Goal: Task Accomplishment & Management: Manage account settings

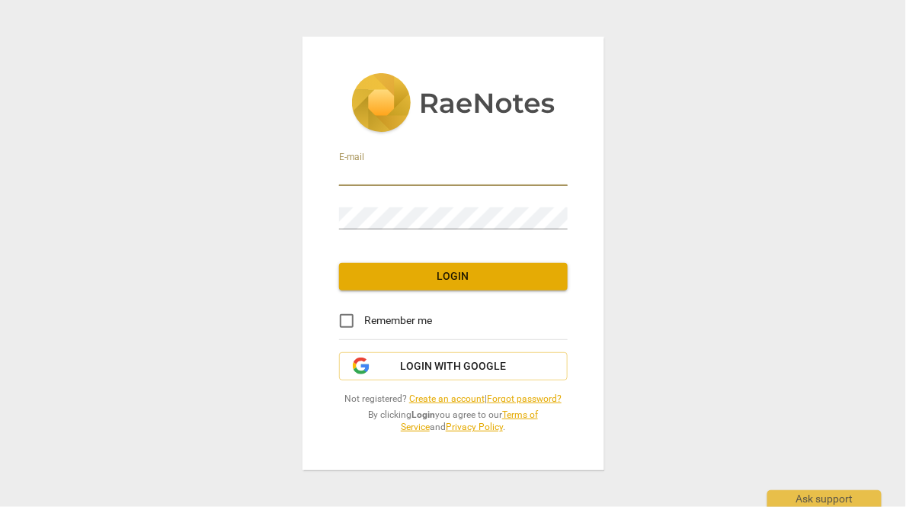
click at [359, 169] on input "email" at bounding box center [453, 175] width 229 height 22
type input "bonnie@youthcoachinginstitute.com"
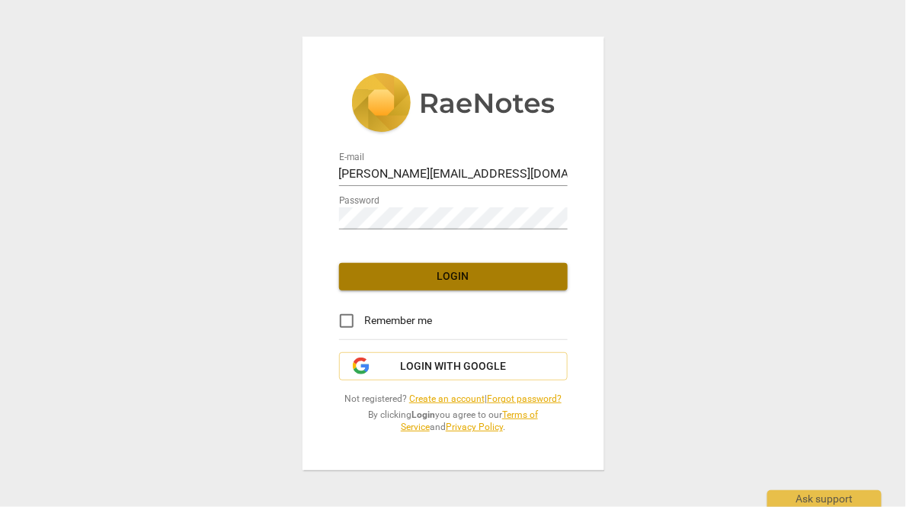
click at [380, 276] on span "Login" at bounding box center [453, 276] width 204 height 15
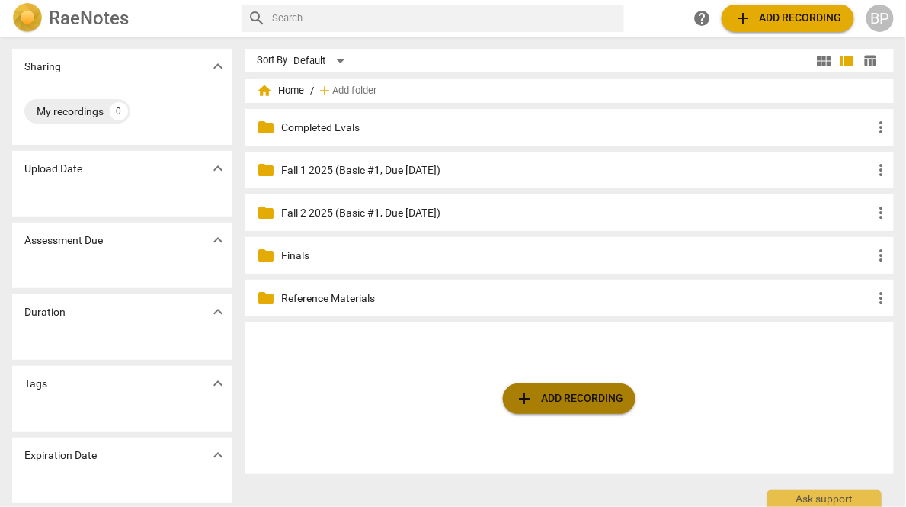
click at [527, 394] on span "add" at bounding box center [524, 398] width 18 height 18
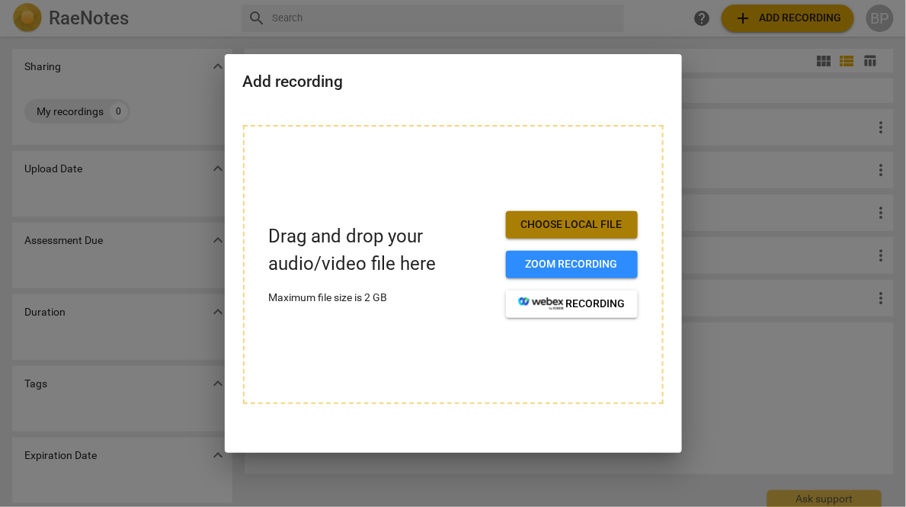
click at [556, 224] on span "Choose local file" at bounding box center [571, 224] width 107 height 15
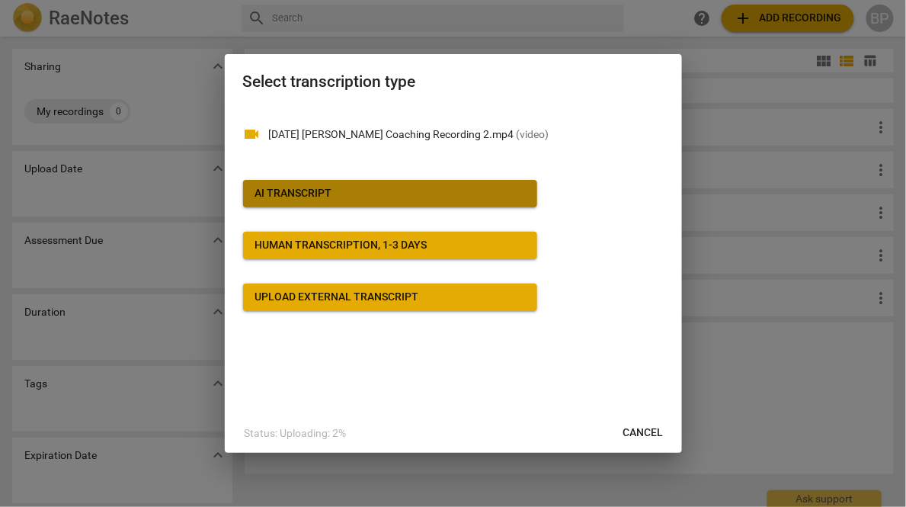
click at [299, 200] on div "AI Transcript" at bounding box center [293, 193] width 77 height 15
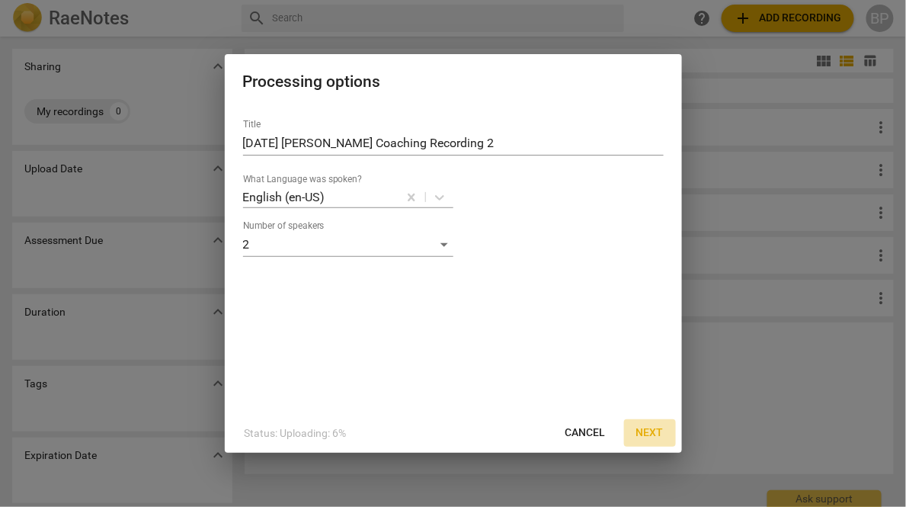
click at [651, 428] on span "Next" at bounding box center [649, 432] width 27 height 15
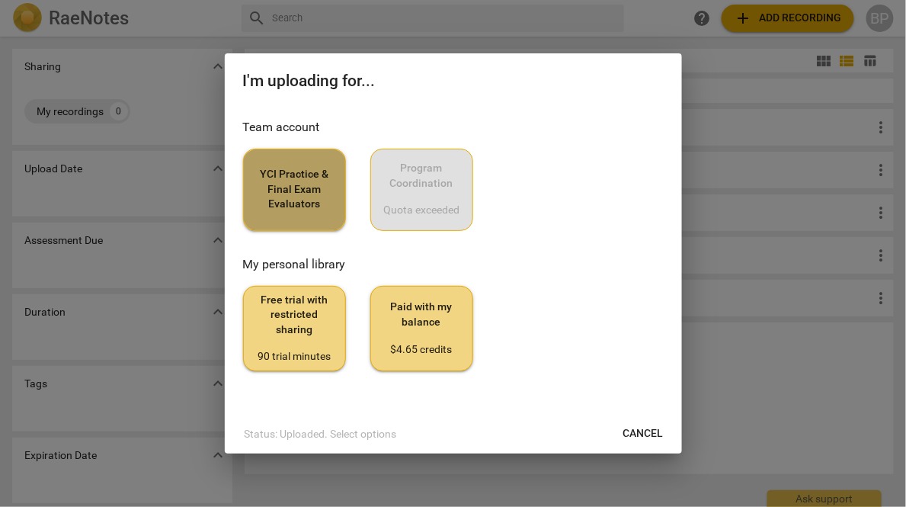
click at [311, 180] on span "YCI Practice & Final Exam Evaluators" at bounding box center [294, 189] width 77 height 45
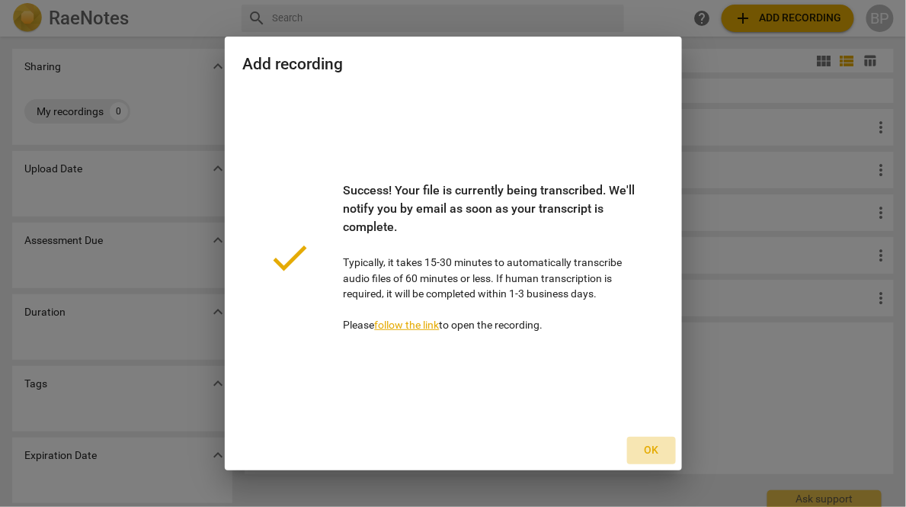
click at [651, 442] on button "Ok" at bounding box center [651, 449] width 49 height 27
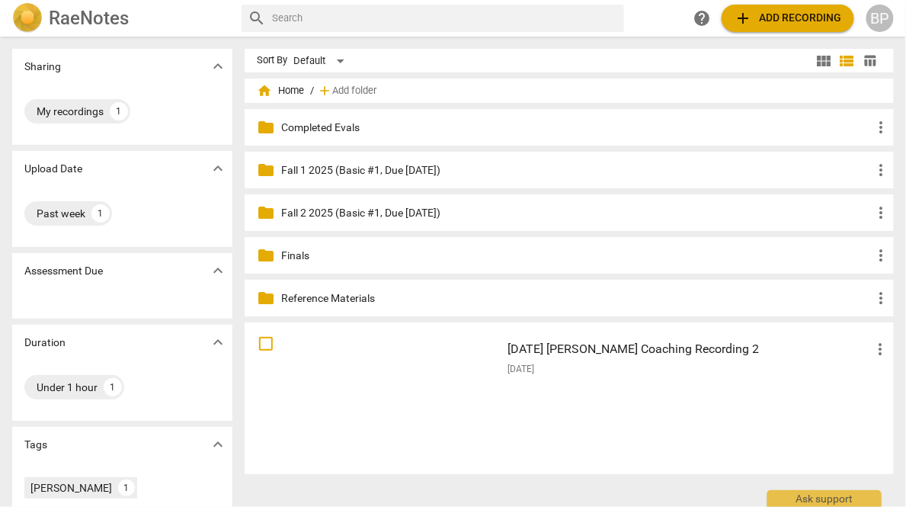
click at [526, 364] on span "[DATE]" at bounding box center [520, 369] width 27 height 13
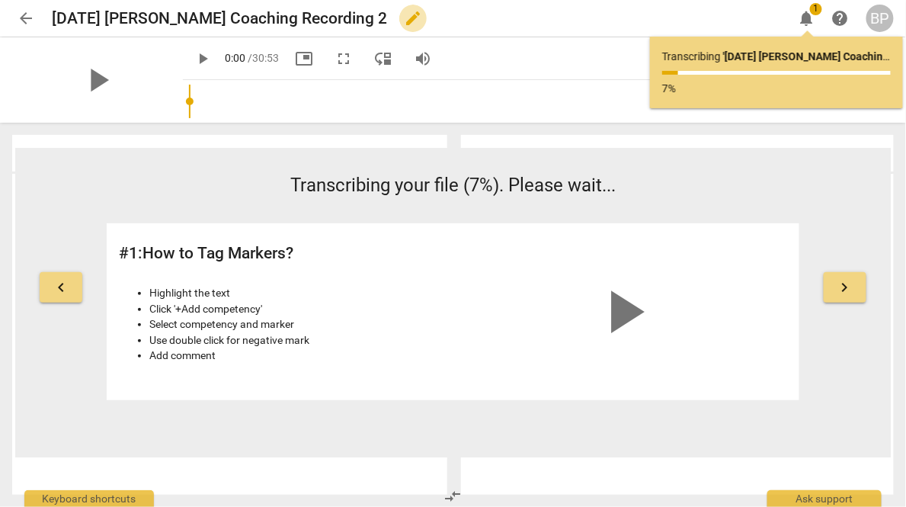
click at [404, 18] on span "edit" at bounding box center [413, 18] width 18 height 18
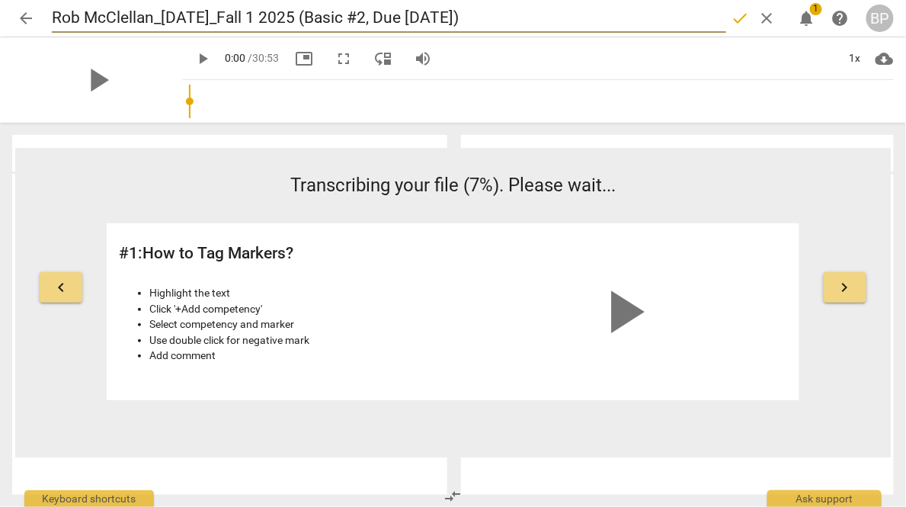
type input "Rob McClellan_[DATE]_Fall 1 2025 (Basic #2, Due [DATE])"
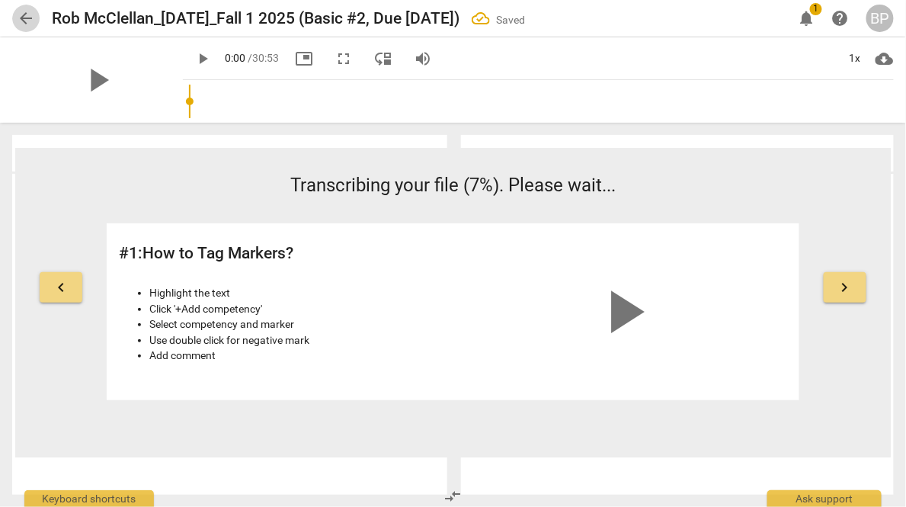
click at [21, 17] on span "arrow_back" at bounding box center [26, 18] width 18 height 18
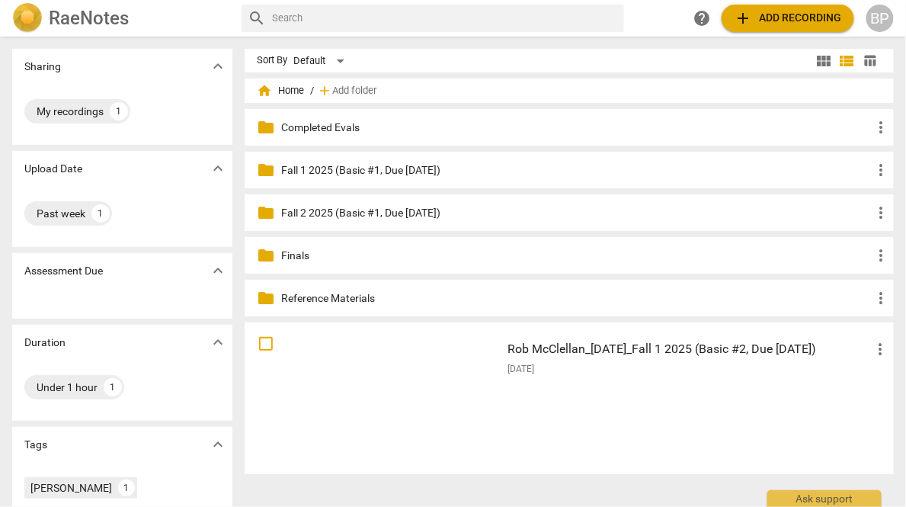
click at [754, 18] on span "add Add recording" at bounding box center [788, 18] width 108 height 18
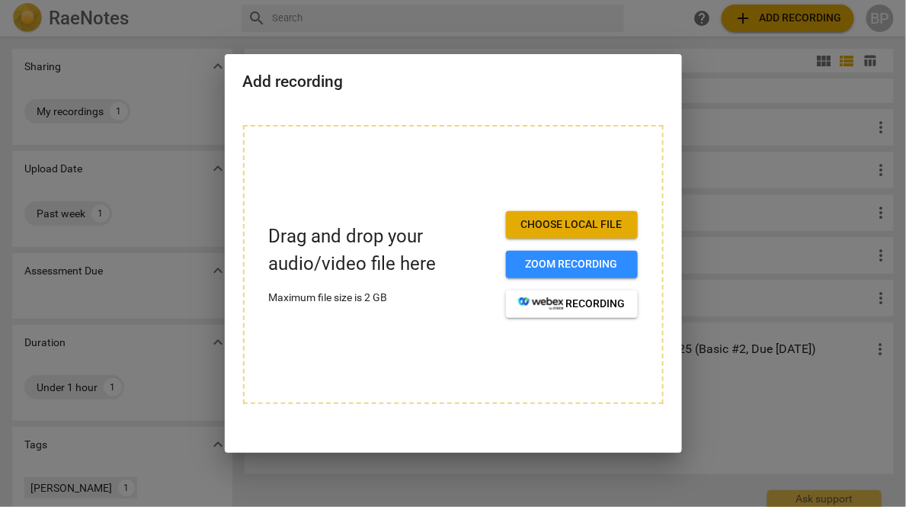
click at [539, 218] on span "Choose local file" at bounding box center [571, 224] width 107 height 15
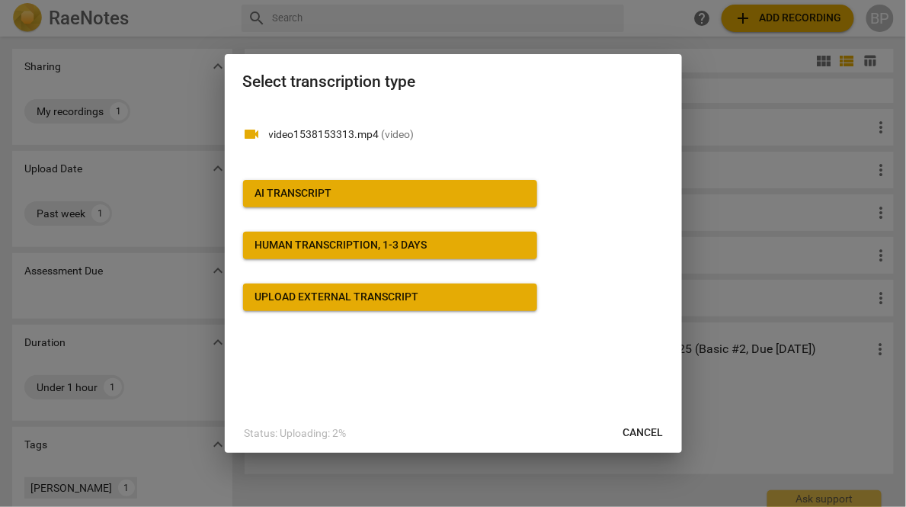
click at [268, 196] on div "AI Transcript" at bounding box center [293, 193] width 77 height 15
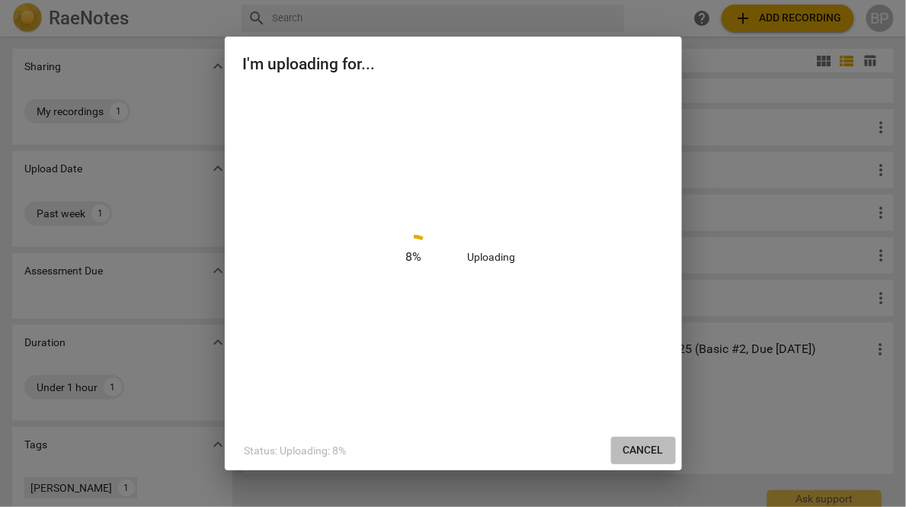
click at [641, 442] on button "Cancel" at bounding box center [643, 449] width 65 height 27
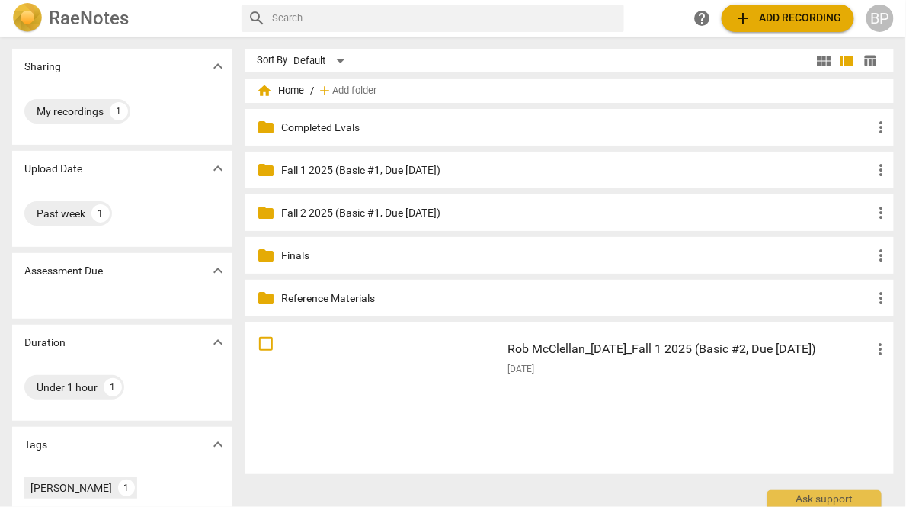
click at [795, 20] on span "add Add recording" at bounding box center [788, 18] width 108 height 18
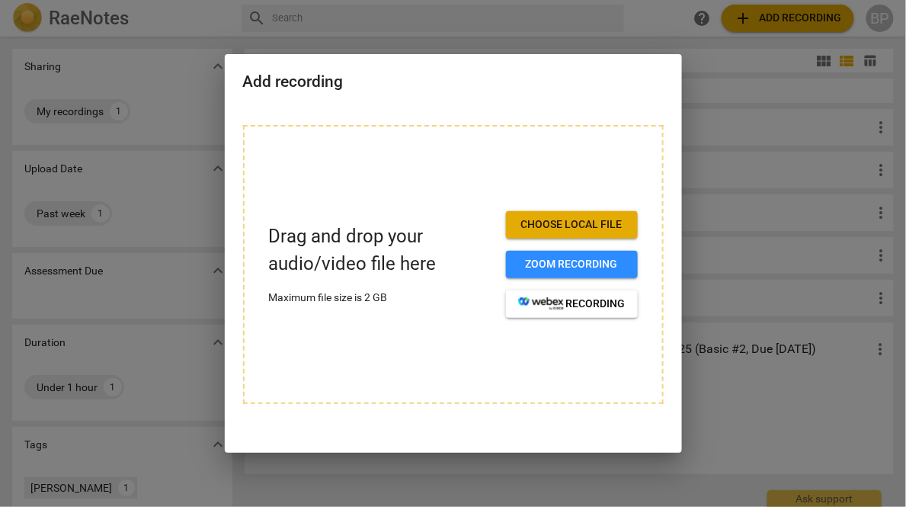
click at [548, 220] on span "Choose local file" at bounding box center [571, 224] width 107 height 15
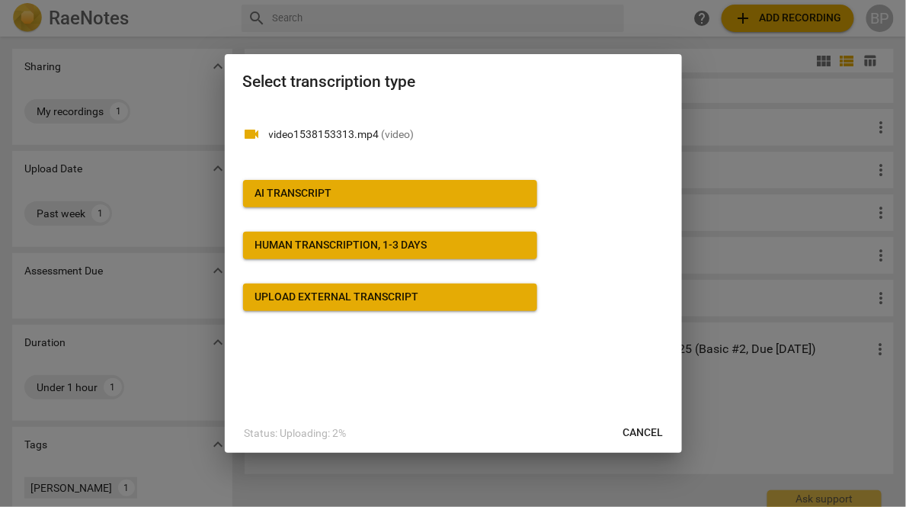
click at [324, 190] on div "AI Transcript" at bounding box center [293, 193] width 77 height 15
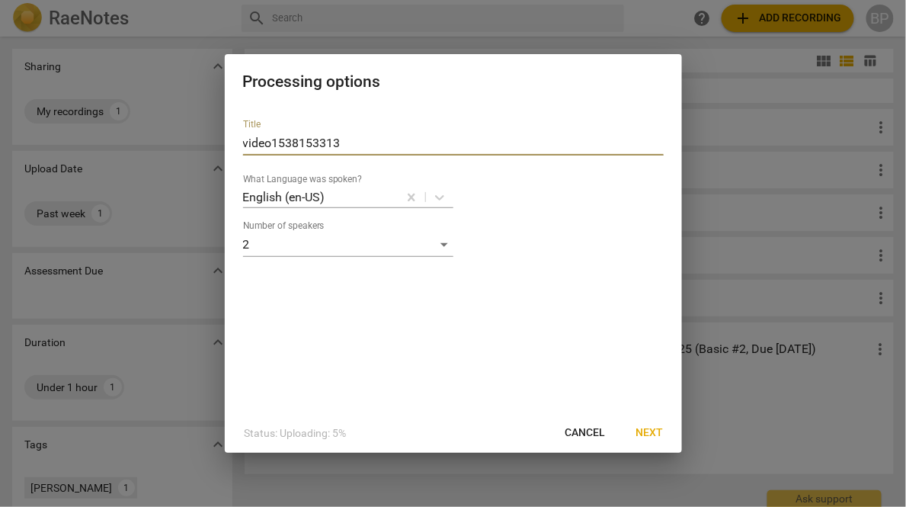
click at [349, 139] on input "video1538153313" at bounding box center [453, 143] width 420 height 24
paste input "[PERSON_NAME] Mitchell_[DATE]_Fall 1 2025 (Basic #2, Due [DATE])"
type input "[PERSON_NAME] Mitchell_[DATE]_Fall 1 2025 (Basic #2, Due [DATE])"
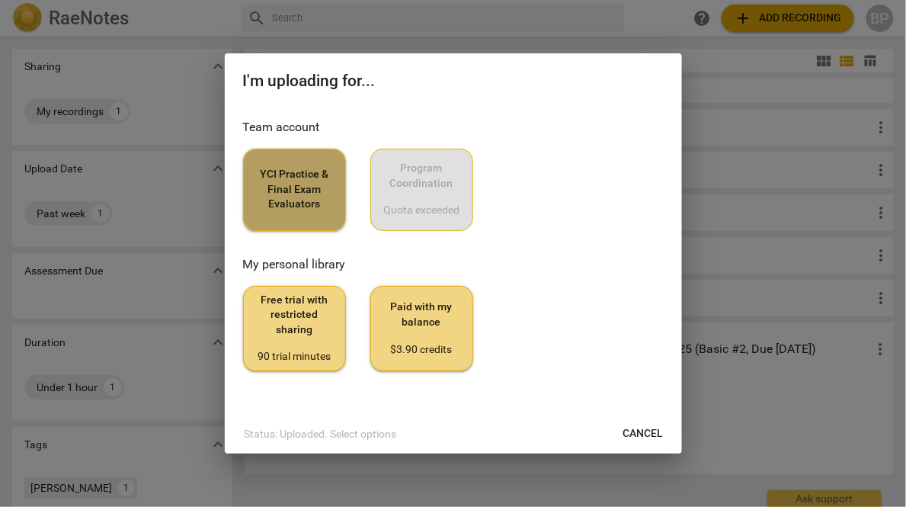
click at [256, 202] on span "YCI Practice & Final Exam Evaluators" at bounding box center [294, 189] width 77 height 45
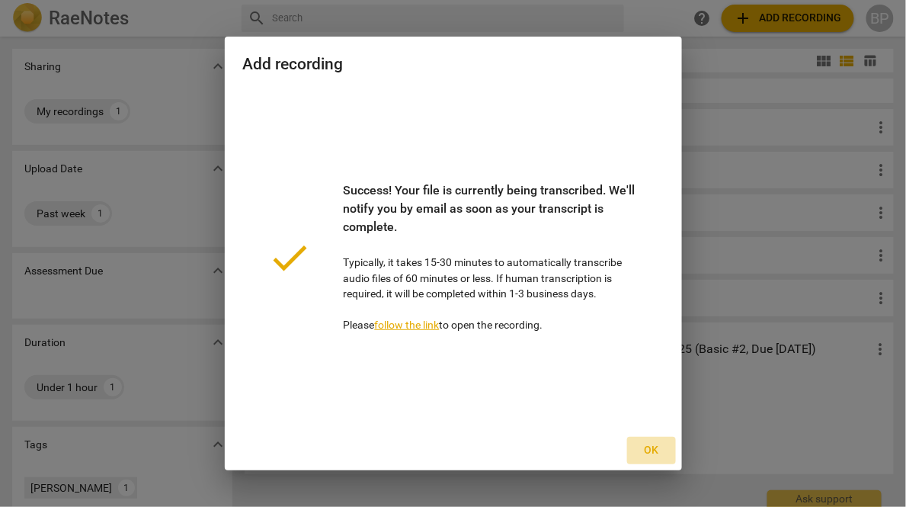
click at [658, 449] on span "Ok" at bounding box center [651, 450] width 24 height 15
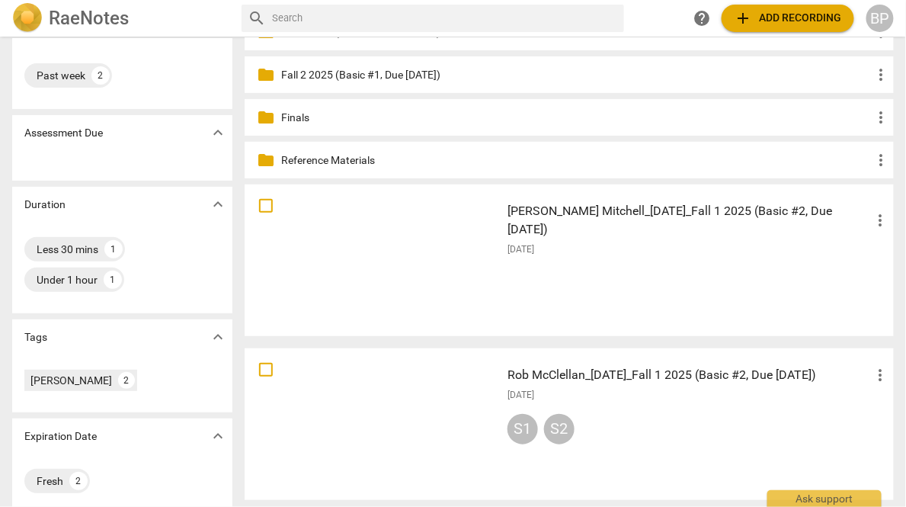
scroll to position [137, 0]
click at [616, 389] on div "[DATE]" at bounding box center [698, 395] width 382 height 13
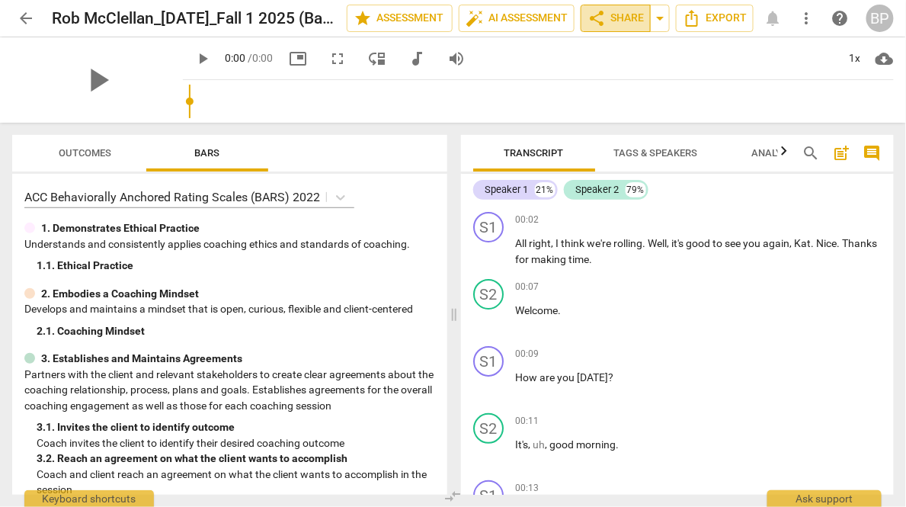
click at [609, 12] on span "share Share" at bounding box center [615, 18] width 56 height 18
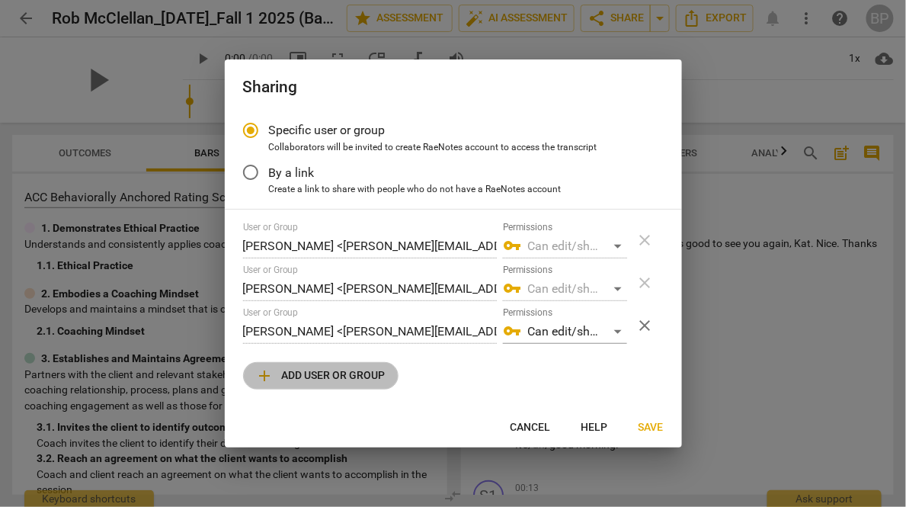
click at [280, 376] on span "add Add user or group" at bounding box center [321, 375] width 130 height 18
radio input "false"
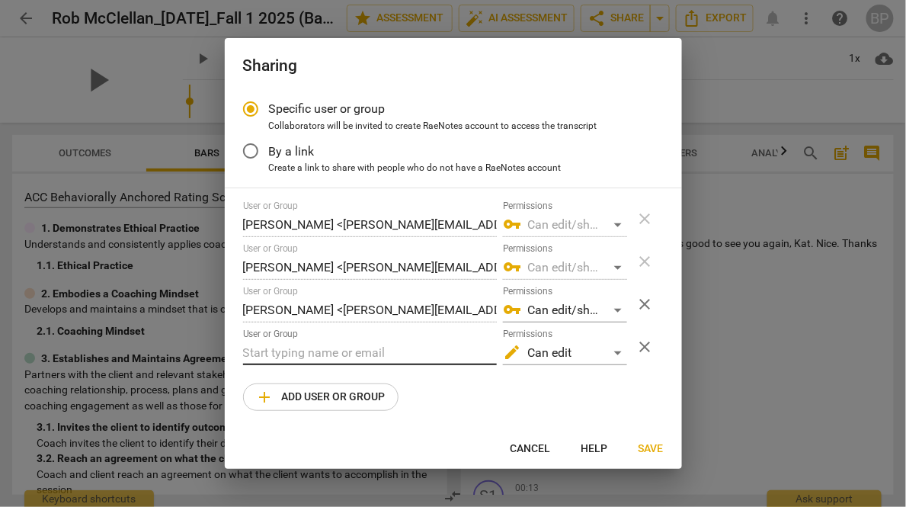
click at [283, 353] on input "text" at bounding box center [370, 353] width 254 height 24
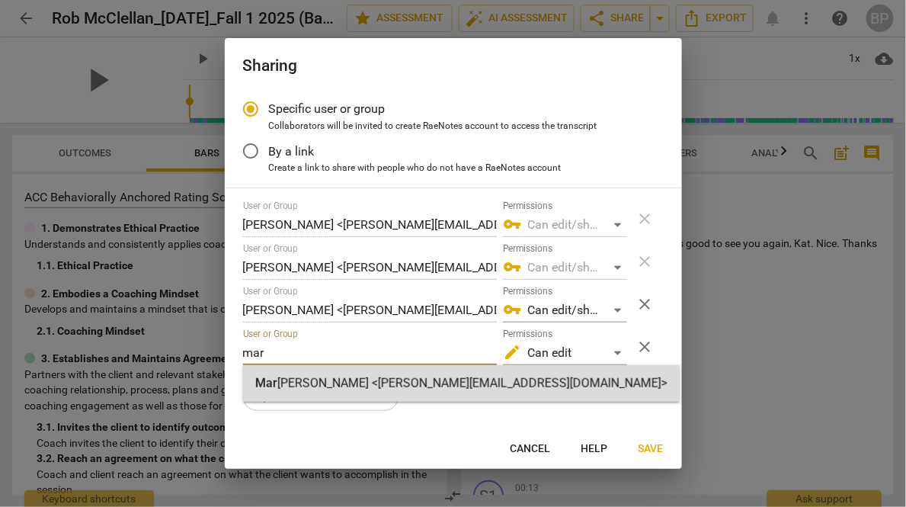
type input "mar"
radio input "false"
type input "Margrita van der Hoek <margrita@youthcoachinginstitute.com>"
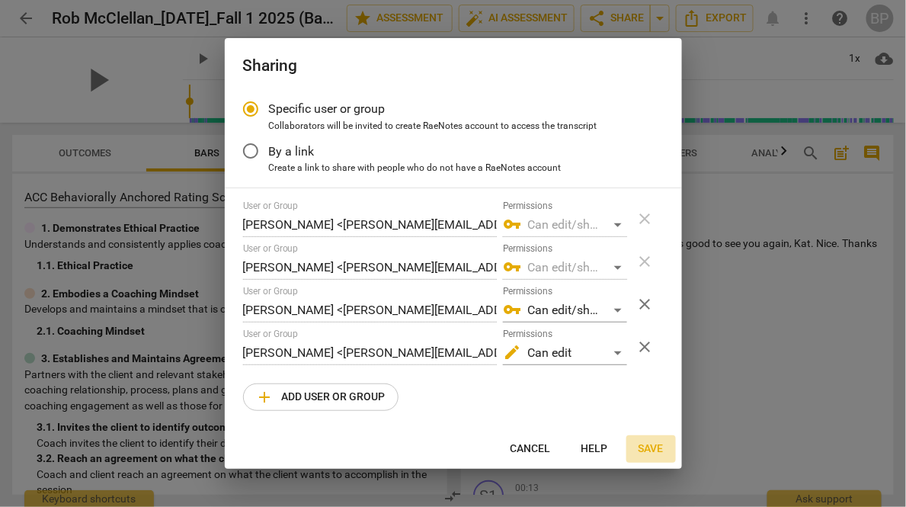
click at [650, 454] on span "Save" at bounding box center [650, 448] width 25 height 15
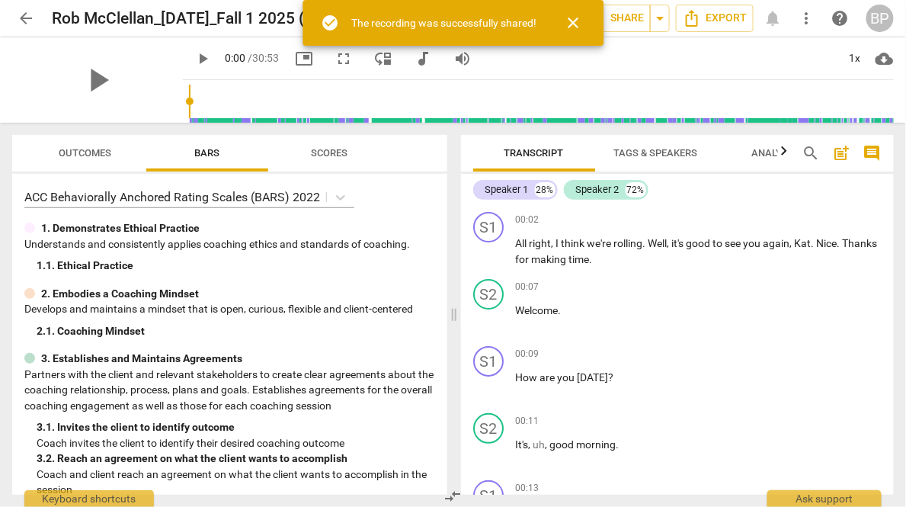
click at [23, 16] on span "arrow_back" at bounding box center [26, 18] width 18 height 18
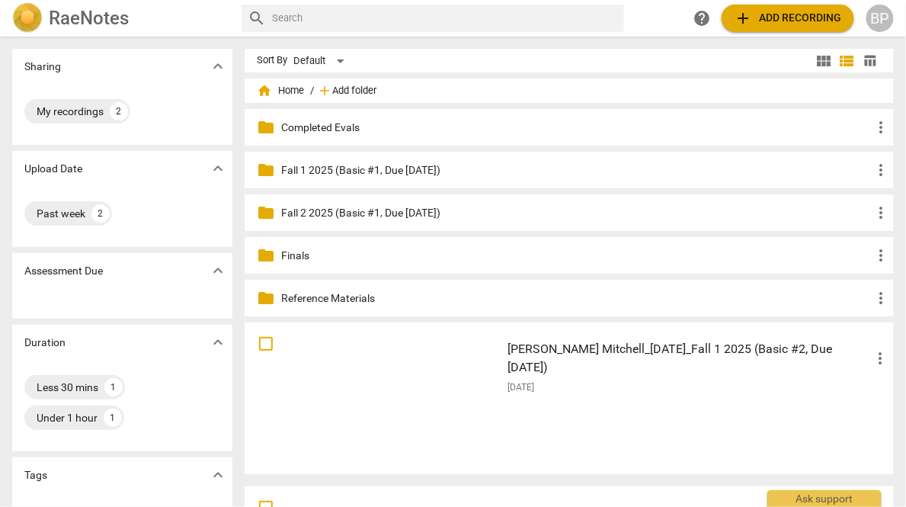
click at [353, 91] on span "Add folder" at bounding box center [354, 90] width 44 height 11
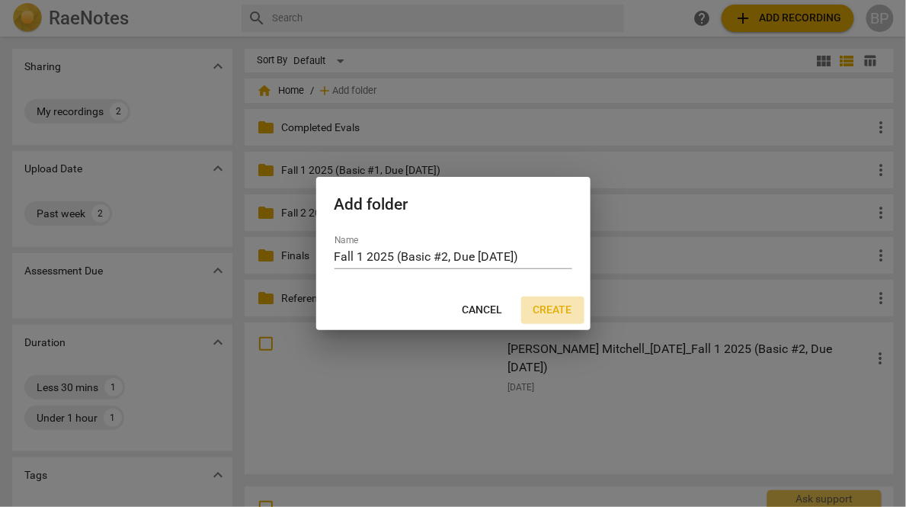
click at [560, 306] on span "Create" at bounding box center [552, 309] width 39 height 15
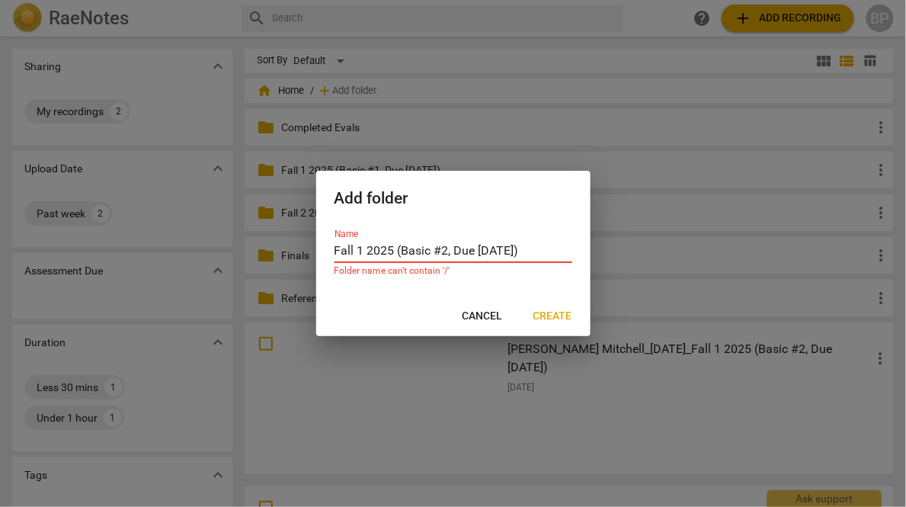
click at [513, 252] on input "Fall 1 2025 (Basic #2, Due 9/29/25)" at bounding box center [453, 252] width 238 height 22
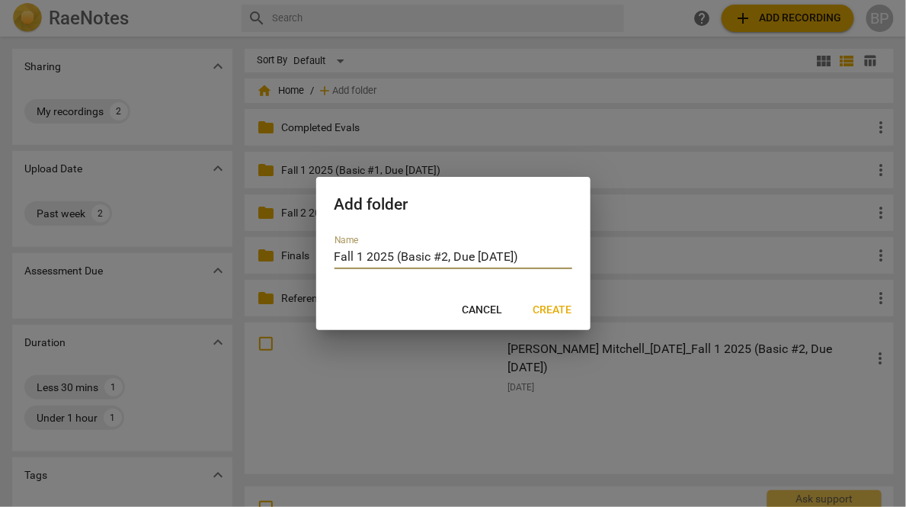
type input "Fall 1 2025 (Basic #2, Due [DATE])"
click at [549, 313] on span "Create" at bounding box center [552, 309] width 39 height 15
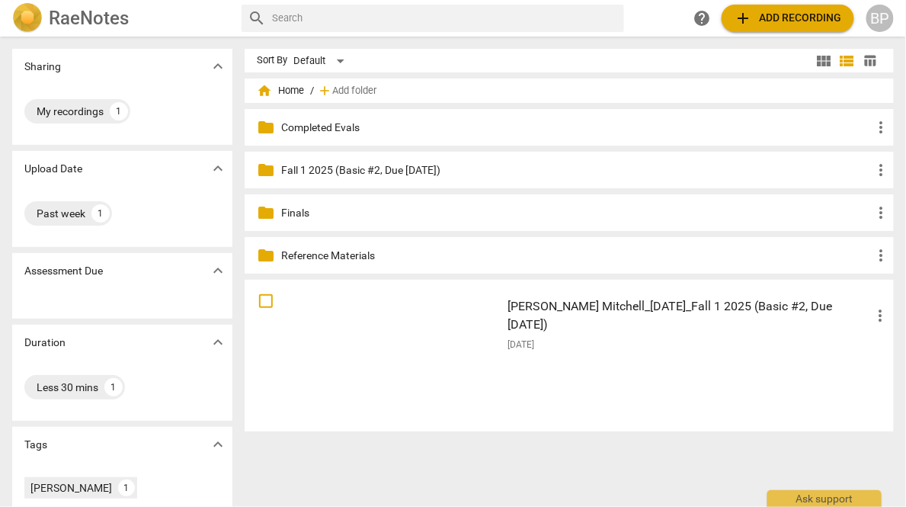
click at [529, 365] on div "Kelly Mitchell_9/23/25_Fall 1 2025 (Basic #2, Due 9/29/25) more_vert 2025-09-24" at bounding box center [698, 355] width 407 height 141
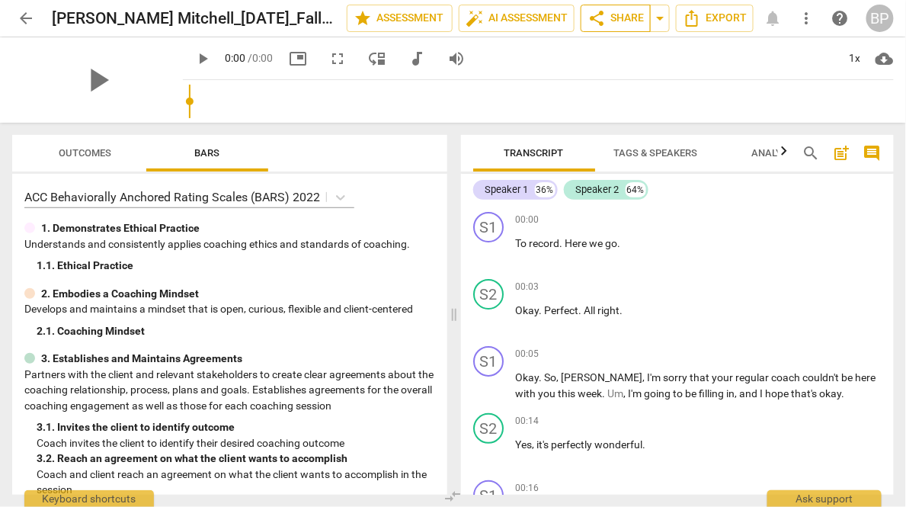
click at [598, 47] on div "play_arrow 0:00 / 0:00 picture_in_picture fullscreen move_down audiotrack volum…" at bounding box center [538, 58] width 711 height 43
click at [600, 20] on span "share" at bounding box center [596, 18] width 18 height 18
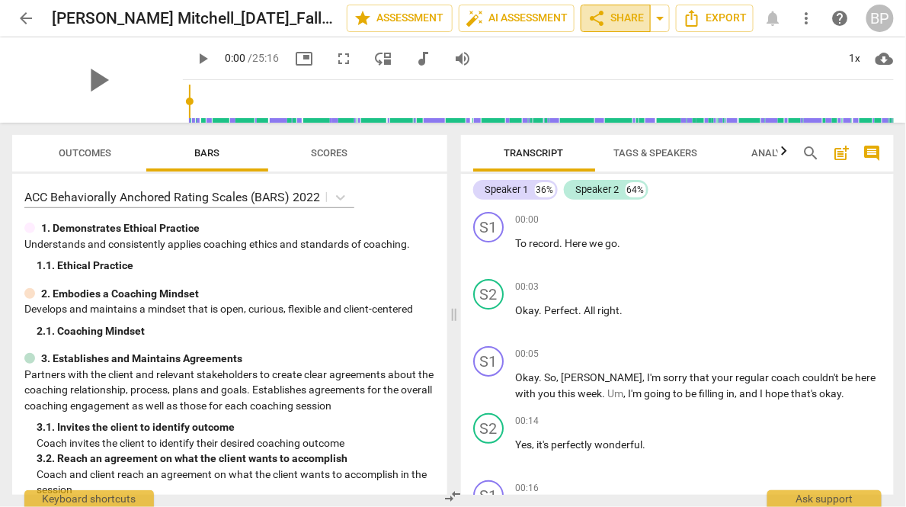
click at [610, 18] on span "share Share" at bounding box center [615, 18] width 56 height 18
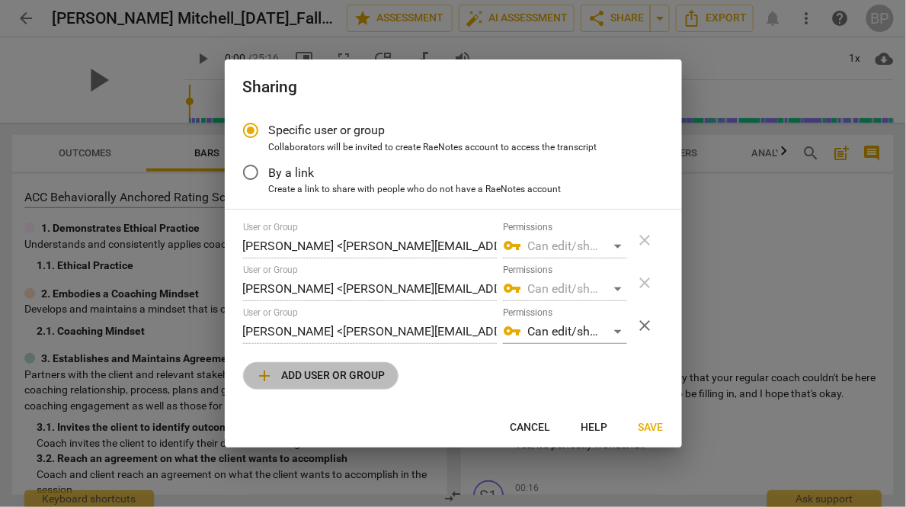
click at [297, 385] on button "add Add user or group" at bounding box center [320, 375] width 155 height 27
radio input "false"
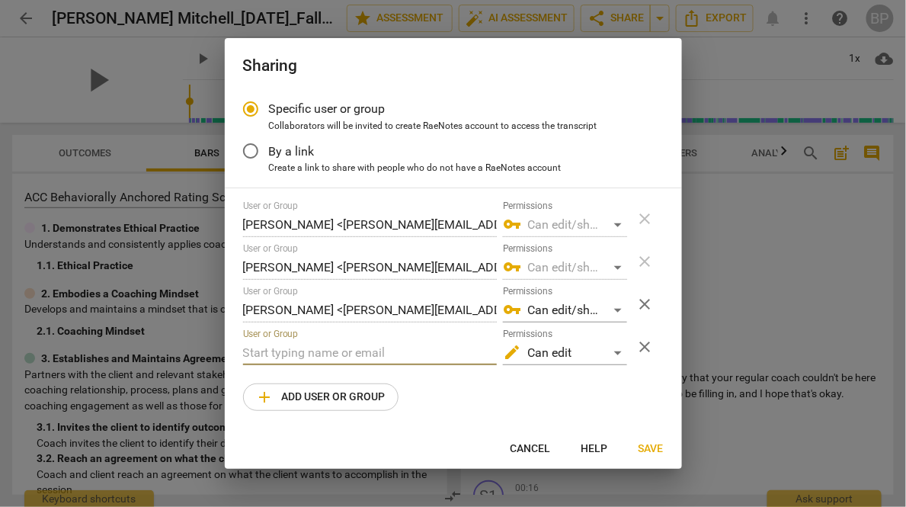
click at [305, 346] on input "text" at bounding box center [370, 353] width 254 height 24
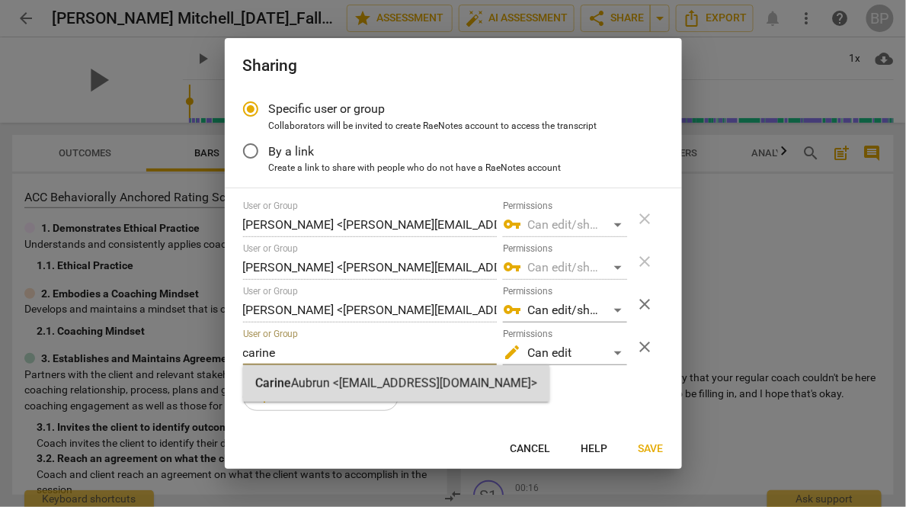
type input "carine"
radio input "false"
type input "[PERSON_NAME] <[EMAIL_ADDRESS][DOMAIN_NAME]>"
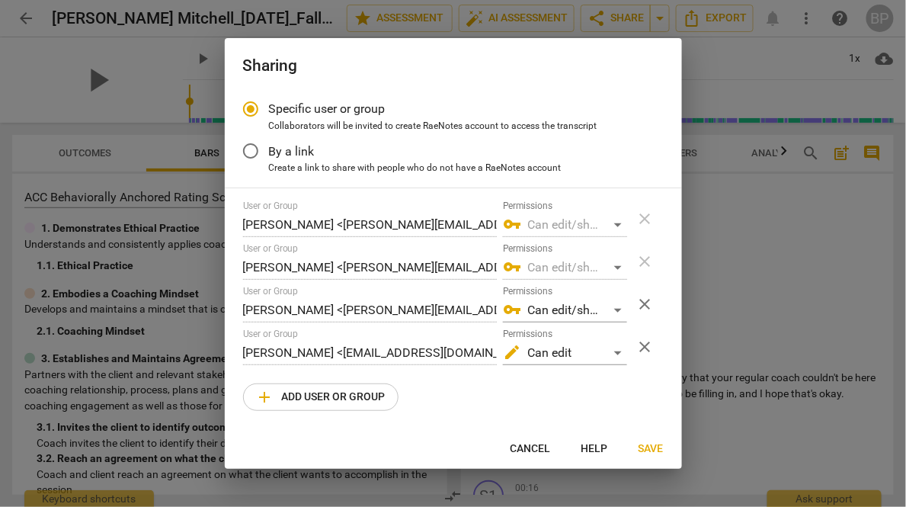
click at [644, 447] on span "Save" at bounding box center [650, 448] width 25 height 15
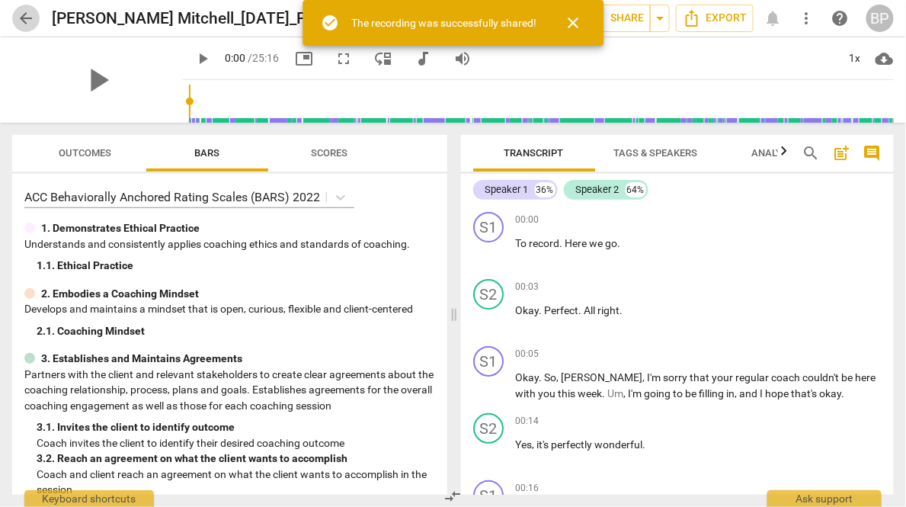
click at [28, 20] on span "arrow_back" at bounding box center [26, 18] width 18 height 18
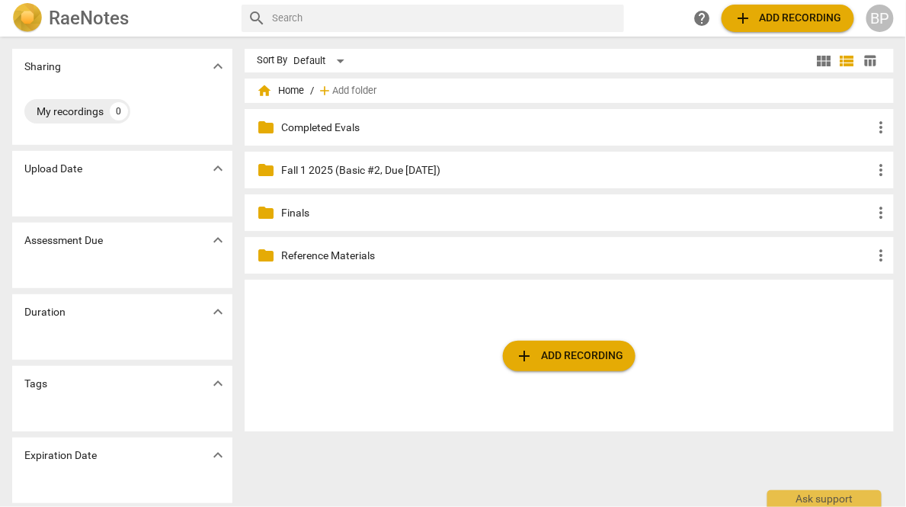
click at [782, 19] on span "add Add recording" at bounding box center [788, 18] width 108 height 18
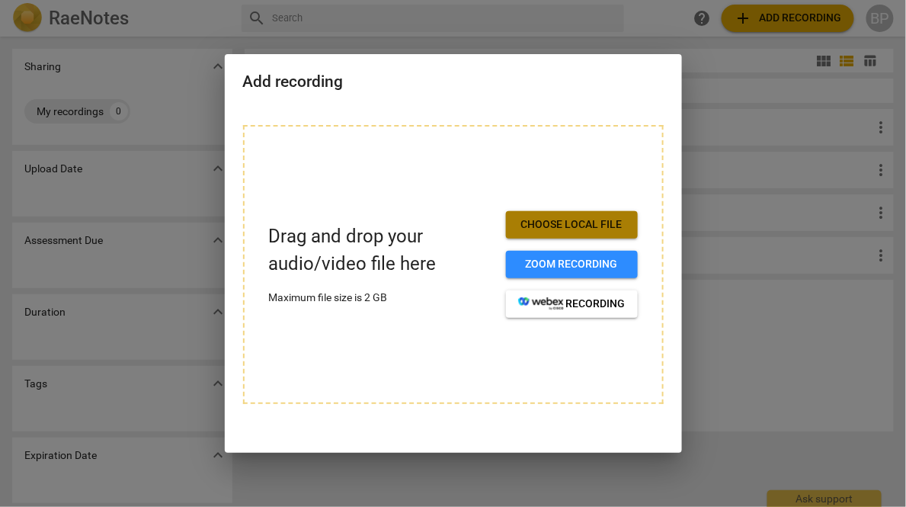
click at [564, 219] on span "Choose local file" at bounding box center [571, 224] width 107 height 15
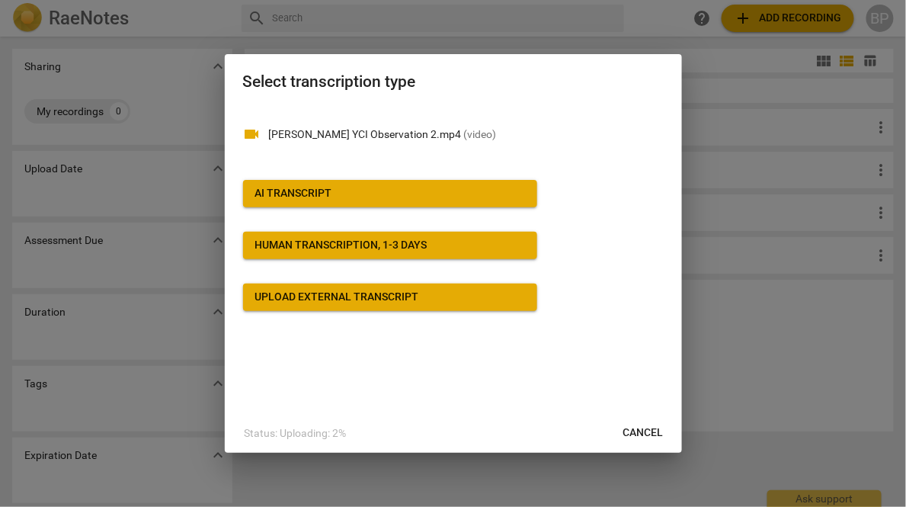
click at [286, 196] on div "AI Transcript" at bounding box center [293, 193] width 77 height 15
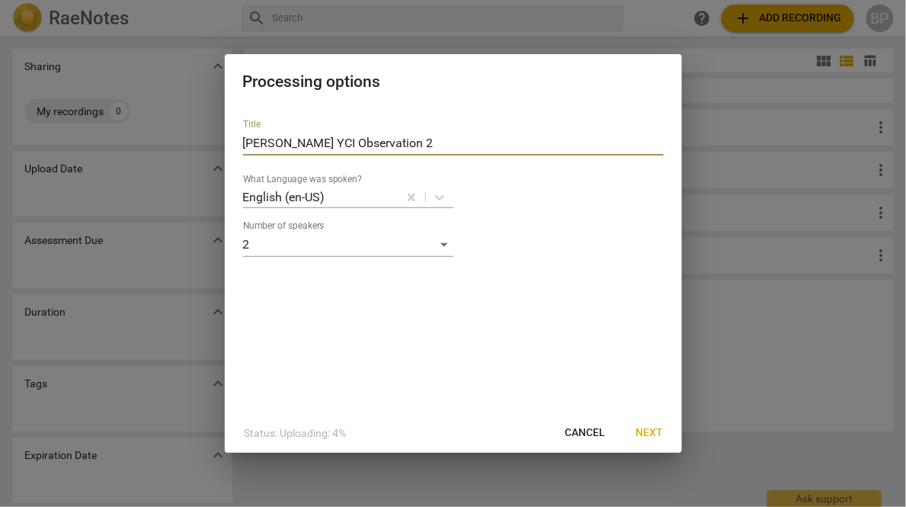
click at [370, 143] on input "[PERSON_NAME] YCI Observation 2" at bounding box center [453, 143] width 420 height 24
paste input "Bertalan_[DATE]_Fall 1 2025 (Basic #2, Due [DATE])"
type input "[PERSON_NAME] Bertalan_[DATE]_Fall 1 2025 (Basic #2, Due [DATE])"
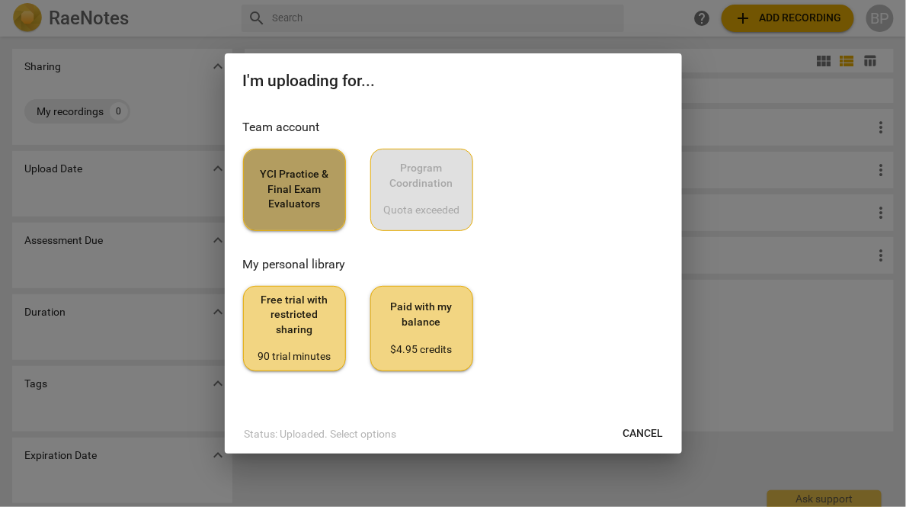
click at [266, 182] on span "YCI Practice & Final Exam Evaluators" at bounding box center [294, 189] width 77 height 45
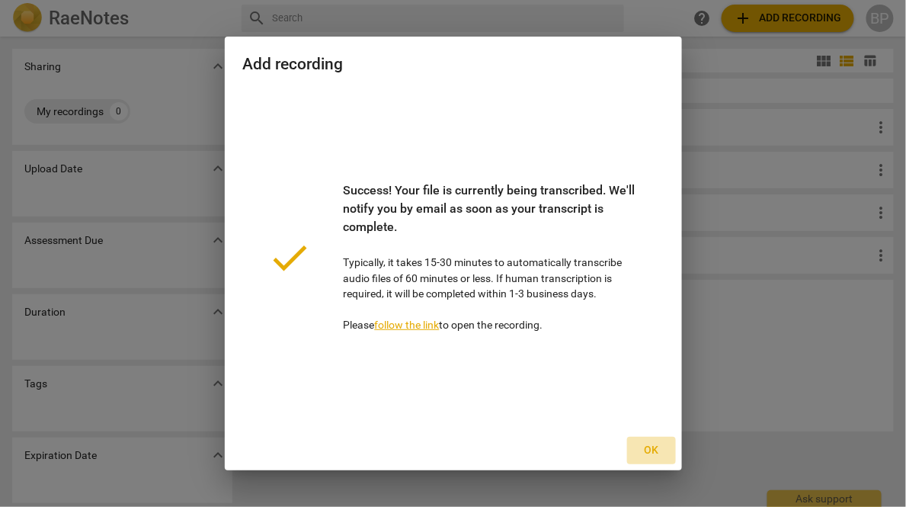
click at [646, 452] on span "Ok" at bounding box center [651, 450] width 24 height 15
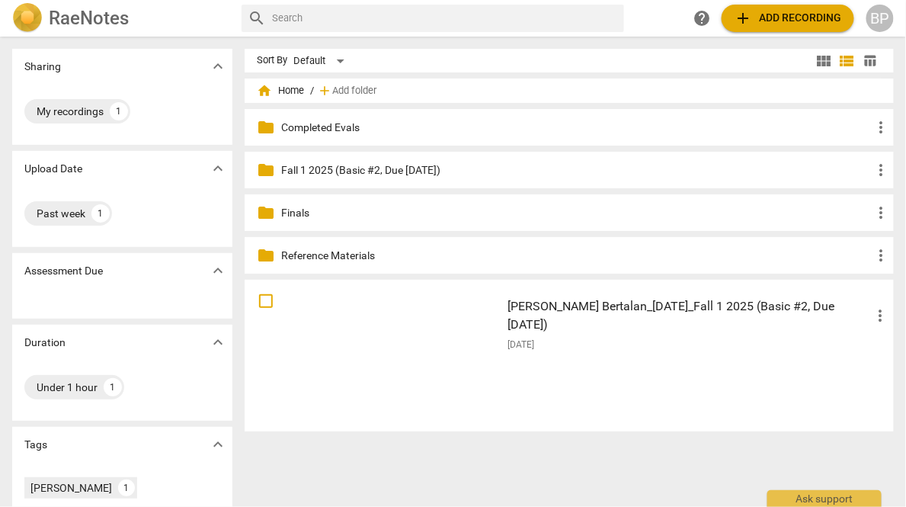
click at [753, 19] on span "add Add recording" at bounding box center [788, 18] width 108 height 18
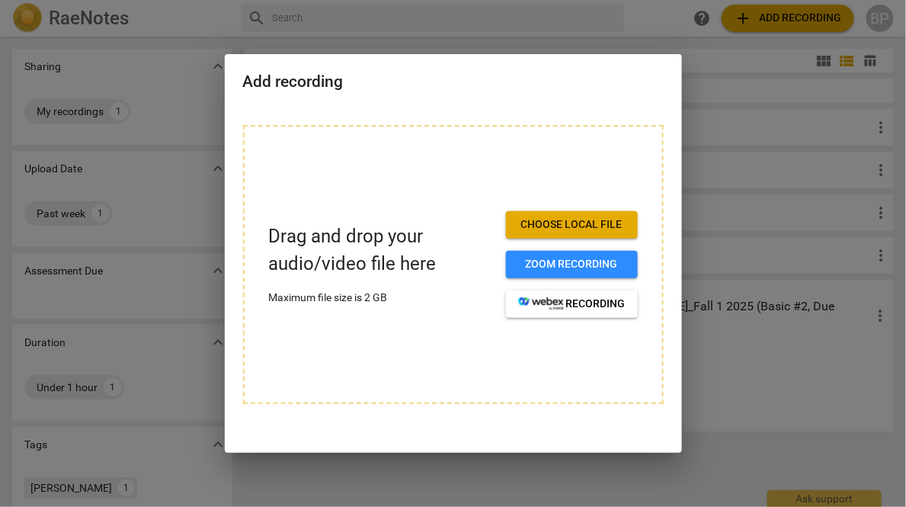
click at [576, 219] on span "Choose local file" at bounding box center [571, 224] width 107 height 15
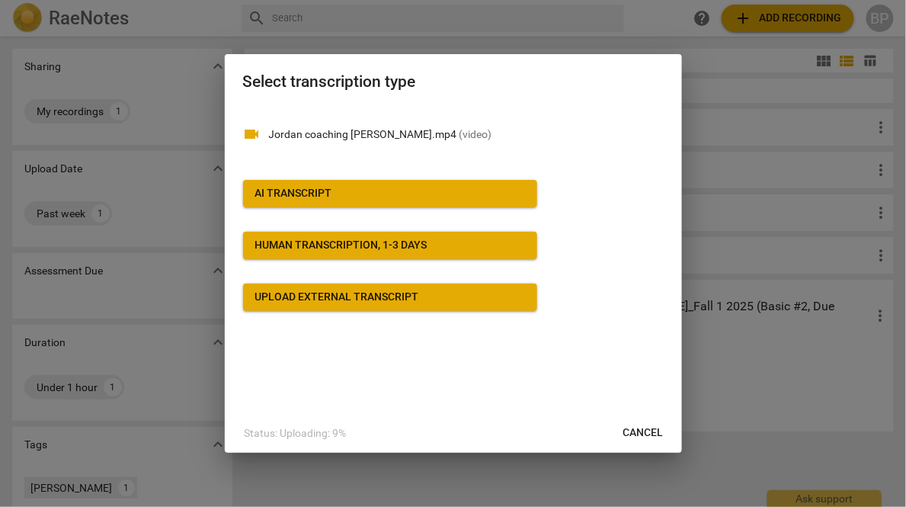
click at [280, 184] on button "AI Transcript" at bounding box center [390, 193] width 294 height 27
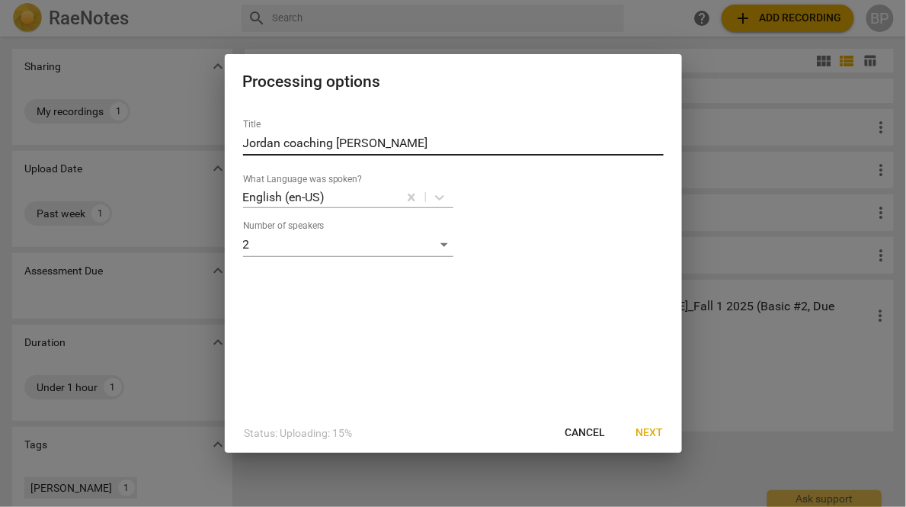
click at [337, 141] on input "Jordan coaching [PERSON_NAME]" at bounding box center [453, 143] width 420 height 24
paste input "Benn_[DATE]_Fall 1 2025 (Basic #2, Due [DATE])"
type input "Jordan Benn_9/23/25_Fall 1 2025 (Basic #2, Due 9/29/25)"
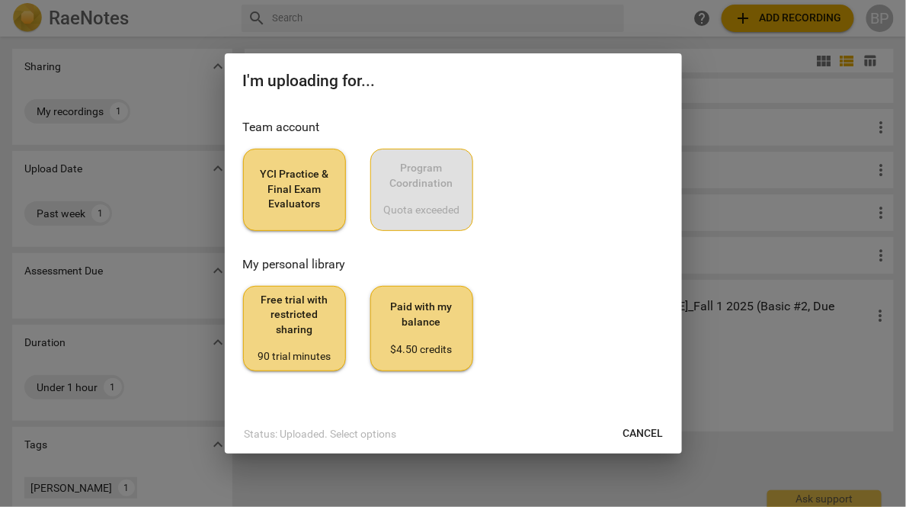
click at [272, 191] on span "YCI Practice & Final Exam Evaluators" at bounding box center [294, 189] width 77 height 45
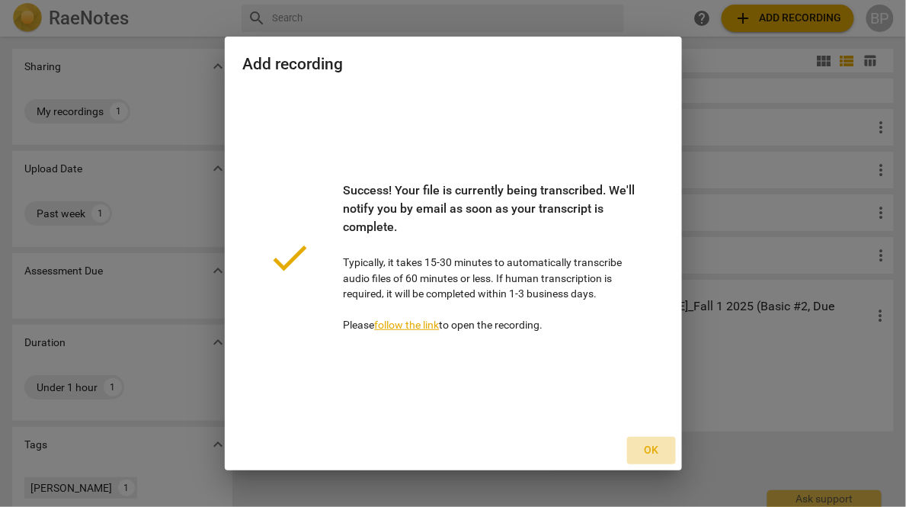
click at [650, 449] on span "Ok" at bounding box center [651, 450] width 24 height 15
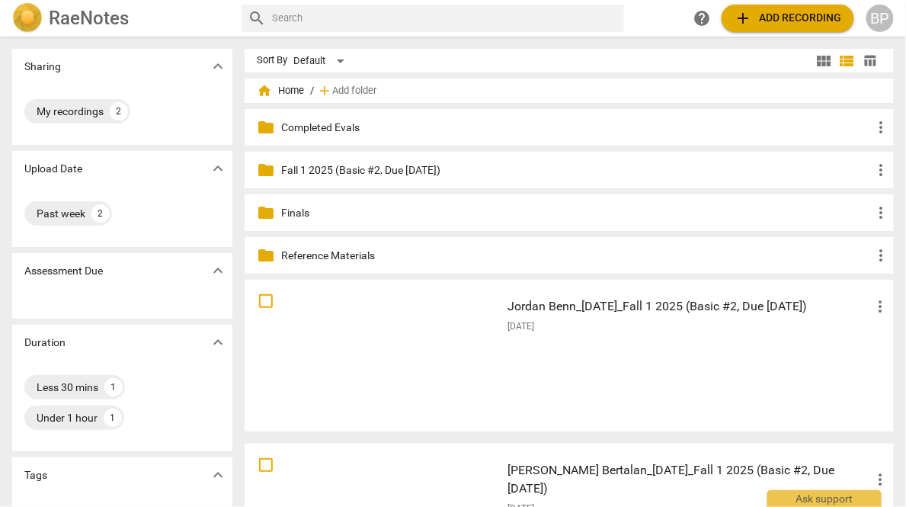
click at [536, 472] on h3 "Andrew Bertalan_9/23/25_Fall 1 2025 (Basic #2, Due 9-29-25)" at bounding box center [689, 479] width 364 height 37
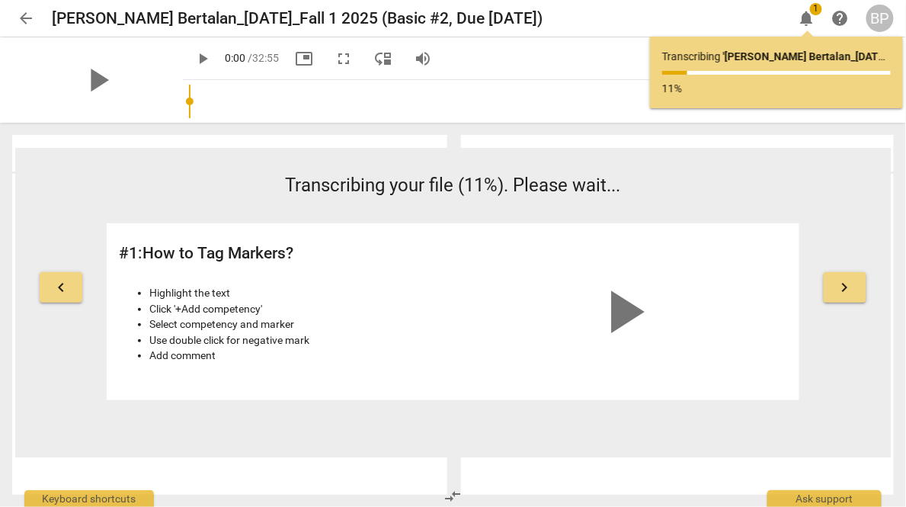
click at [34, 10] on span "arrow_back" at bounding box center [26, 18] width 18 height 18
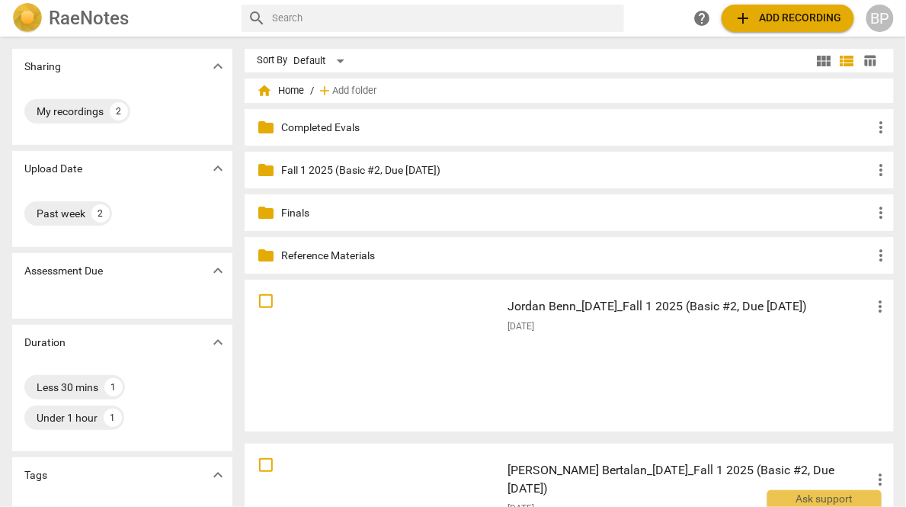
click at [763, 17] on span "add Add recording" at bounding box center [788, 18] width 108 height 18
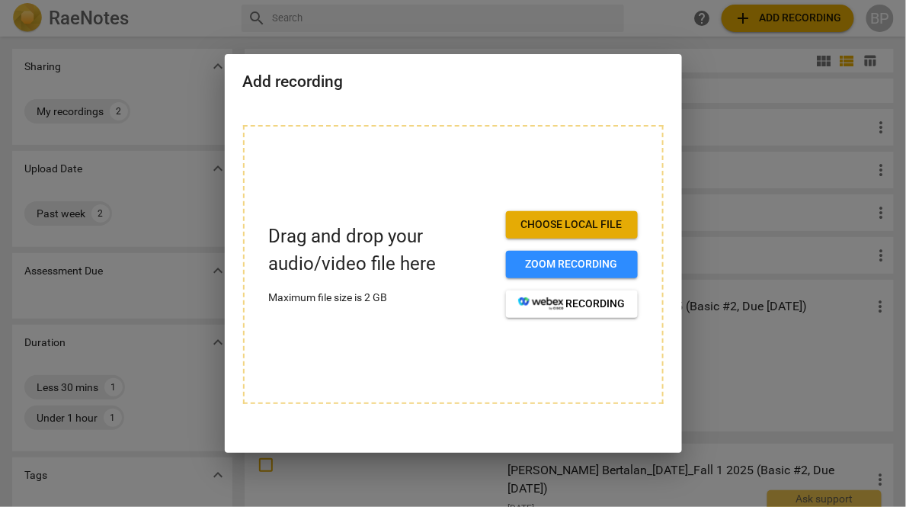
click at [526, 226] on span "Choose local file" at bounding box center [571, 224] width 107 height 15
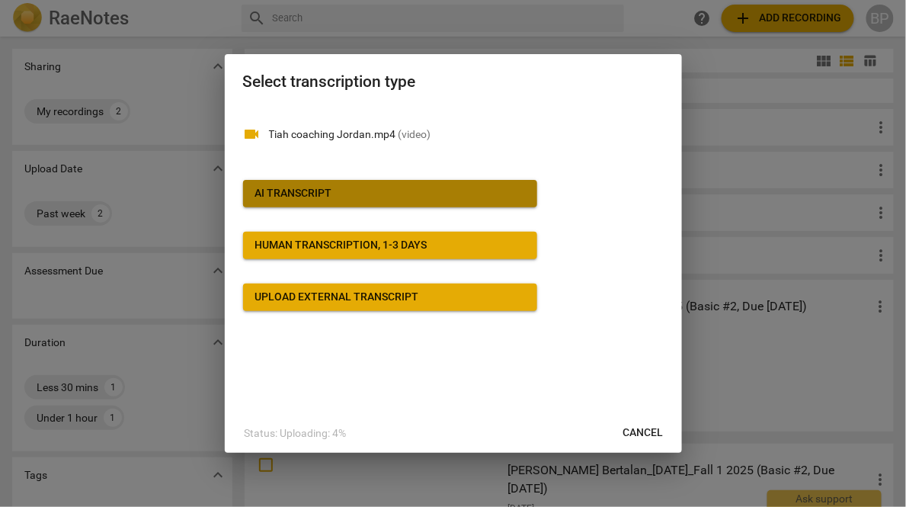
click at [299, 196] on div "AI Transcript" at bounding box center [293, 193] width 77 height 15
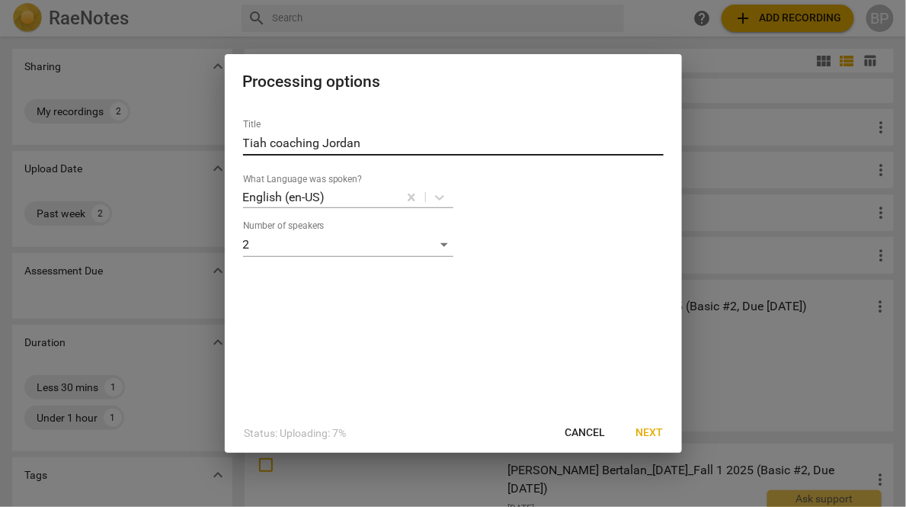
click at [339, 136] on input "Tiah coaching Jordan" at bounding box center [453, 143] width 420 height 24
paste input "text"
paste input "Tiah Boyd_9/23/25_Fall 1 2025 (Basic #2, Due 9/29/25)"
type input "Tiah Boyd_9/23/25_Fall 1 2025 (Basic #2, Due 9/29/25)"
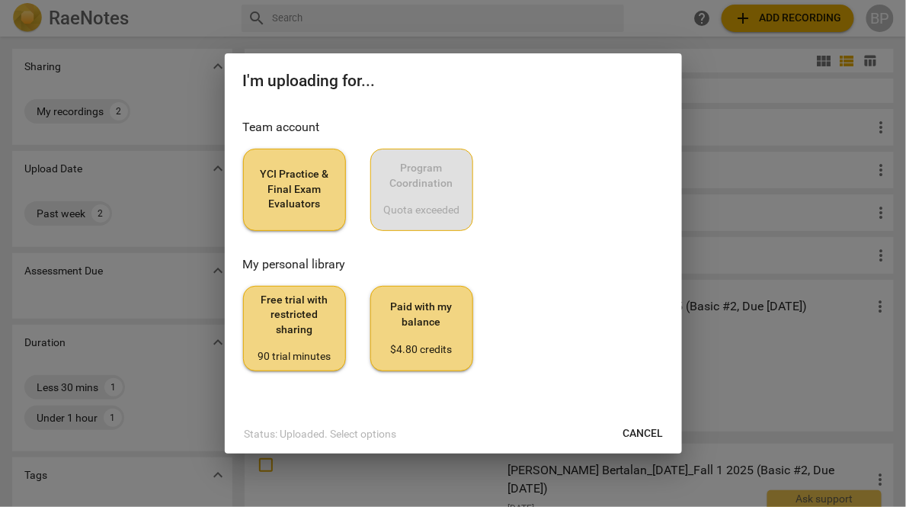
click at [303, 194] on span "YCI Practice & Final Exam Evaluators" at bounding box center [294, 189] width 77 height 45
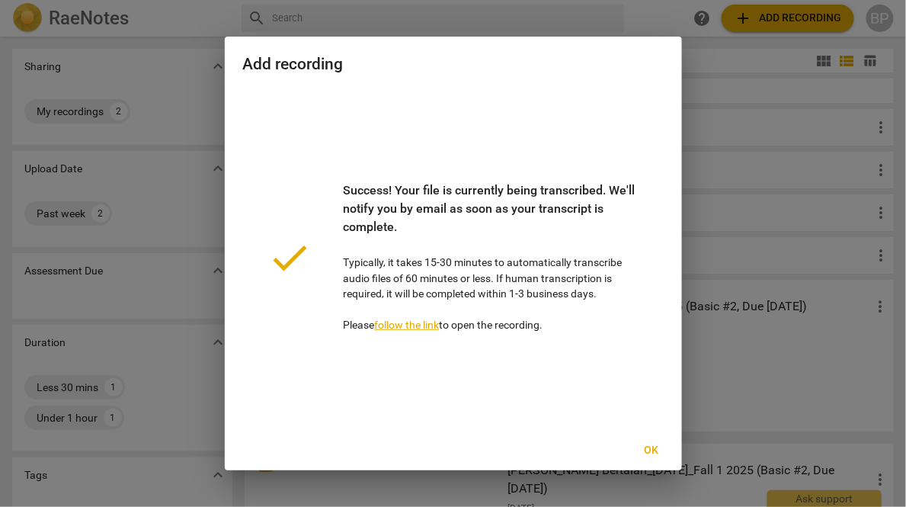
click at [644, 452] on span "Ok" at bounding box center [651, 450] width 24 height 15
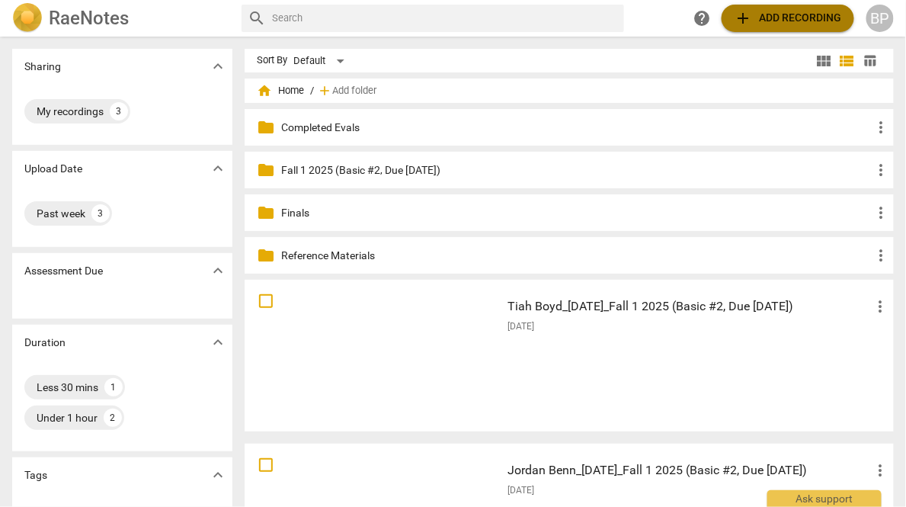
click at [787, 6] on button "add Add recording" at bounding box center [787, 18] width 133 height 27
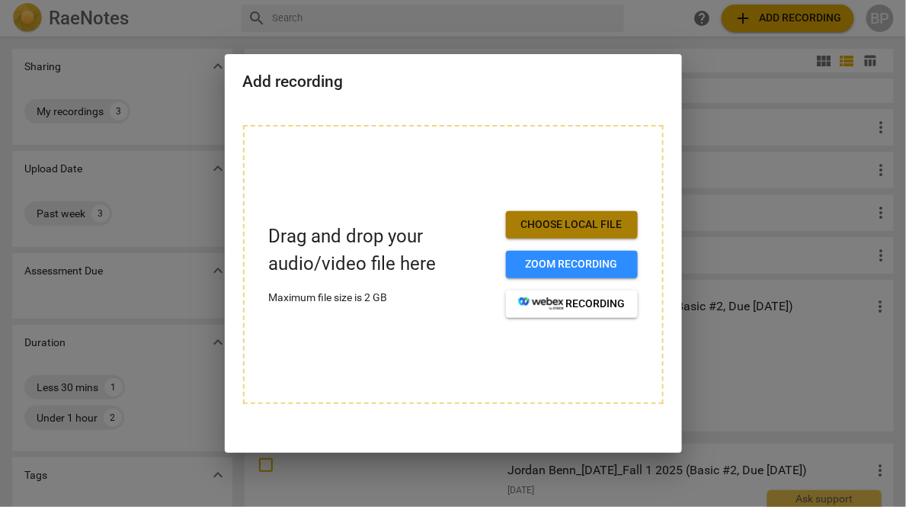
click at [542, 223] on span "Choose local file" at bounding box center [571, 224] width 107 height 15
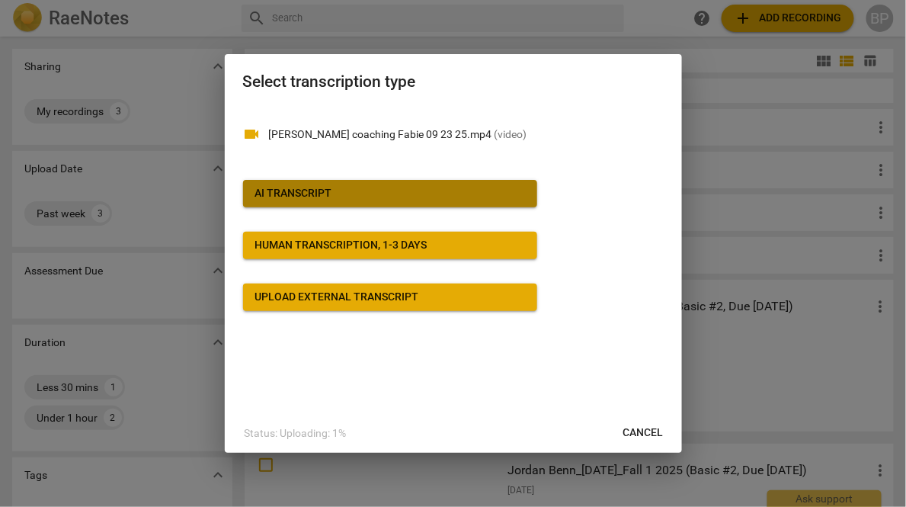
click at [273, 193] on div "AI Transcript" at bounding box center [293, 193] width 77 height 15
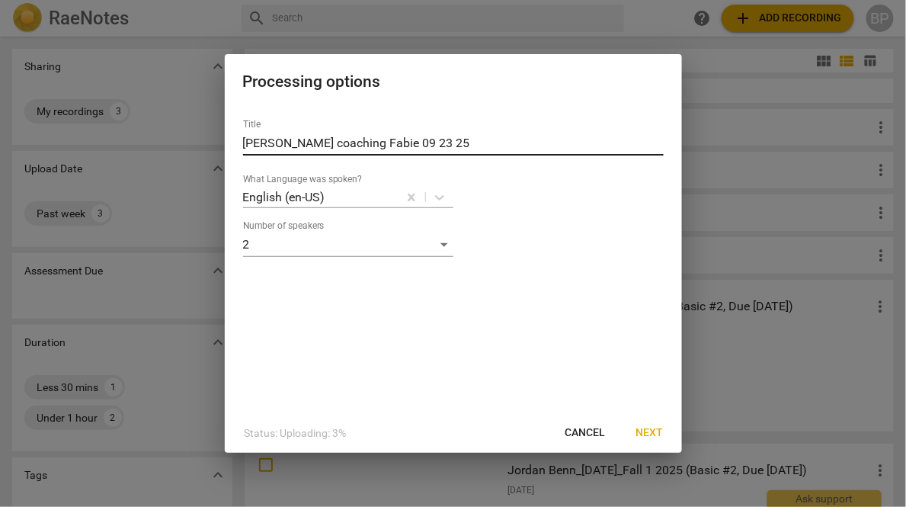
click at [267, 149] on input "Martha coaching Fabie 09 23 25" at bounding box center [453, 143] width 420 height 24
paste input "Sanders_9/23/25_Fall 1 2025 (Basic #2, Due 9/29/25)"
type input "[PERSON_NAME] Sanders_[DATE]_Fall 1 2025 (Basic #2, Due [DATE])"
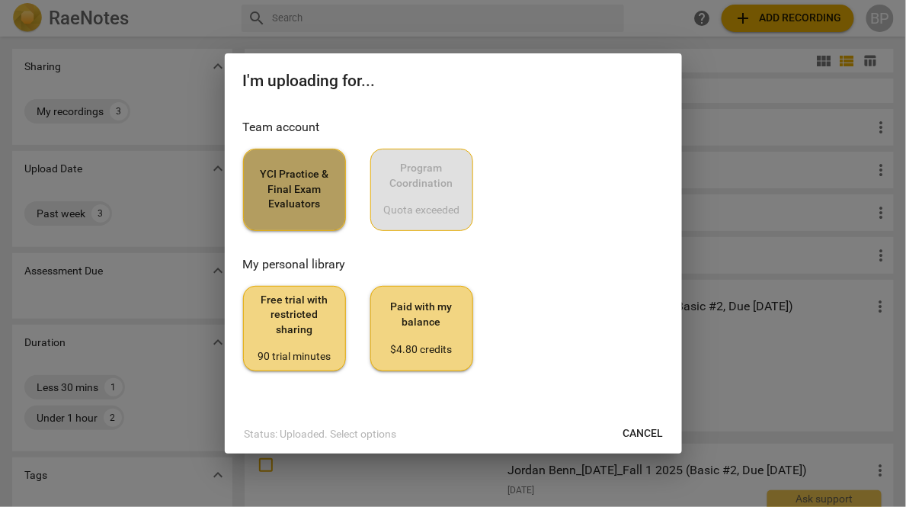
click at [288, 204] on span "YCI Practice & Final Exam Evaluators" at bounding box center [294, 189] width 77 height 45
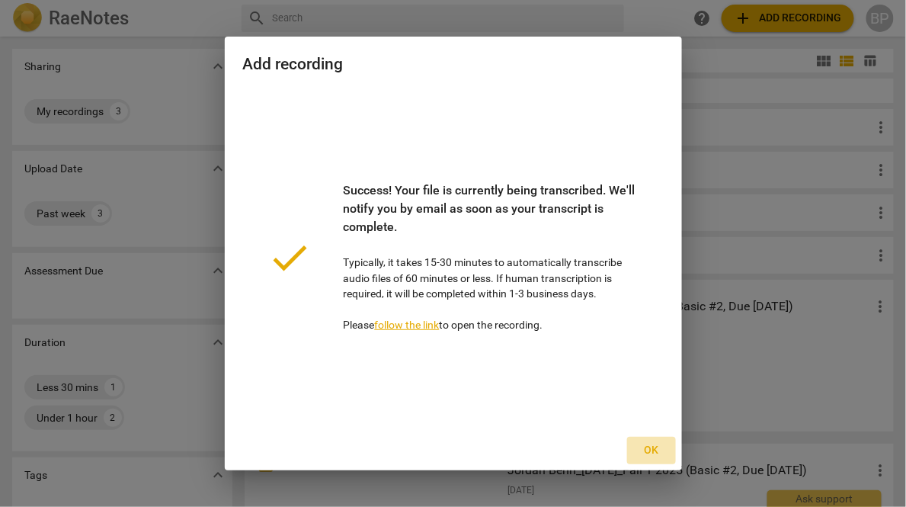
click at [653, 454] on span "Ok" at bounding box center [651, 450] width 24 height 15
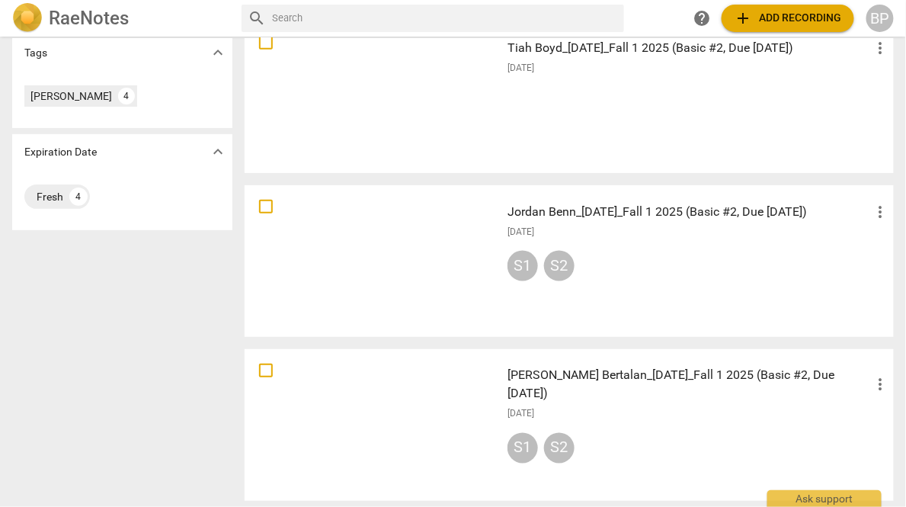
scroll to position [428, 0]
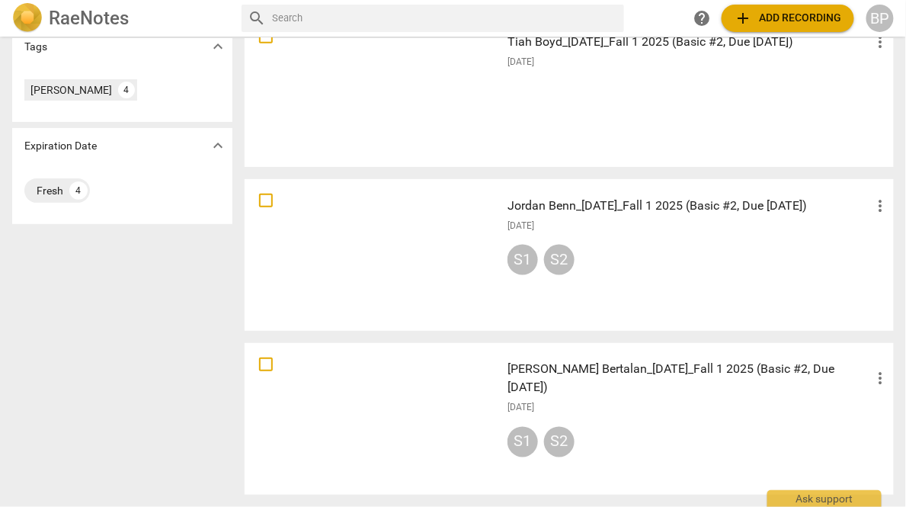
click at [598, 378] on h3 "Andrew Bertalan_9/23/25_Fall 1 2025 (Basic #2, Due 9-29-25)" at bounding box center [689, 378] width 364 height 37
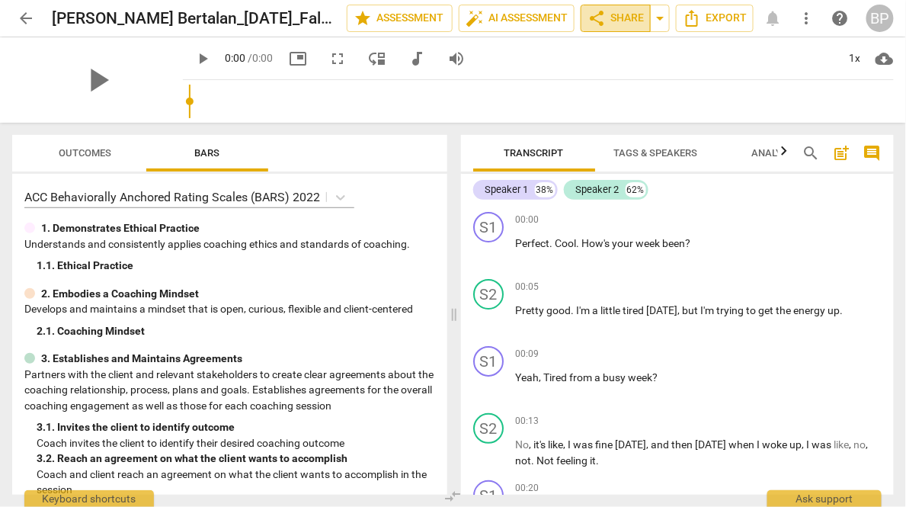
click at [605, 23] on span "share" at bounding box center [596, 18] width 18 height 18
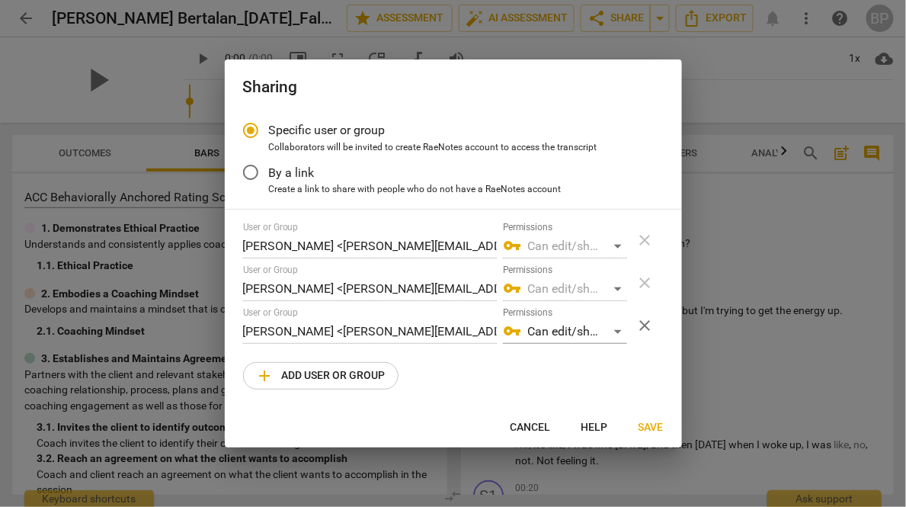
click at [270, 372] on span "add" at bounding box center [265, 375] width 18 height 18
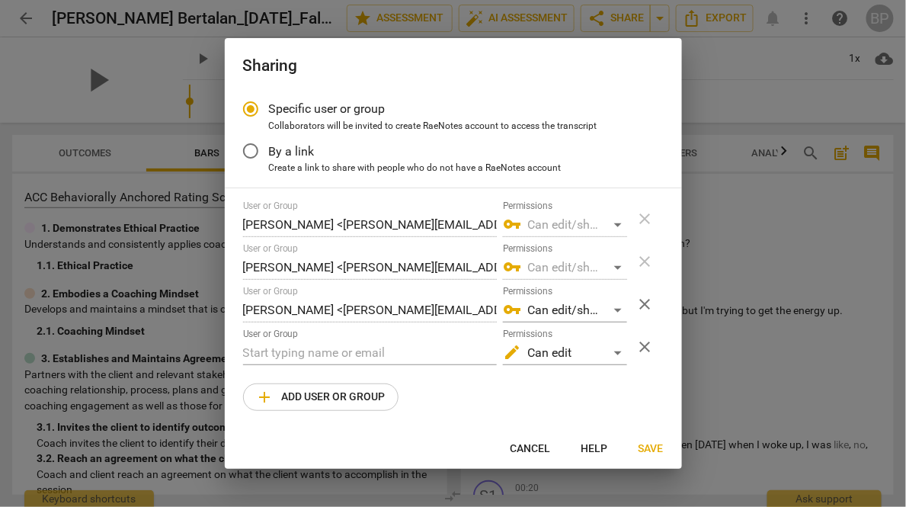
radio input "false"
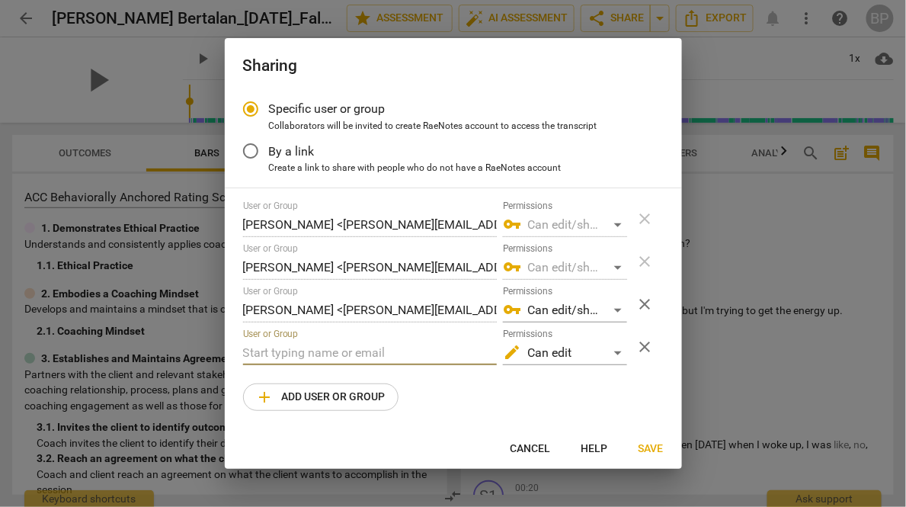
click at [263, 343] on input "text" at bounding box center [370, 353] width 254 height 24
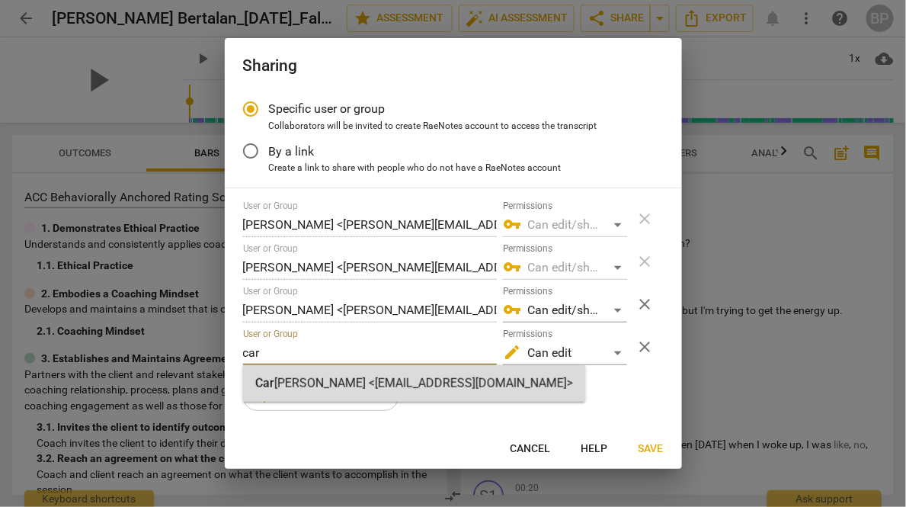
type input "car"
radio input "false"
type input "Carine Aubrun <carine@youthcoachinginstitute.com>"
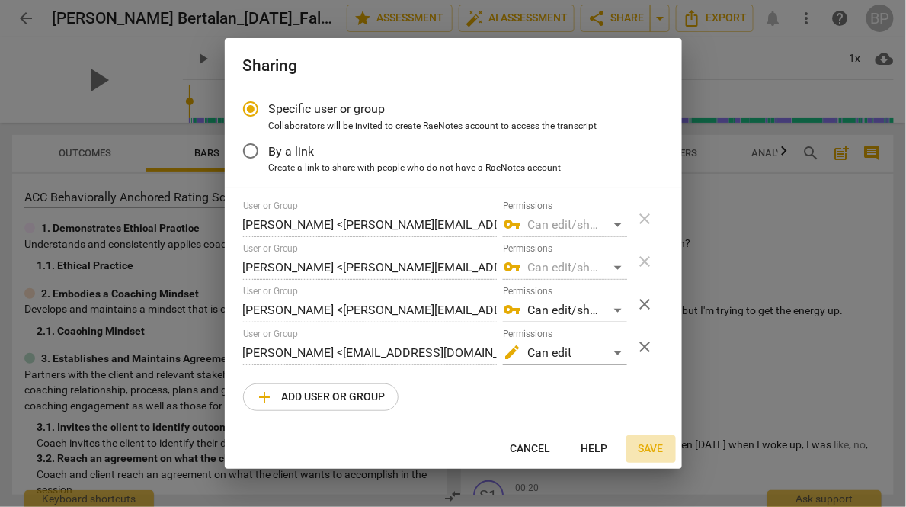
click at [644, 446] on span "Save" at bounding box center [650, 448] width 25 height 15
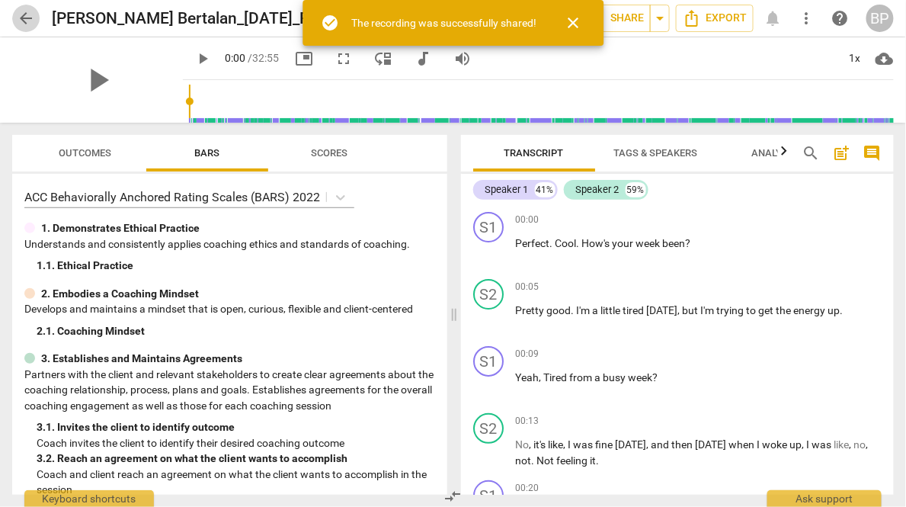
click at [23, 10] on span "arrow_back" at bounding box center [26, 18] width 18 height 18
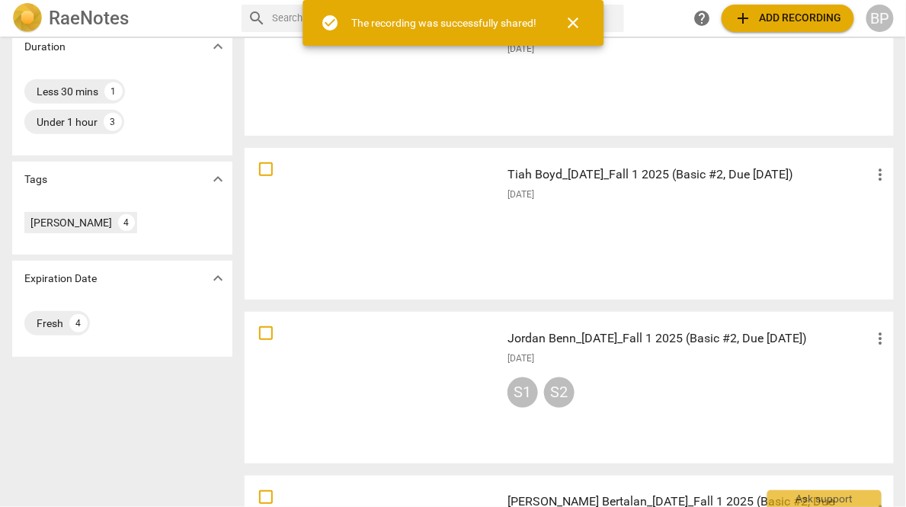
scroll to position [428, 0]
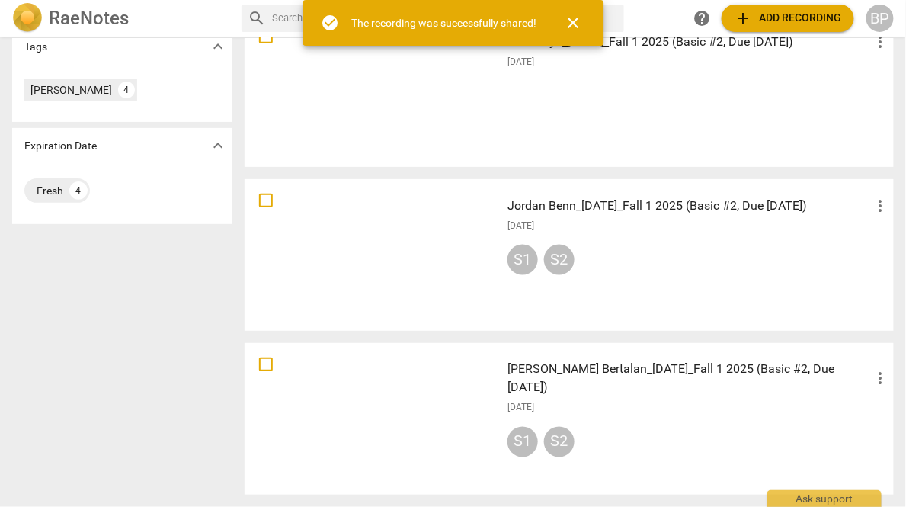
click at [459, 229] on div at bounding box center [372, 254] width 245 height 141
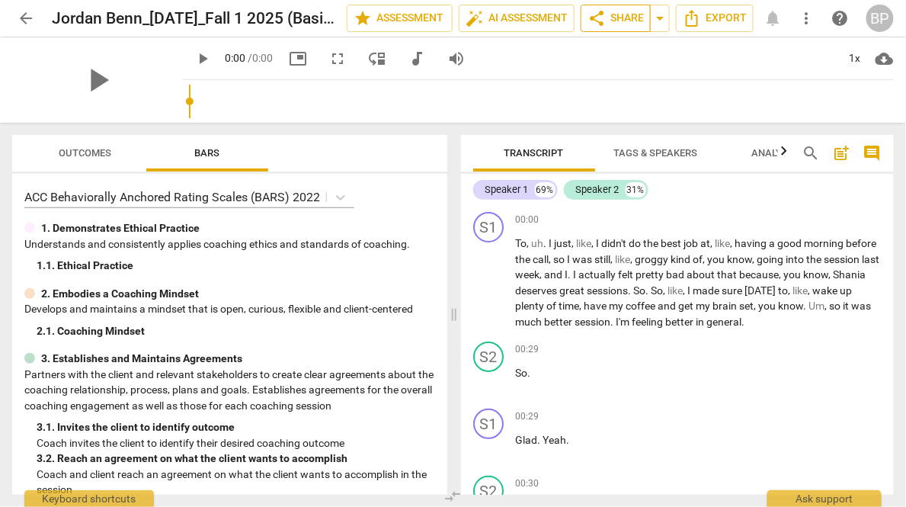
click at [609, 21] on span "share Share" at bounding box center [615, 18] width 56 height 18
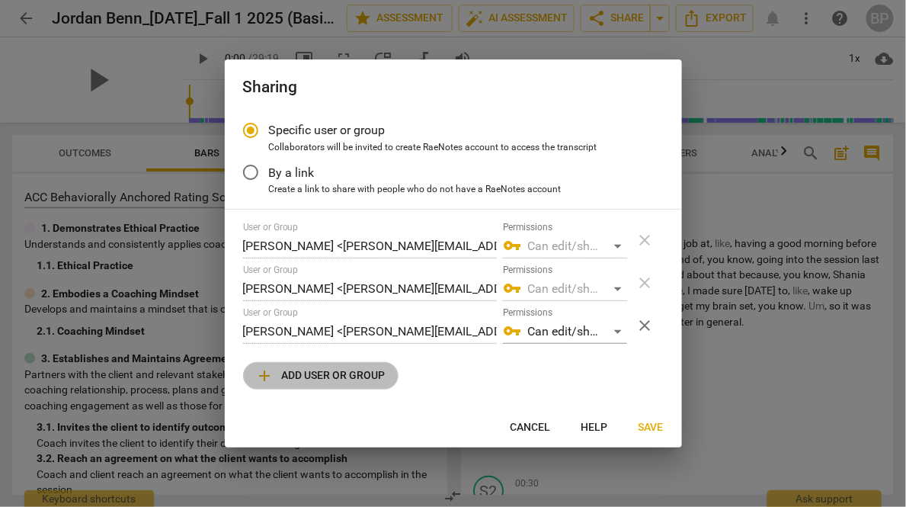
click at [278, 382] on span "add Add user or group" at bounding box center [321, 375] width 130 height 18
radio input "false"
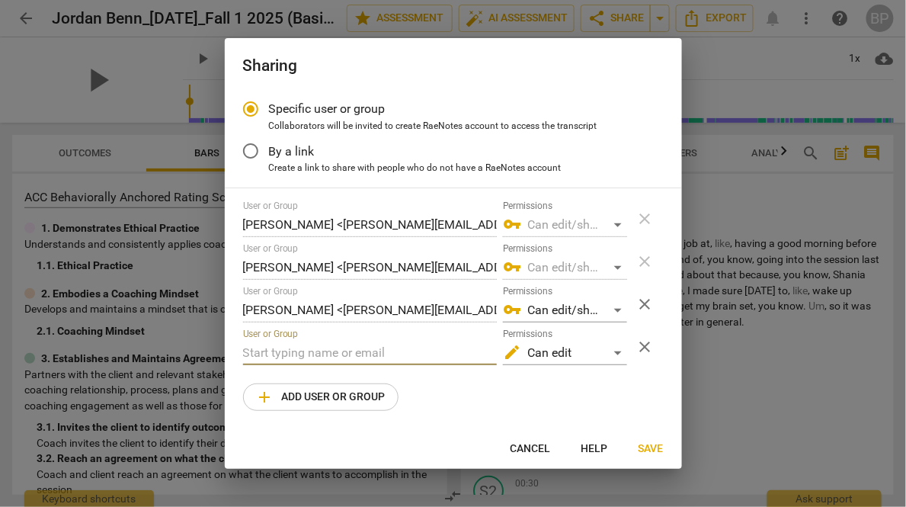
click at [267, 355] on input "text" at bounding box center [370, 353] width 254 height 24
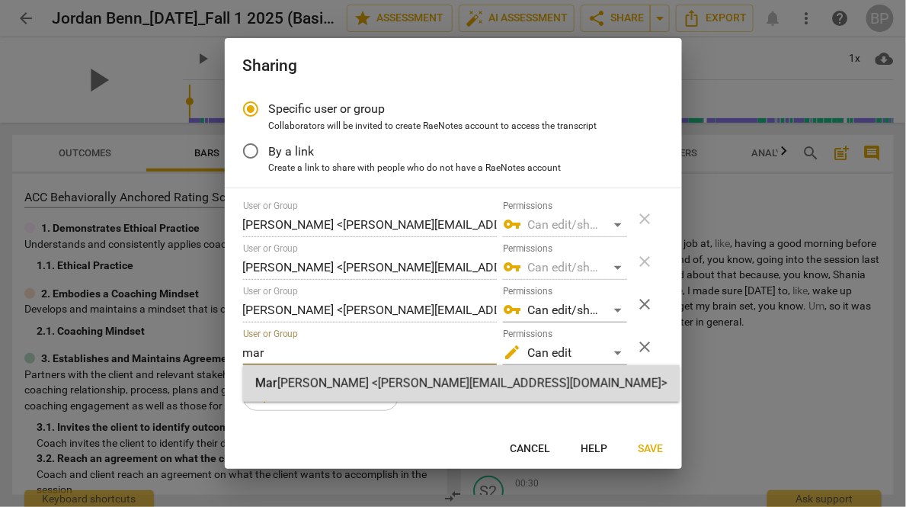
type input "mar"
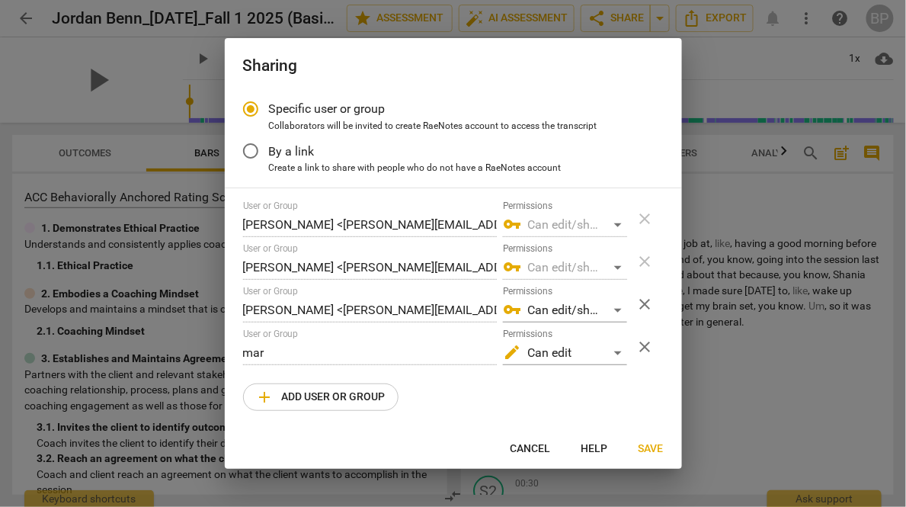
radio input "false"
type input "Margrita van der Hoek <margrita@youthcoachinginstitute.com>"
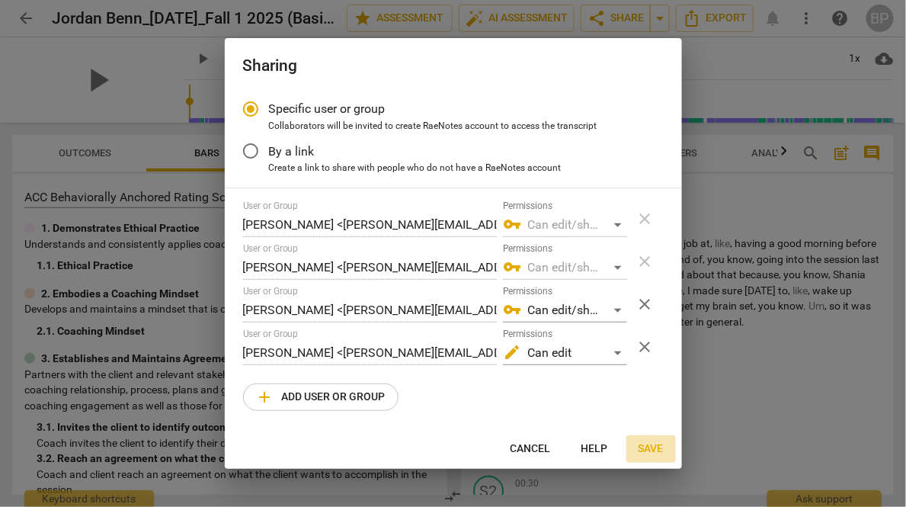
click at [645, 451] on span "Save" at bounding box center [650, 448] width 25 height 15
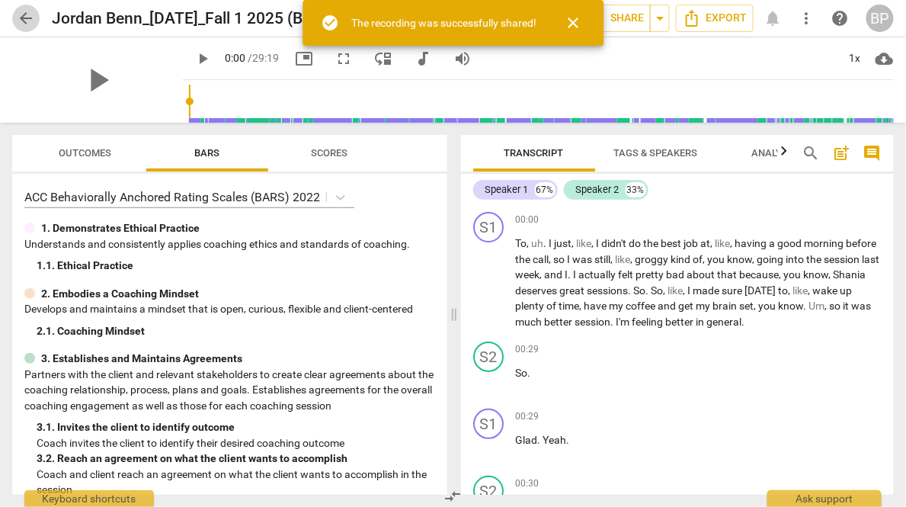
click at [24, 23] on span "arrow_back" at bounding box center [26, 18] width 18 height 18
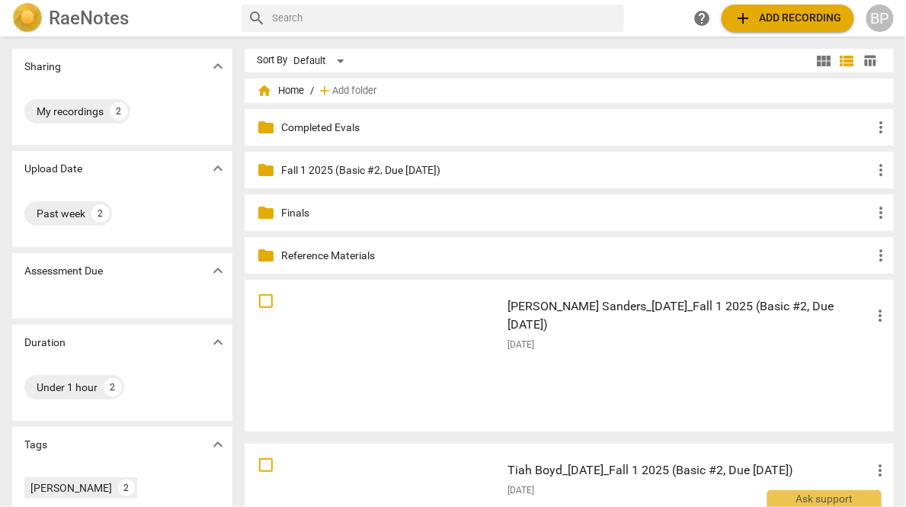
click at [385, 175] on p "Fall 1 2025 (Basic #2, Due [DATE])" at bounding box center [576, 170] width 591 height 16
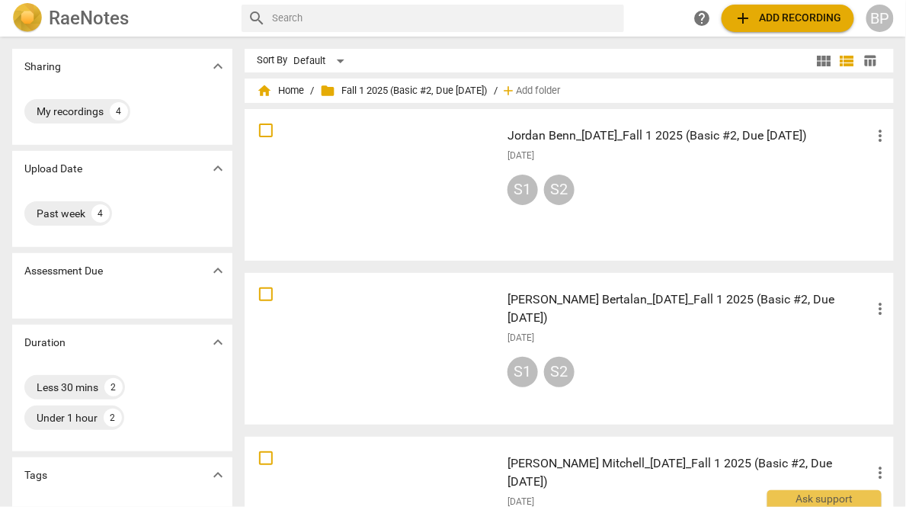
click at [587, 165] on div "Jordan Benn_9/23/25_Fall 1 2025 (Basic #2, Due 9/29/25) more_vert 2025-09-24 S1…" at bounding box center [698, 184] width 407 height 141
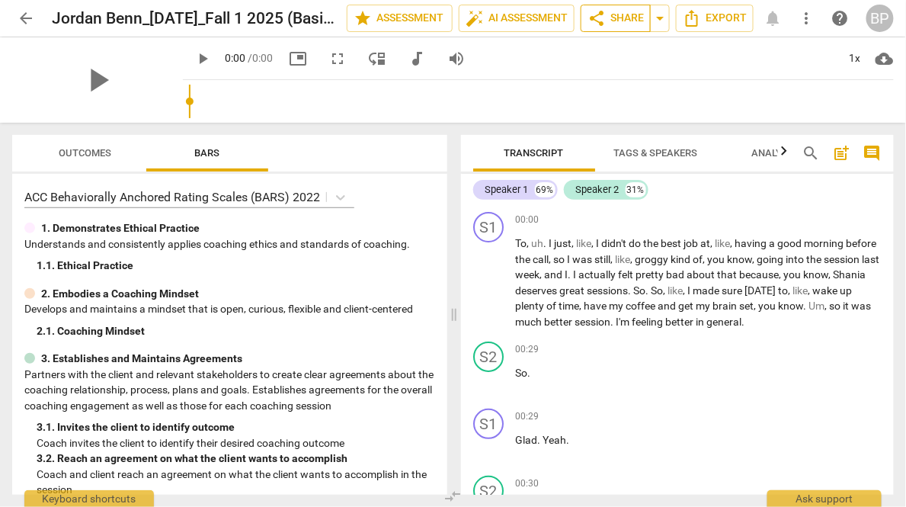
click at [605, 27] on button "share Share" at bounding box center [615, 18] width 70 height 27
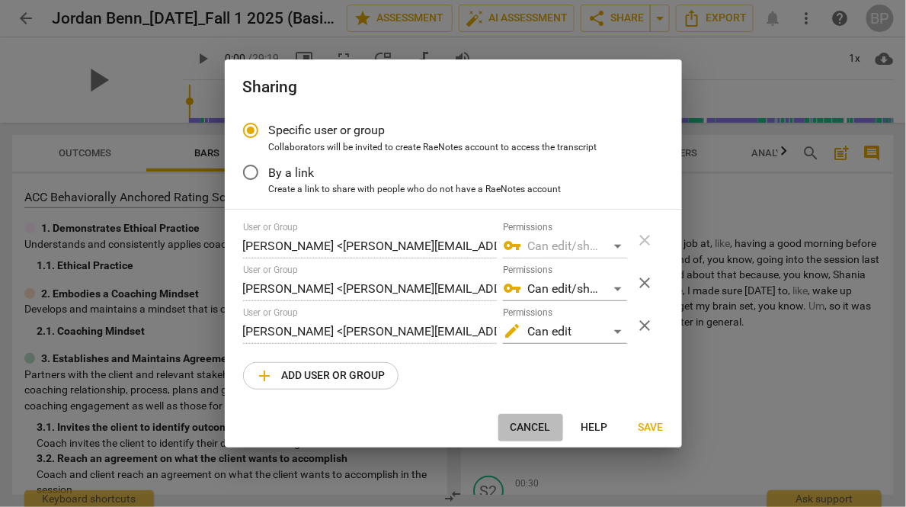
click at [532, 427] on span "Cancel" at bounding box center [530, 427] width 40 height 15
radio input "false"
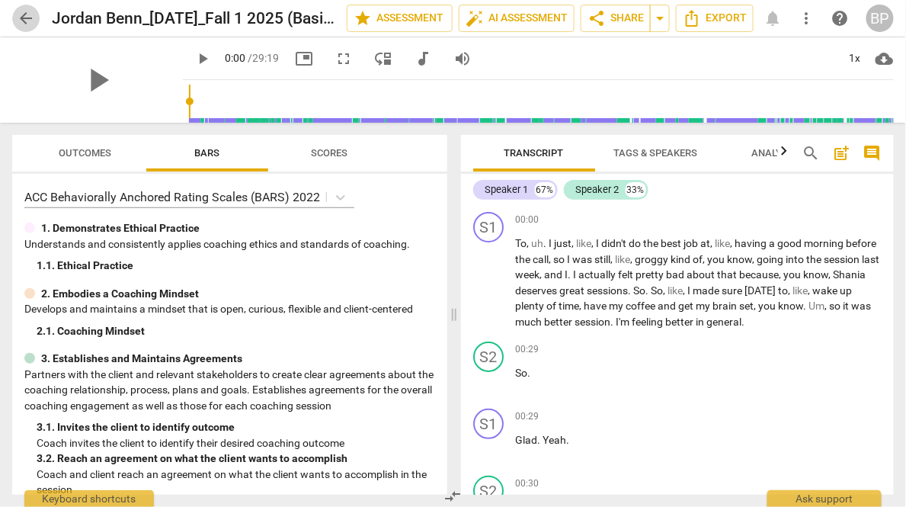
click at [23, 15] on span "arrow_back" at bounding box center [26, 18] width 18 height 18
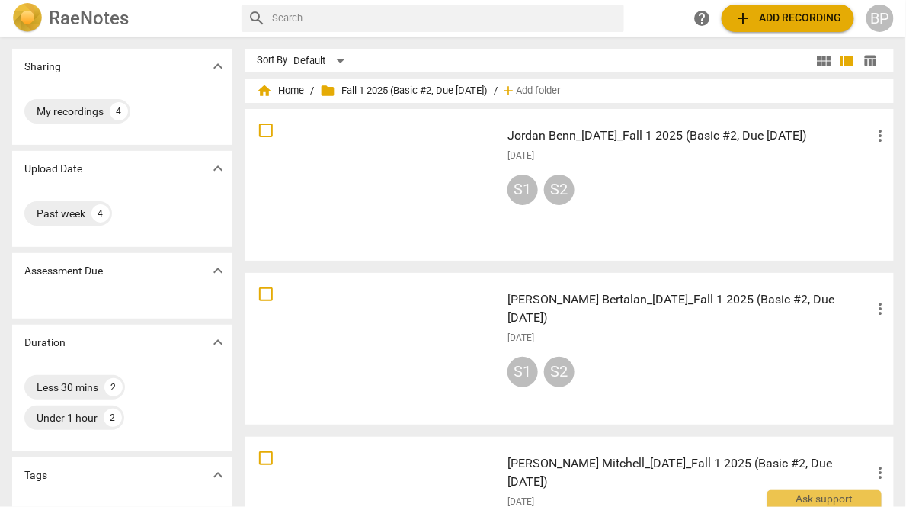
click at [291, 88] on span "home Home" at bounding box center [280, 90] width 47 height 15
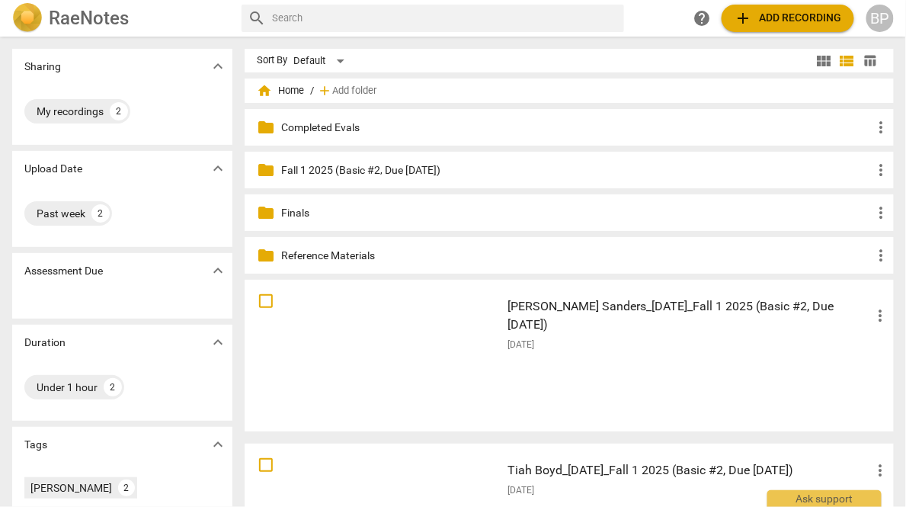
scroll to position [121, 0]
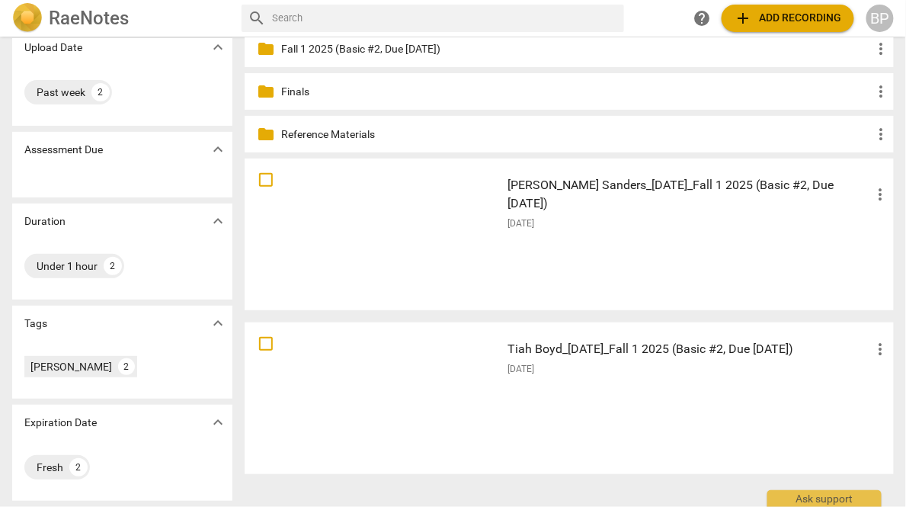
click at [572, 372] on div "[DATE]" at bounding box center [698, 369] width 382 height 13
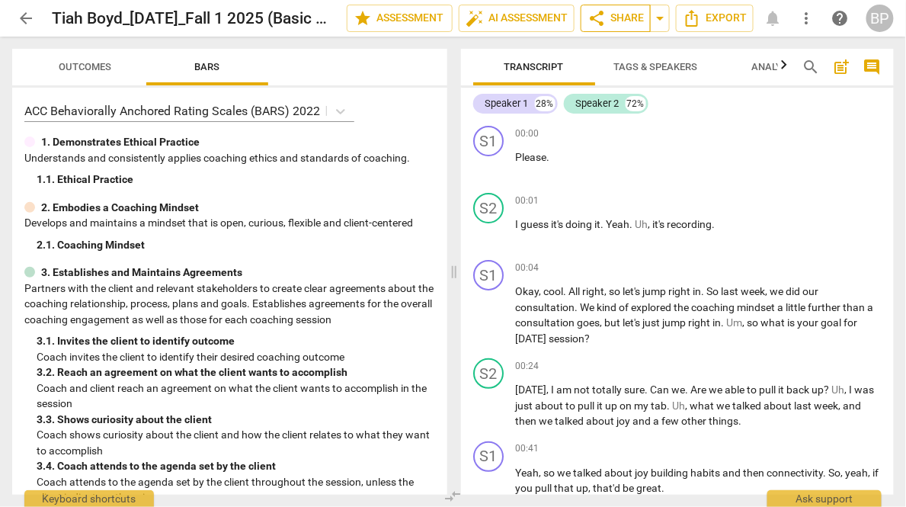
click at [606, 23] on span "share Share" at bounding box center [615, 18] width 56 height 18
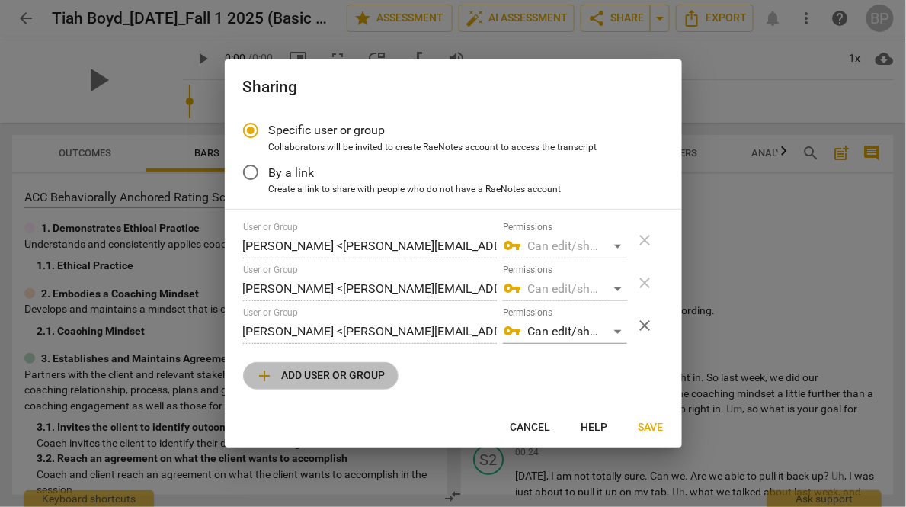
click at [337, 382] on span "add Add user or group" at bounding box center [321, 375] width 130 height 18
radio input "false"
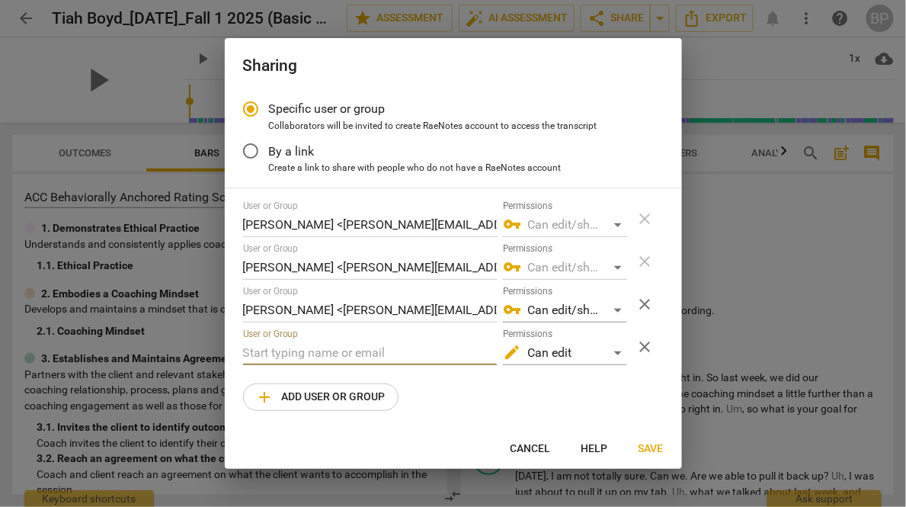
click at [321, 351] on input "text" at bounding box center [370, 353] width 254 height 24
type input "jea"
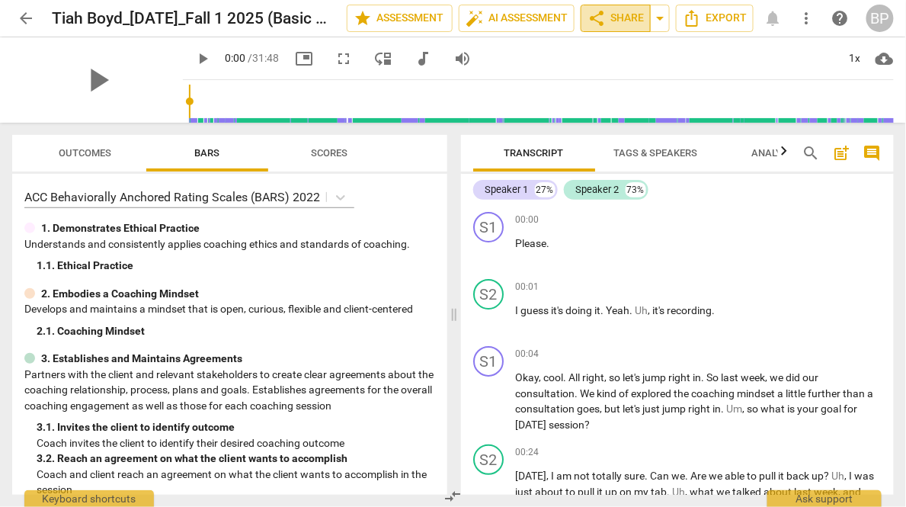
click at [600, 19] on span "share" at bounding box center [596, 18] width 18 height 18
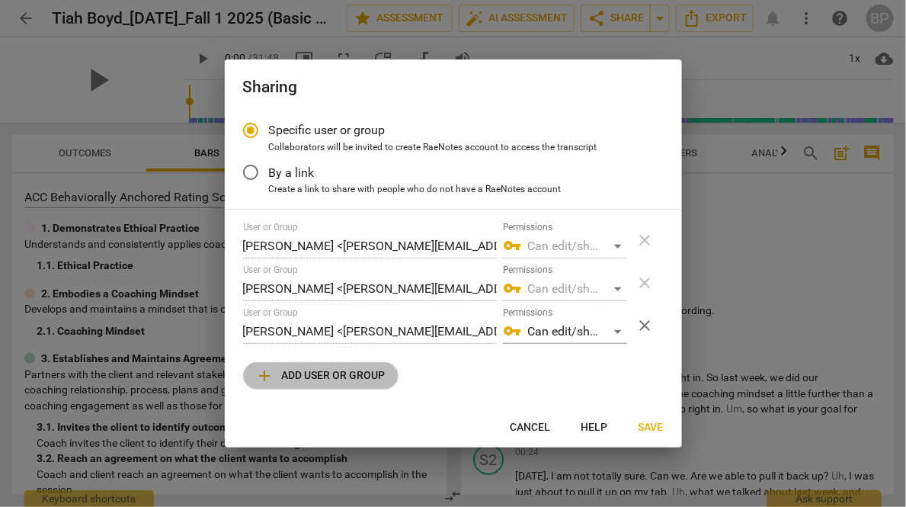
click at [268, 379] on span "add" at bounding box center [265, 375] width 18 height 18
radio input "false"
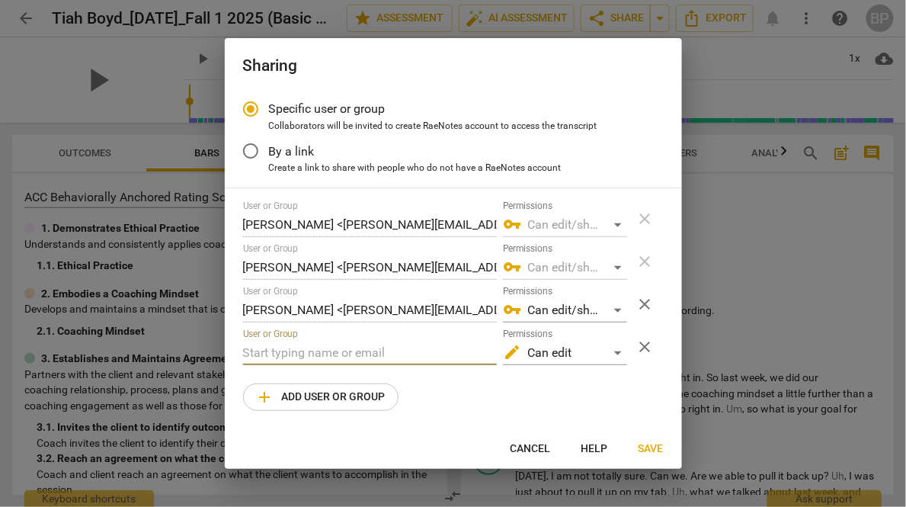
click at [267, 356] on input "text" at bounding box center [370, 353] width 254 height 24
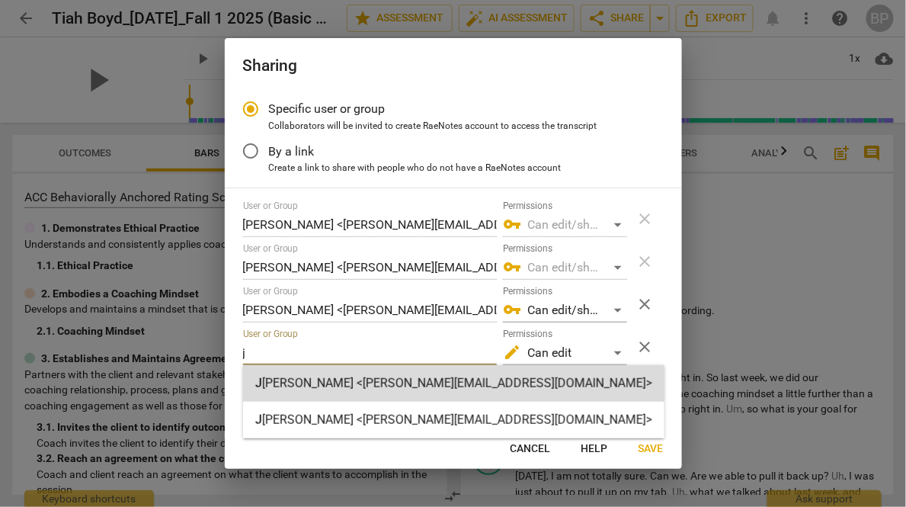
type input "j"
radio input "false"
type input "Jean Trujillo <jean@youthcoachinginstitute.com>"
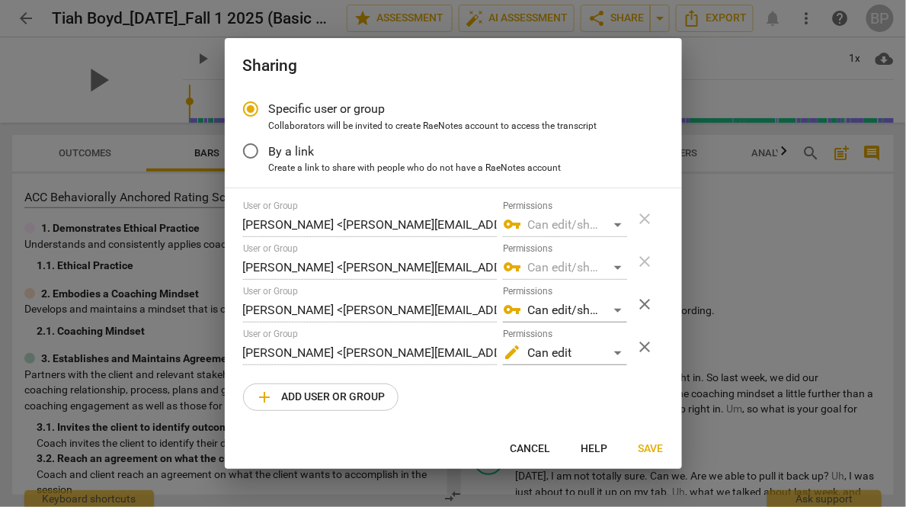
click at [645, 446] on span "Save" at bounding box center [650, 448] width 25 height 15
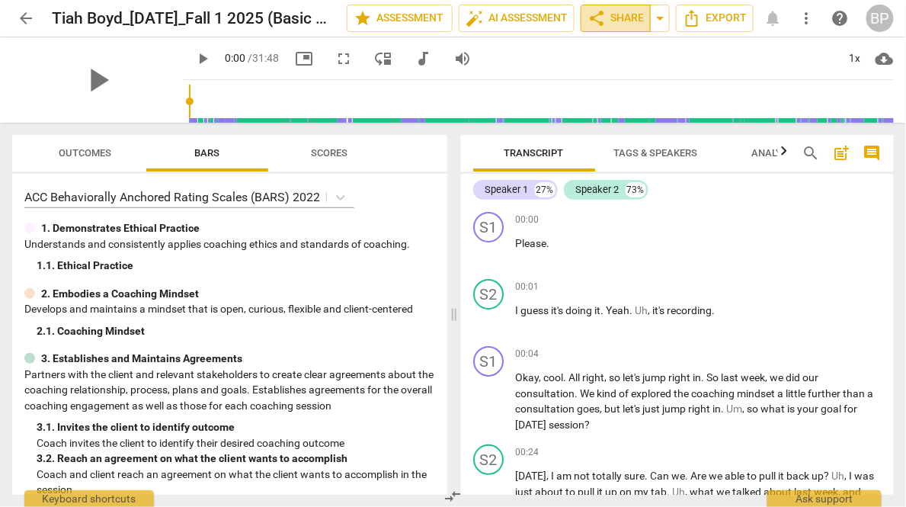
click at [598, 22] on span "share" at bounding box center [596, 18] width 18 height 18
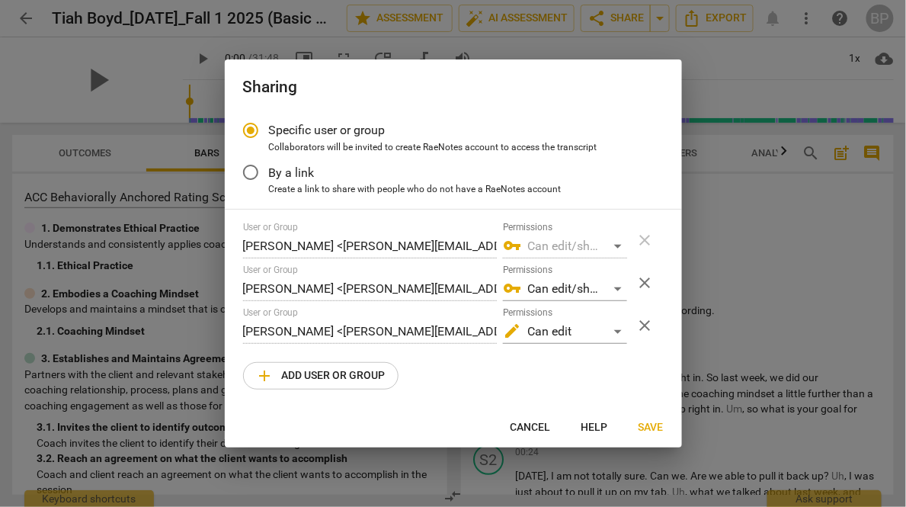
radio input "false"
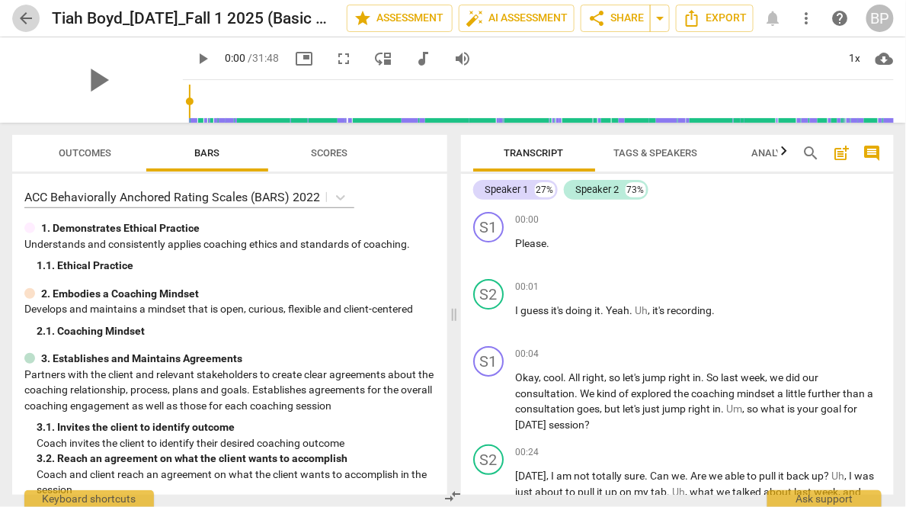
click at [30, 17] on span "arrow_back" at bounding box center [26, 18] width 18 height 18
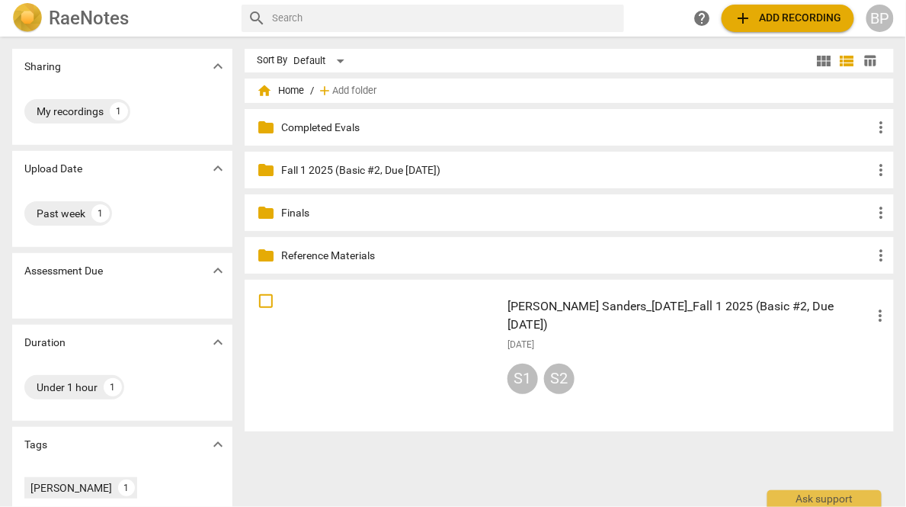
click at [660, 363] on div "S1 S2" at bounding box center [698, 381] width 382 height 37
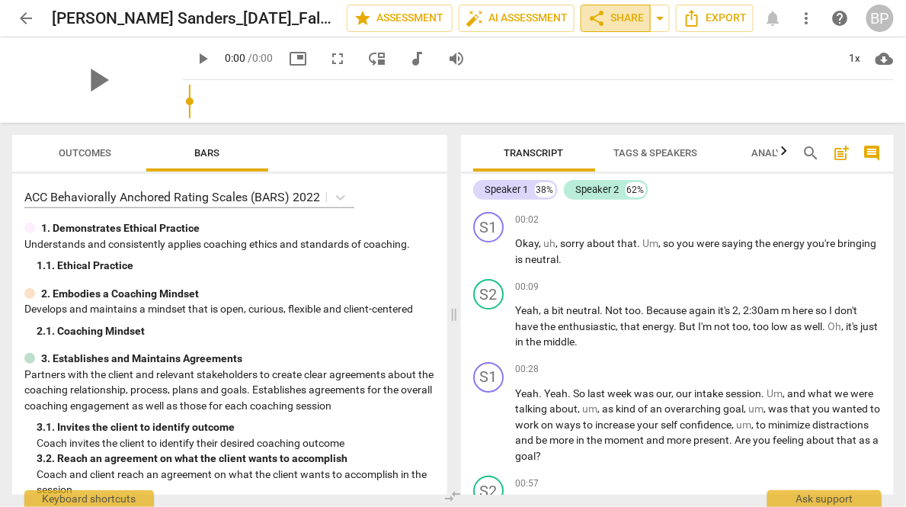
click at [619, 14] on span "share Share" at bounding box center [615, 18] width 56 height 18
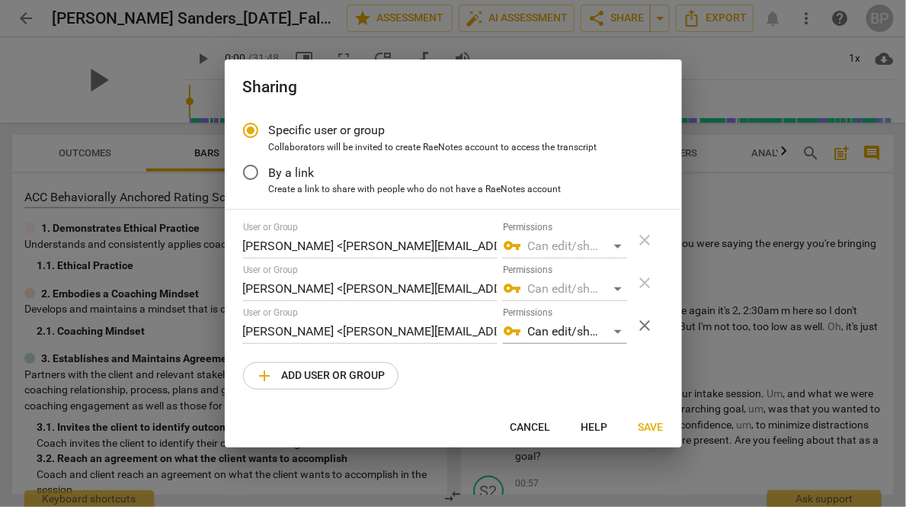
click at [293, 373] on span "add Add user or group" at bounding box center [321, 375] width 130 height 18
radio input "false"
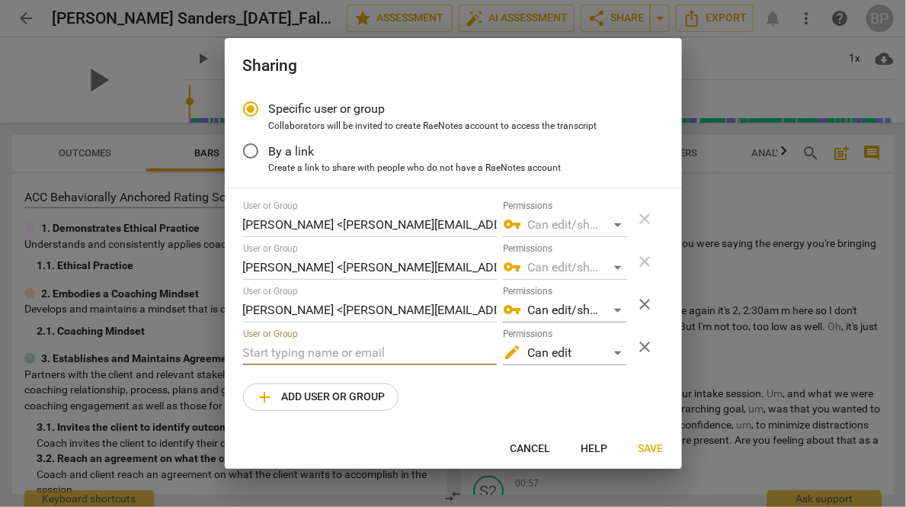
click at [296, 353] on input "text" at bounding box center [370, 353] width 254 height 24
type input "lill"
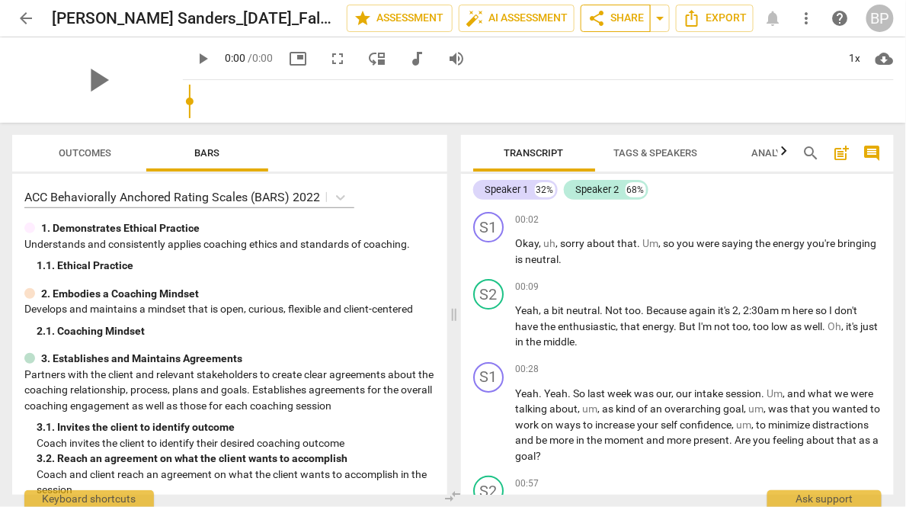
click at [612, 16] on span "share Share" at bounding box center [615, 18] width 56 height 18
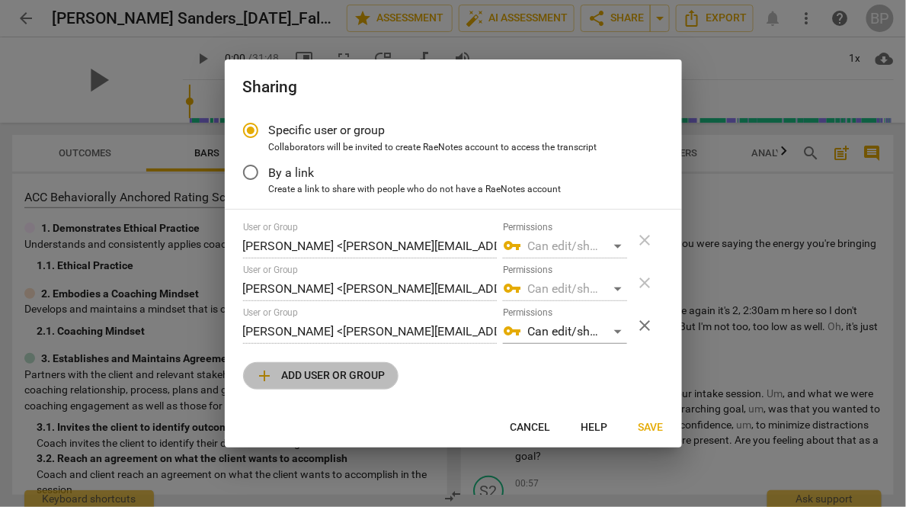
click at [271, 375] on span "add" at bounding box center [265, 375] width 18 height 18
radio input "false"
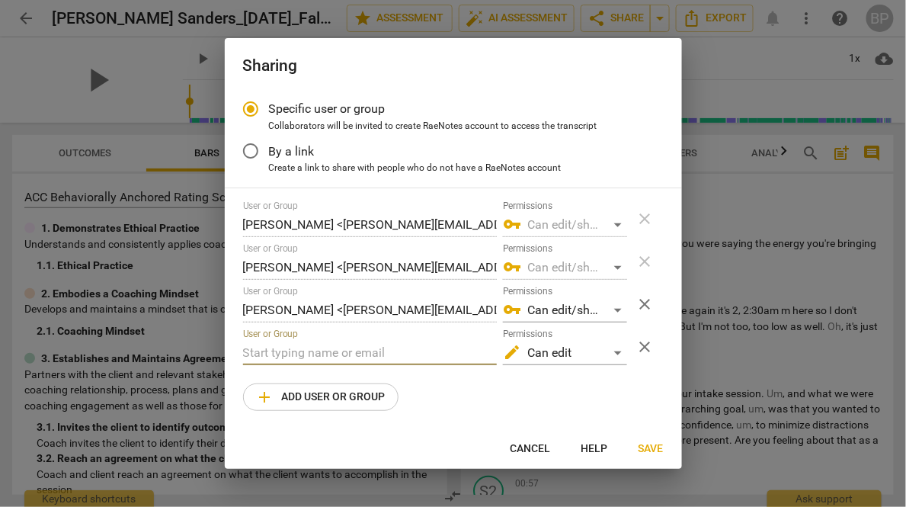
click at [276, 358] on input "text" at bounding box center [370, 353] width 254 height 24
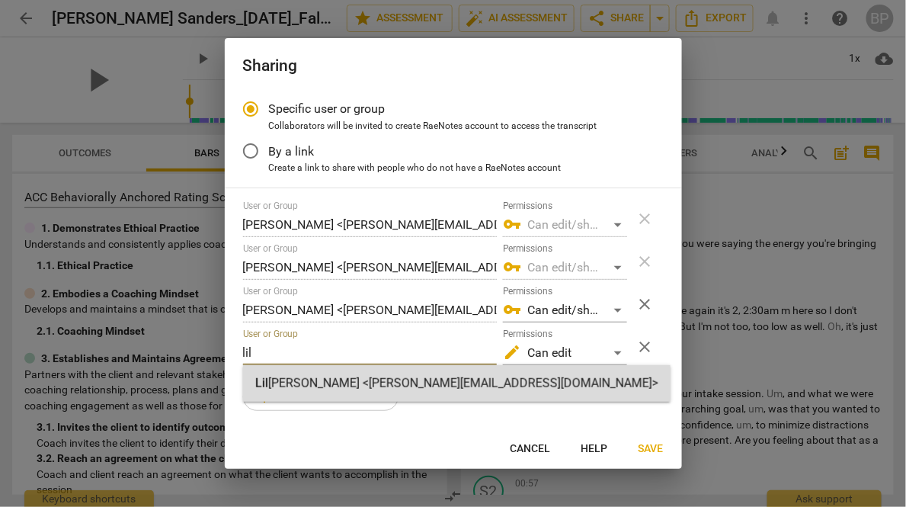
type input "lil"
radio input "false"
type input "[PERSON_NAME] <[PERSON_NAME][EMAIL_ADDRESS][DOMAIN_NAME]>"
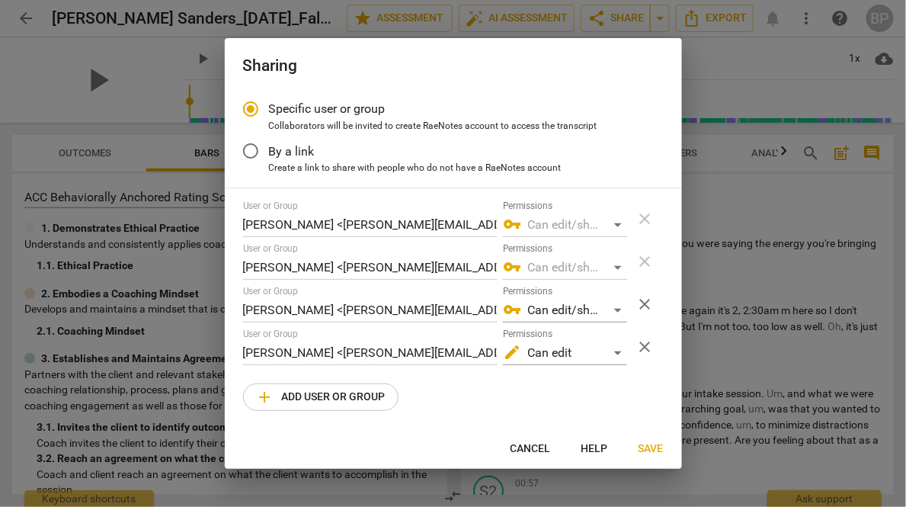
click at [648, 449] on span "Save" at bounding box center [650, 448] width 25 height 15
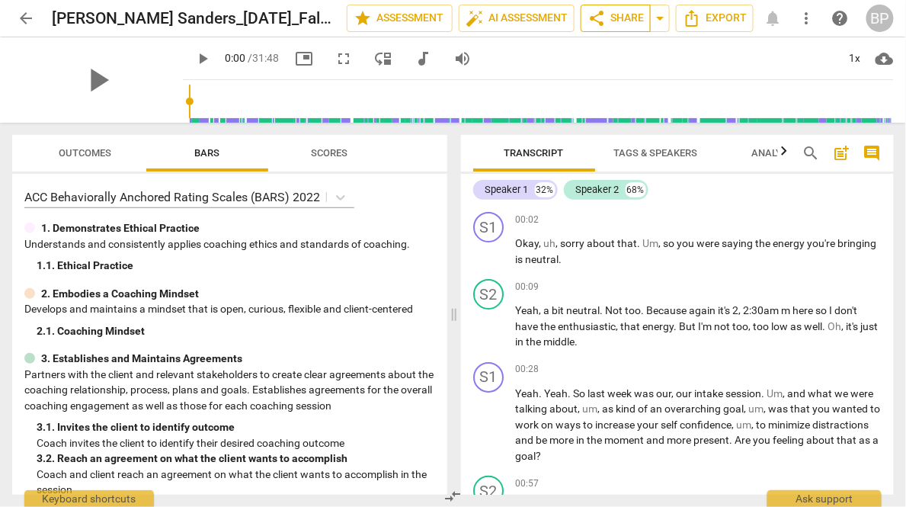
click at [597, 14] on span "share" at bounding box center [596, 18] width 18 height 18
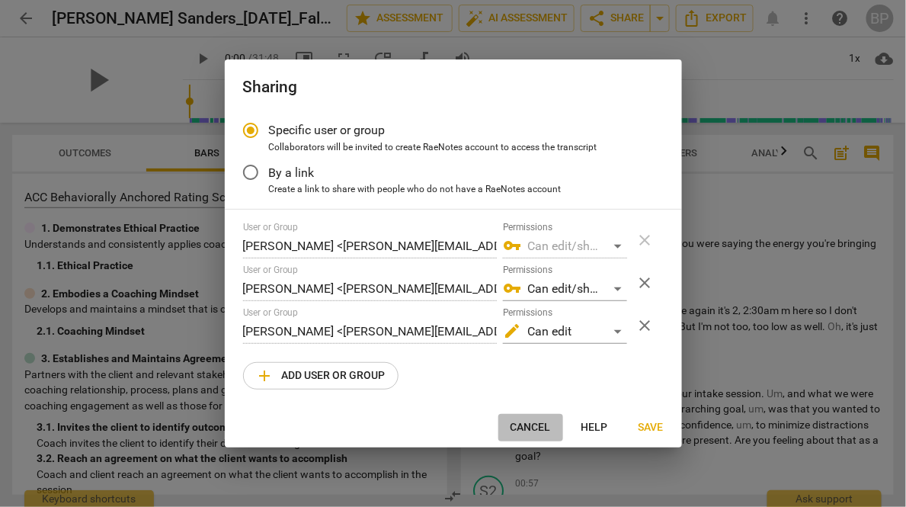
click at [524, 420] on span "Cancel" at bounding box center [530, 427] width 40 height 15
radio input "false"
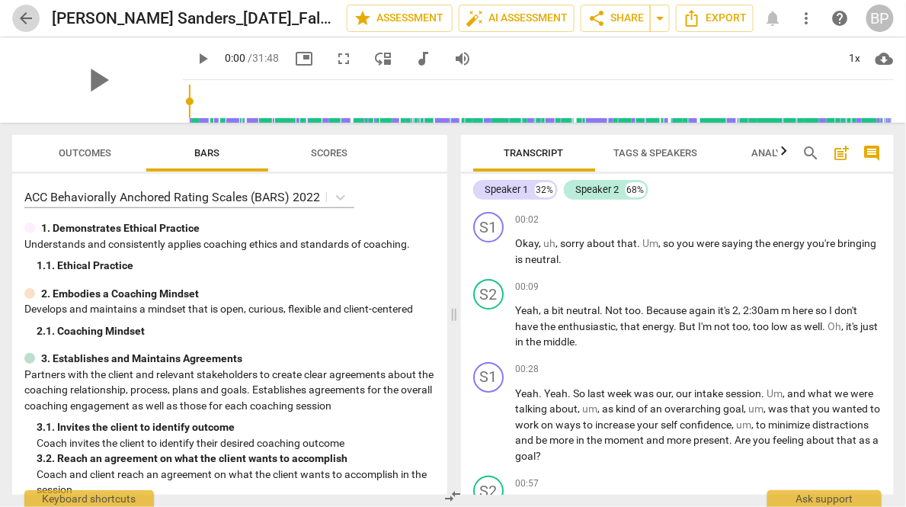
click at [27, 18] on span "arrow_back" at bounding box center [26, 18] width 18 height 18
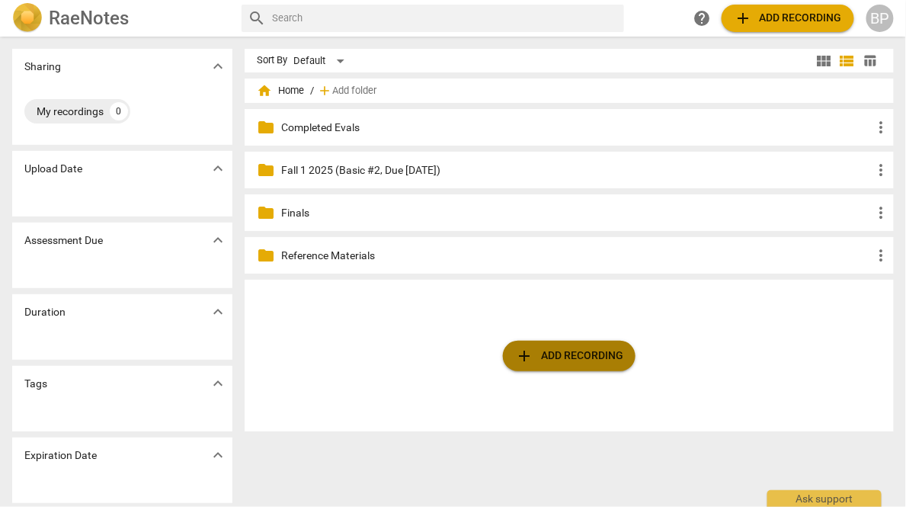
click at [540, 360] on span "add Add recording" at bounding box center [569, 356] width 108 height 18
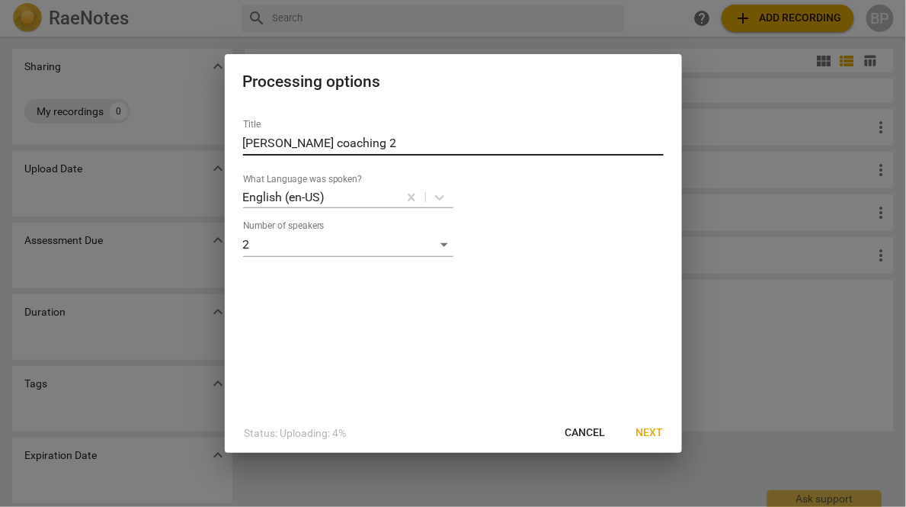
click at [341, 136] on input "[PERSON_NAME] coaching 2" at bounding box center [453, 143] width 420 height 24
paste input "Lindsay Bartlett_[DATE]_Fall 1 2025 (Basic #2, Due [DATE])"
type input "Lindsay Bartlett_[DATE]_Fall 1 2025 (Basic #2, Due [DATE])"
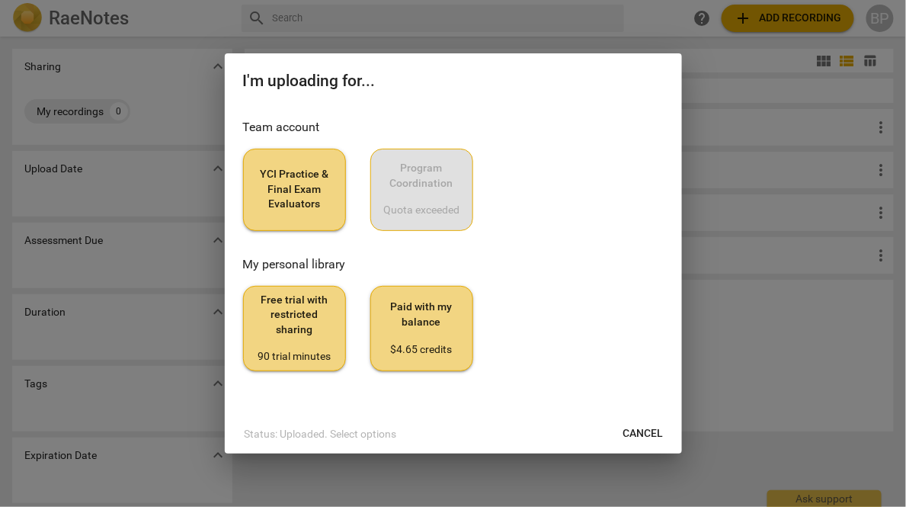
click at [302, 188] on span "YCI Practice & Final Exam Evaluators" at bounding box center [294, 189] width 77 height 45
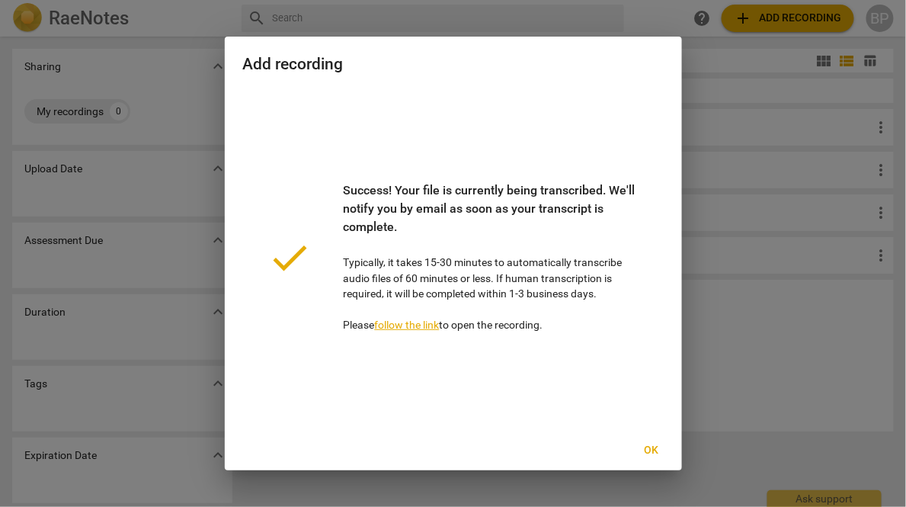
click at [649, 446] on span "Ok" at bounding box center [651, 450] width 24 height 15
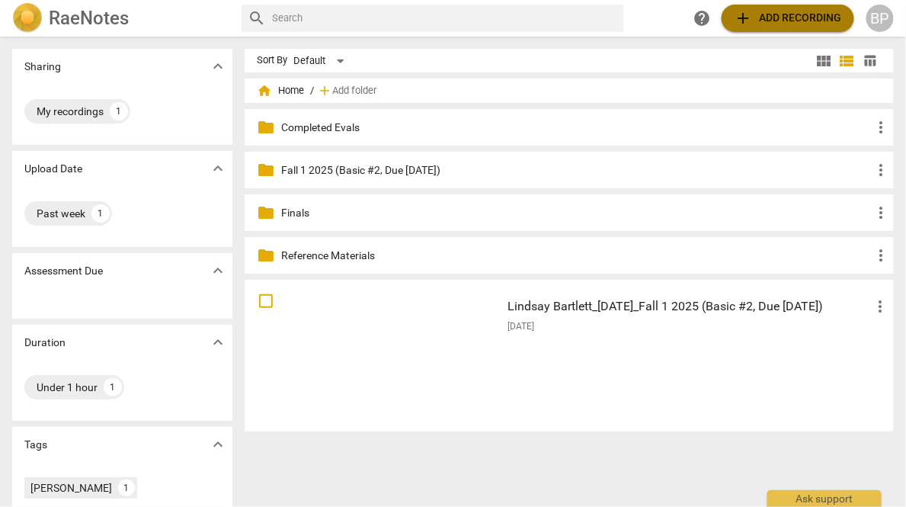
click at [772, 20] on span "add Add recording" at bounding box center [788, 18] width 108 height 18
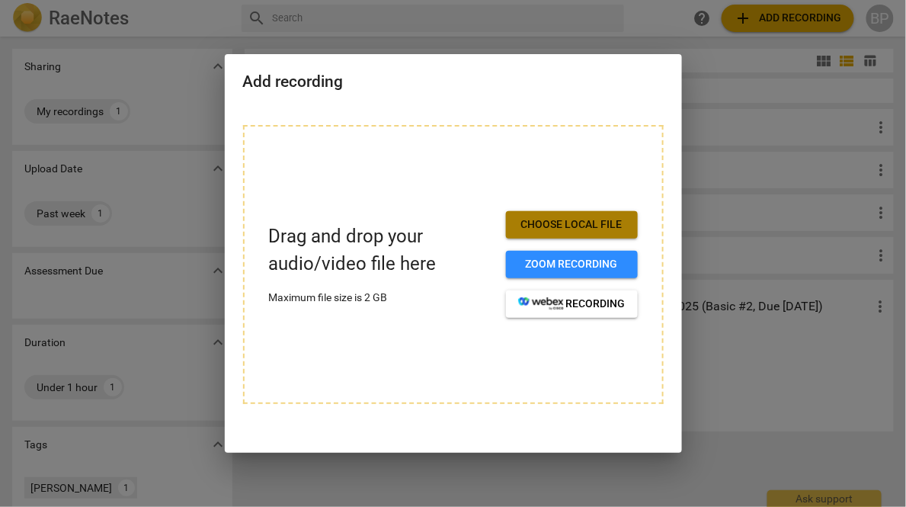
click at [556, 218] on span "Choose local file" at bounding box center [571, 224] width 107 height 15
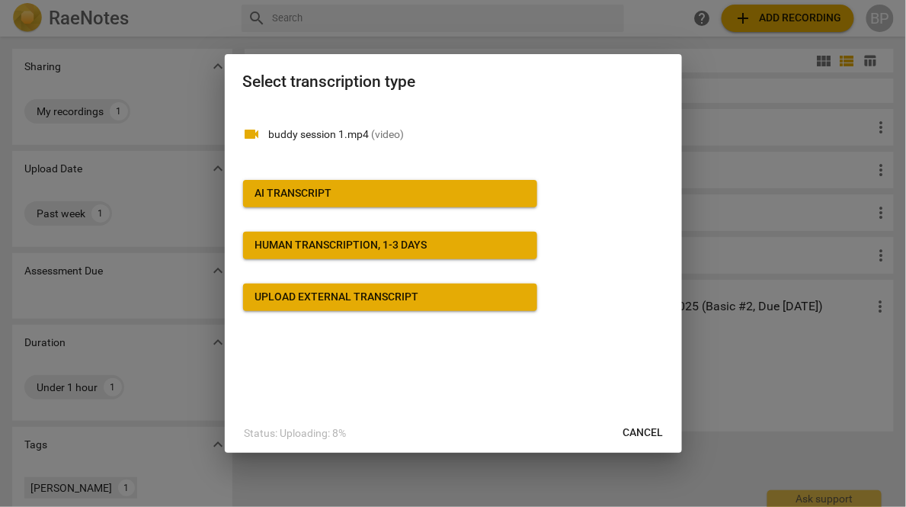
click at [266, 197] on div "AI Transcript" at bounding box center [293, 193] width 77 height 15
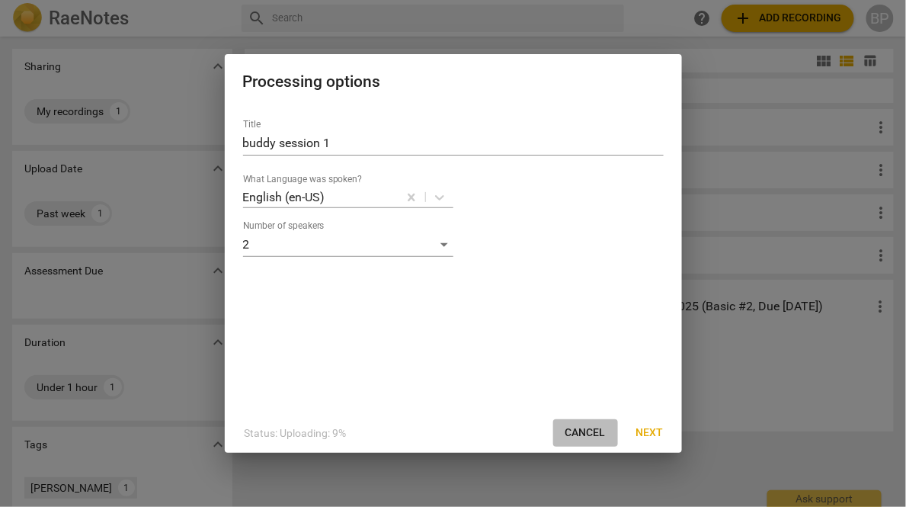
click at [585, 429] on span "Cancel" at bounding box center [585, 432] width 40 height 15
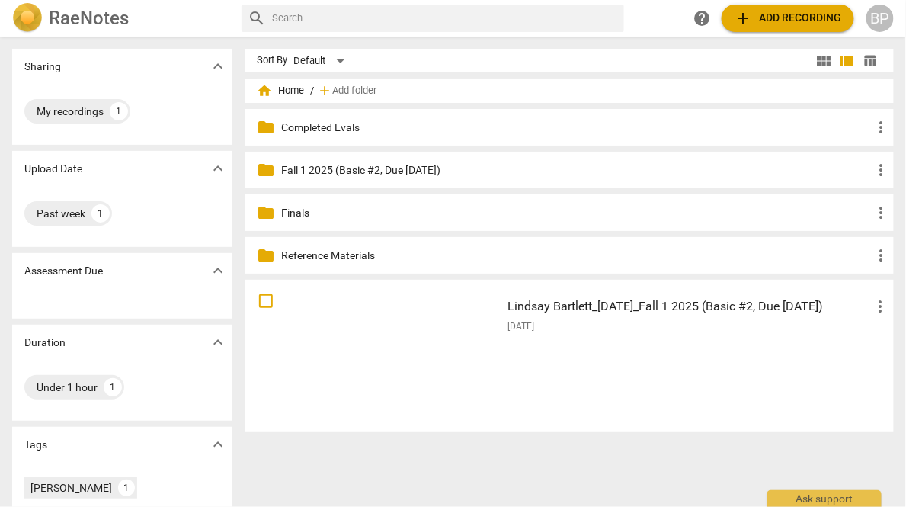
click at [411, 481] on div "Sort By Default view_module view_list table_chart home Home / add Add folder fo…" at bounding box center [575, 272] width 661 height 446
click at [797, 16] on span "add Add recording" at bounding box center [788, 18] width 108 height 18
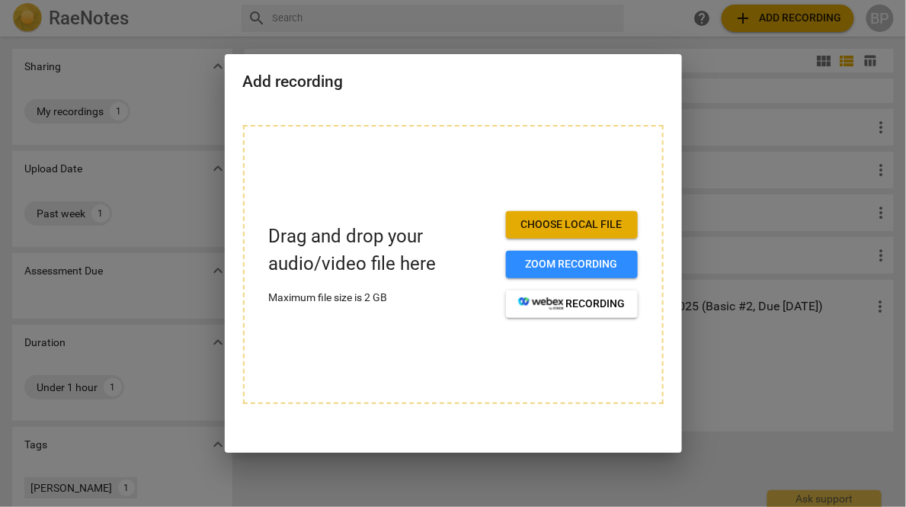
click at [516, 233] on button "Choose local file" at bounding box center [572, 224] width 132 height 27
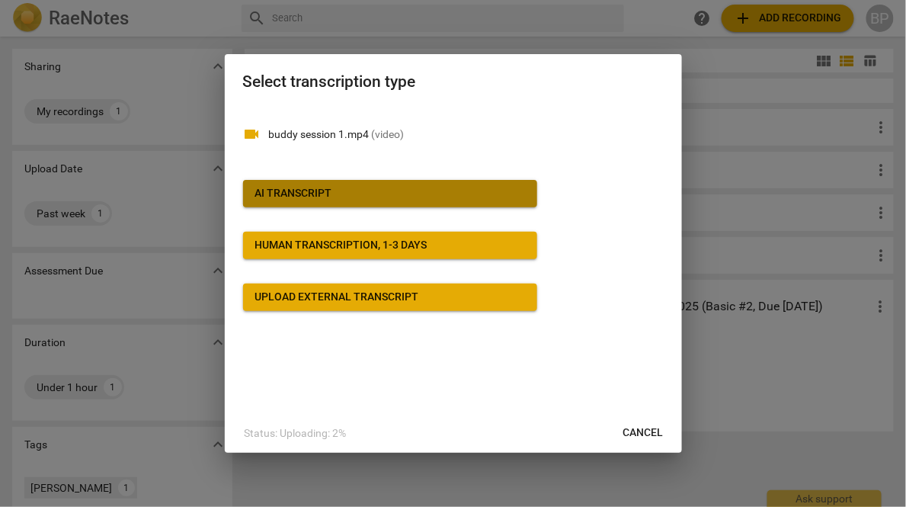
click at [285, 191] on div "AI Transcript" at bounding box center [293, 193] width 77 height 15
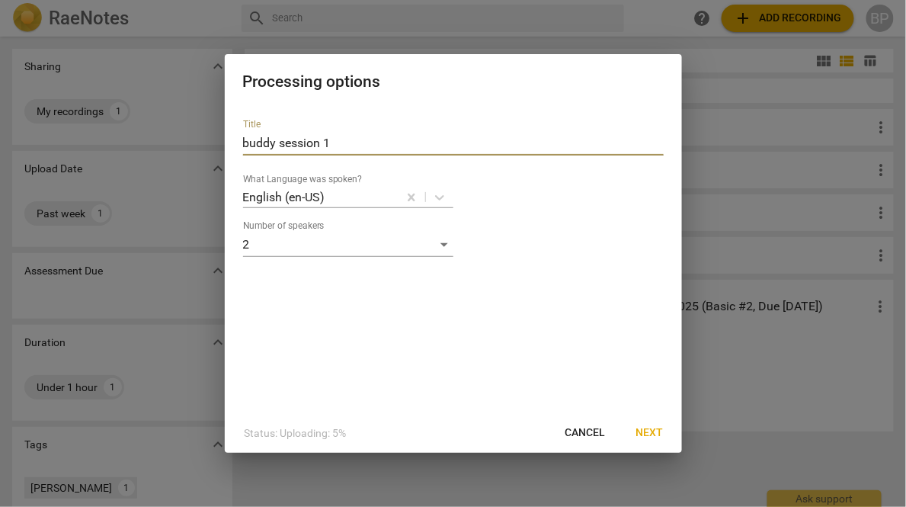
click at [294, 142] on input "buddy session 1" at bounding box center [453, 143] width 420 height 24
paste input "[PERSON_NAME] Newsome_[DATE]_Fall 1 2025 (Basic #2, Due [DATE])"
type input "[PERSON_NAME] Newsome_[DATE]_Fall 1 2025 (Basic #2, Due [DATE])"
click at [650, 434] on span "Next" at bounding box center [649, 432] width 27 height 15
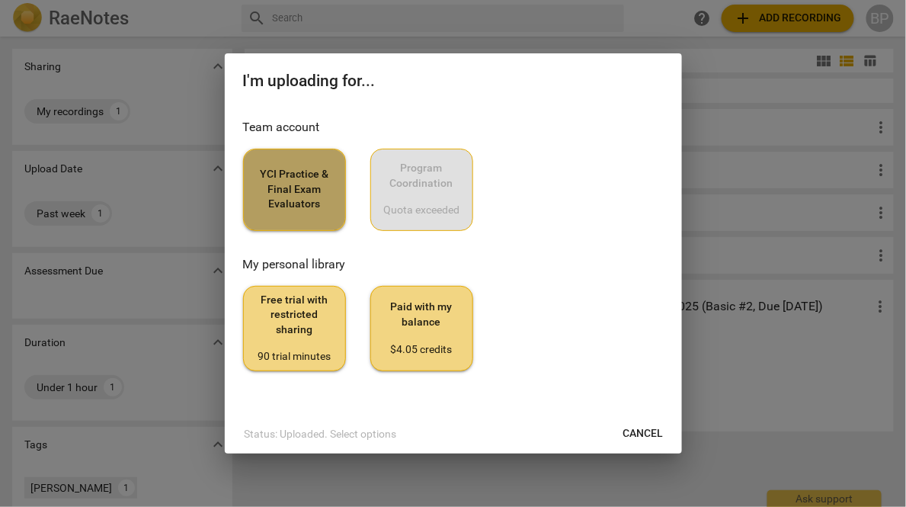
click at [309, 183] on span "YCI Practice & Final Exam Evaluators" at bounding box center [294, 189] width 77 height 45
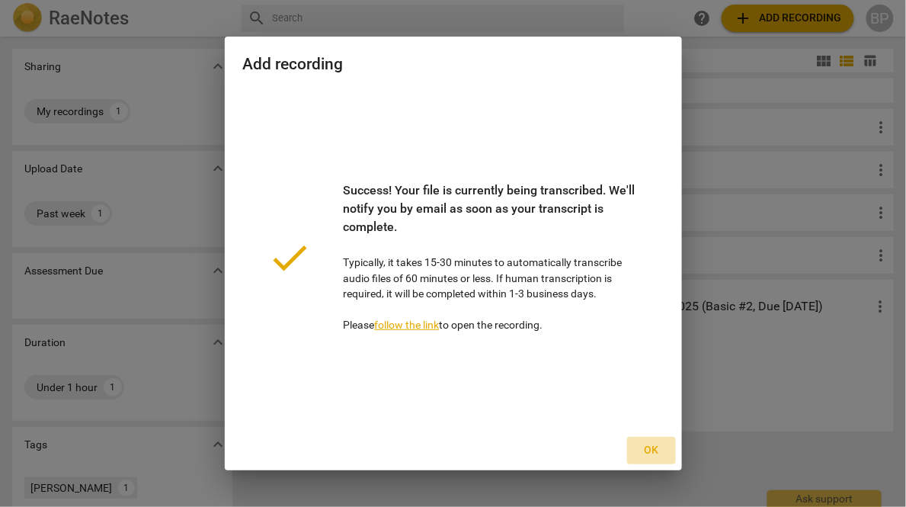
click at [649, 447] on span "Ok" at bounding box center [651, 450] width 24 height 15
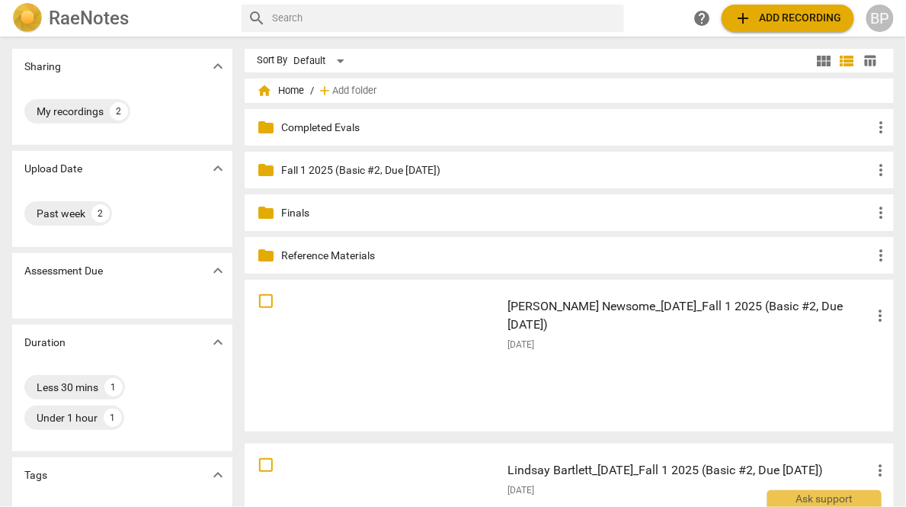
click at [568, 466] on h3 "Lindsay Bartlett_[DATE]_Fall 1 2025 (Basic #2, Due [DATE])" at bounding box center [689, 470] width 364 height 18
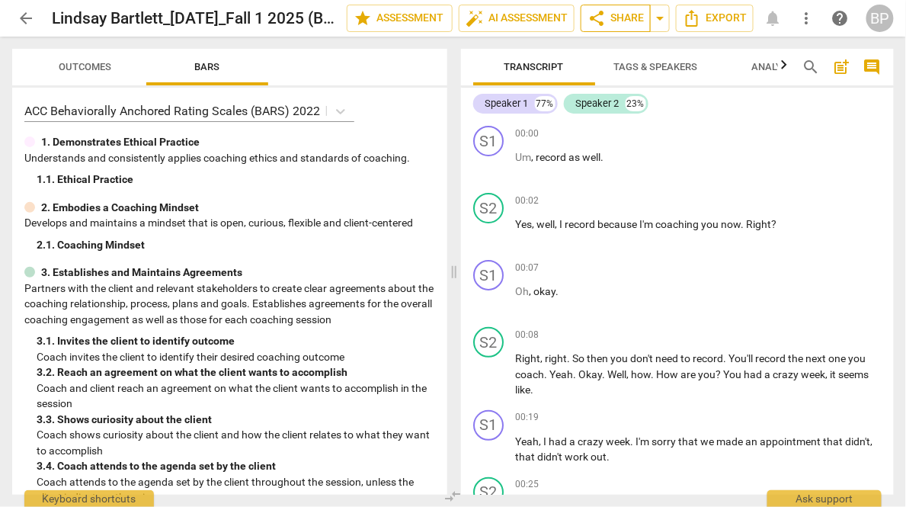
click at [609, 21] on span "share Share" at bounding box center [615, 18] width 56 height 18
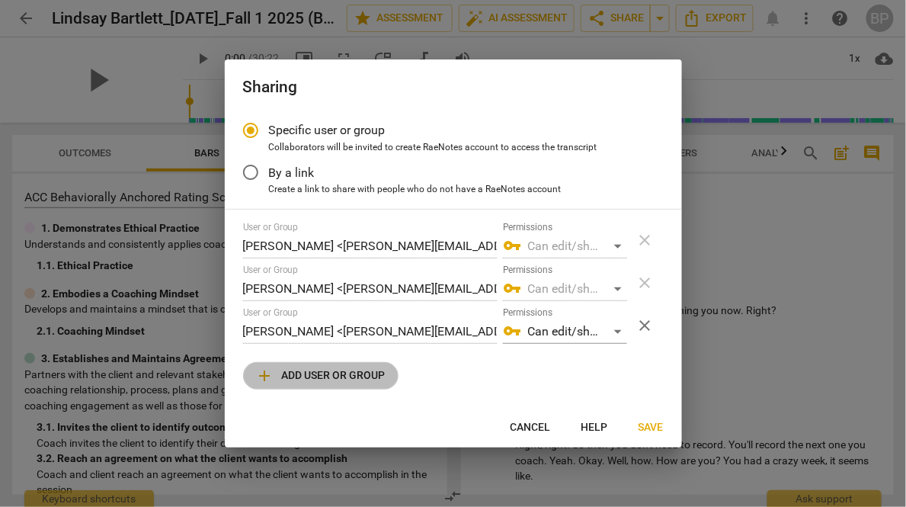
click at [304, 377] on span "add Add user or group" at bounding box center [321, 375] width 130 height 18
radio input "false"
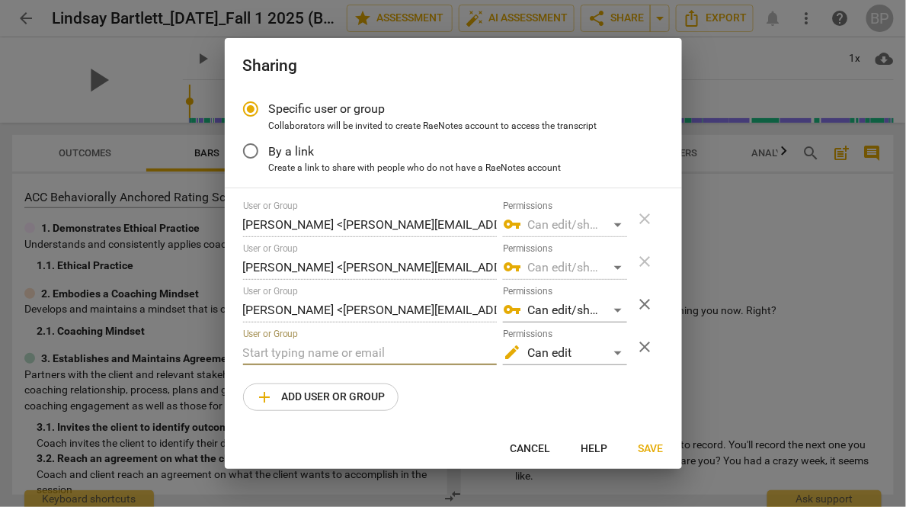
click at [313, 349] on input "text" at bounding box center [370, 353] width 254 height 24
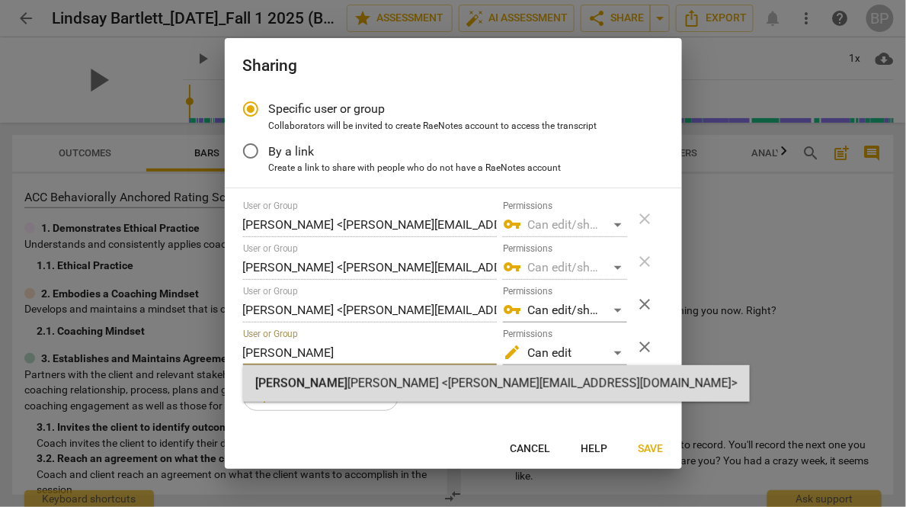
type input "[PERSON_NAME]"
radio input "false"
type input "[PERSON_NAME] <[PERSON_NAME][EMAIL_ADDRESS][DOMAIN_NAME]>"
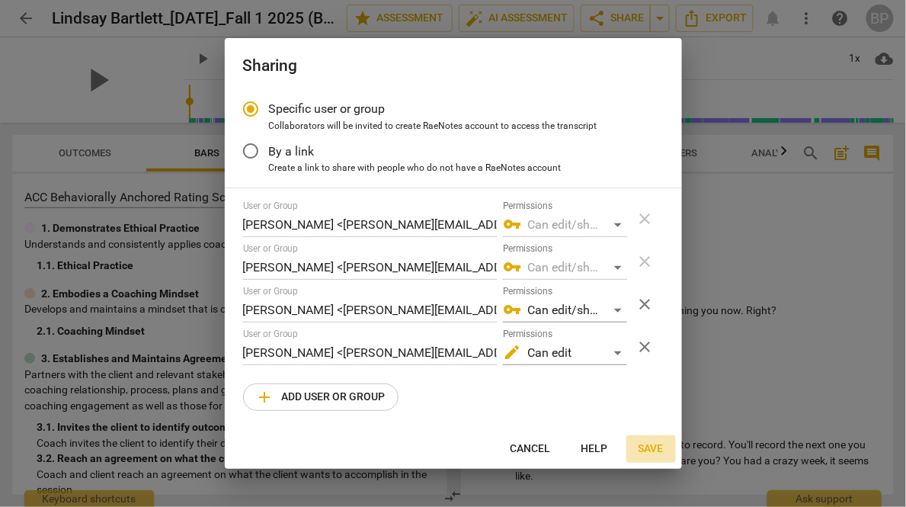
click at [638, 440] on button "Save" at bounding box center [651, 448] width 50 height 27
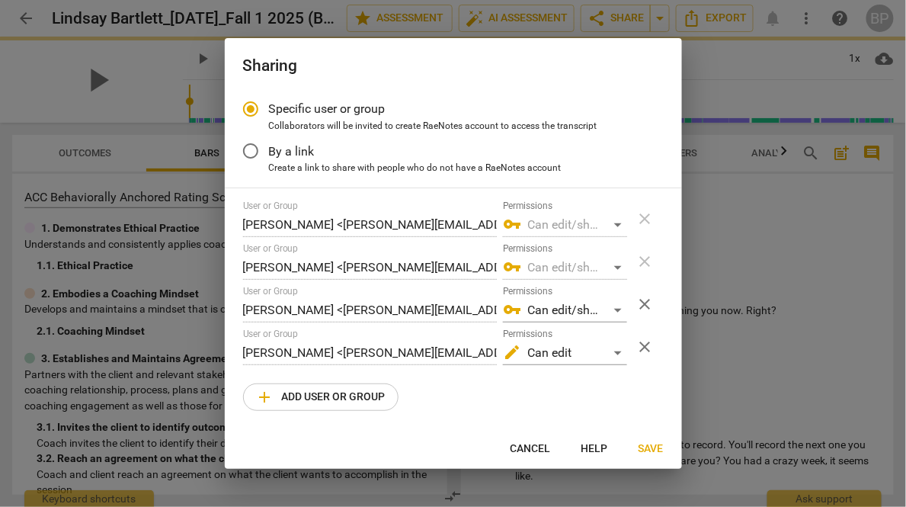
radio input "false"
type input "[PERSON_NAME] <[PERSON_NAME][EMAIL_ADDRESS][DOMAIN_NAME]>"
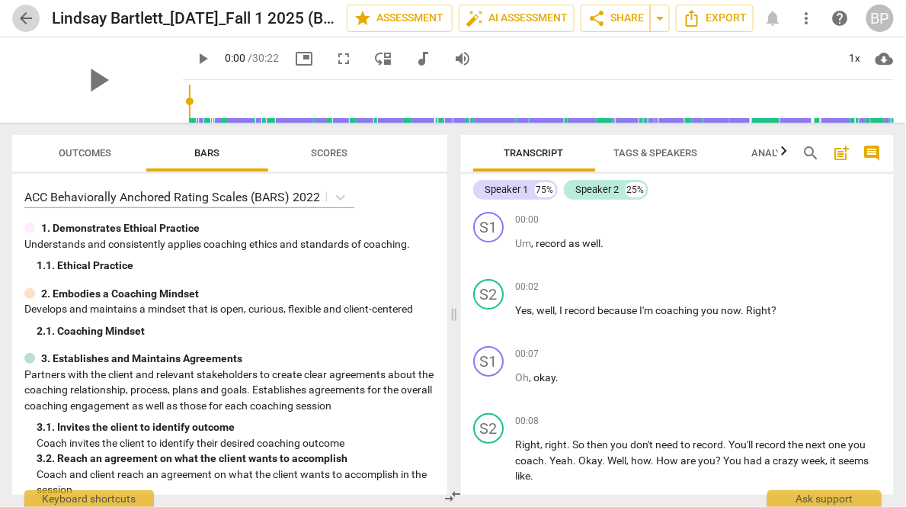
click at [18, 24] on span "arrow_back" at bounding box center [26, 18] width 18 height 18
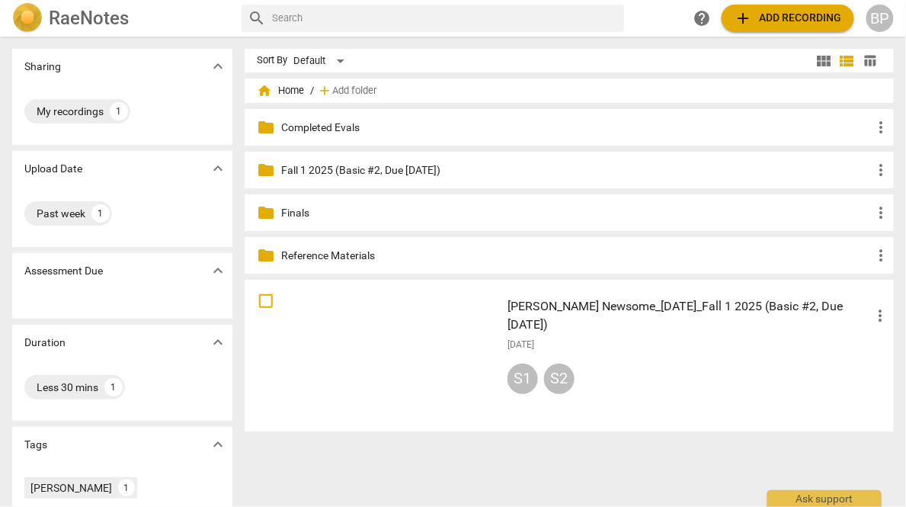
click at [577, 338] on div "[DATE]" at bounding box center [698, 344] width 382 height 13
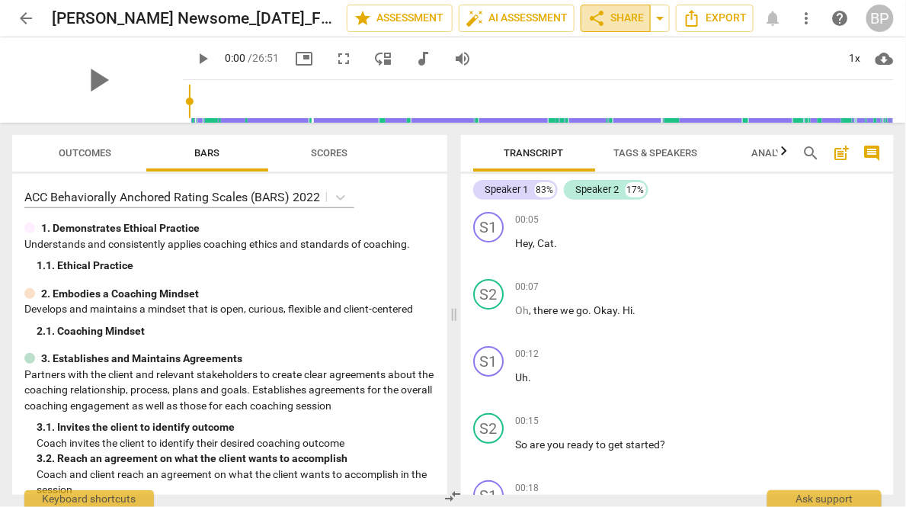
click at [621, 19] on span "share Share" at bounding box center [615, 18] width 56 height 18
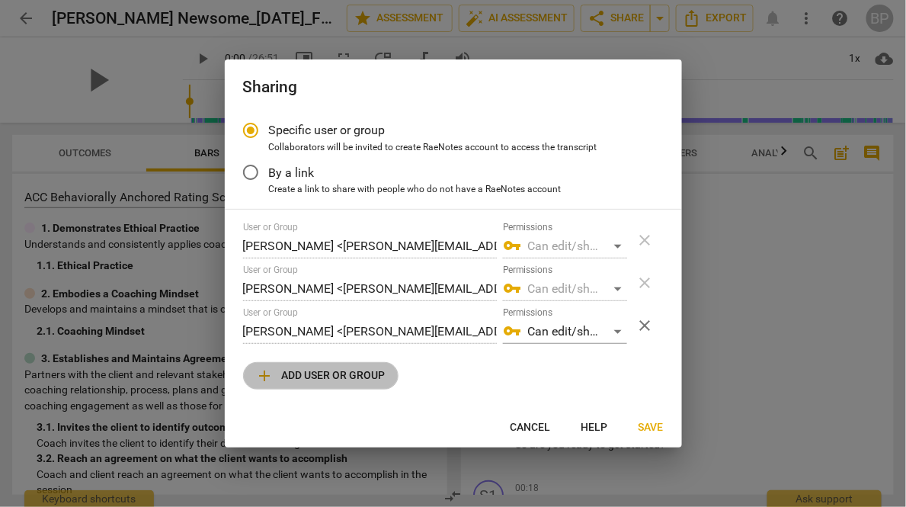
click at [294, 377] on span "add Add user or group" at bounding box center [321, 375] width 130 height 18
radio input "false"
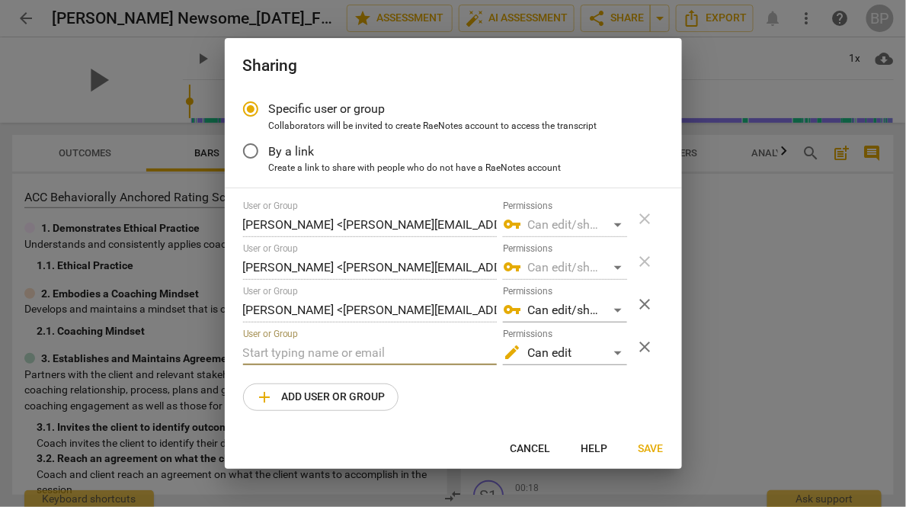
click at [298, 360] on input "text" at bounding box center [370, 353] width 254 height 24
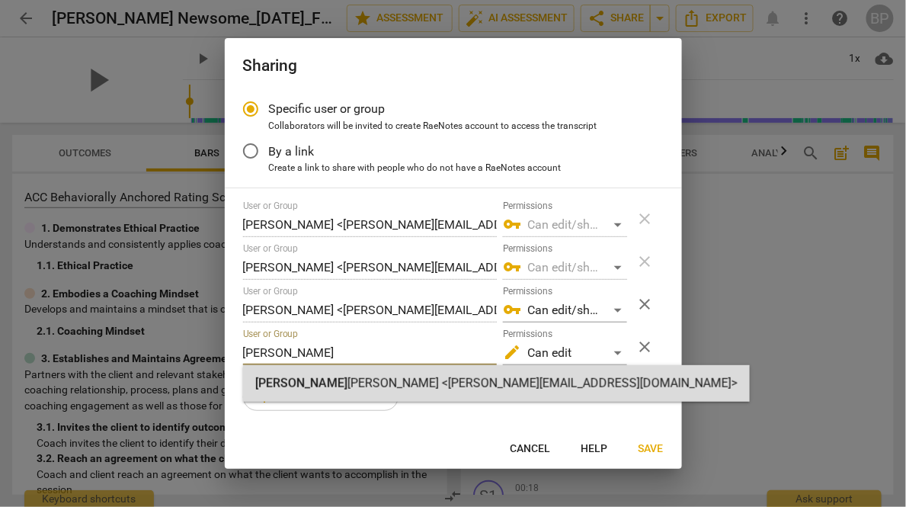
type input "[PERSON_NAME]"
radio input "false"
type input "[PERSON_NAME] <[PERSON_NAME][EMAIL_ADDRESS][DOMAIN_NAME]>"
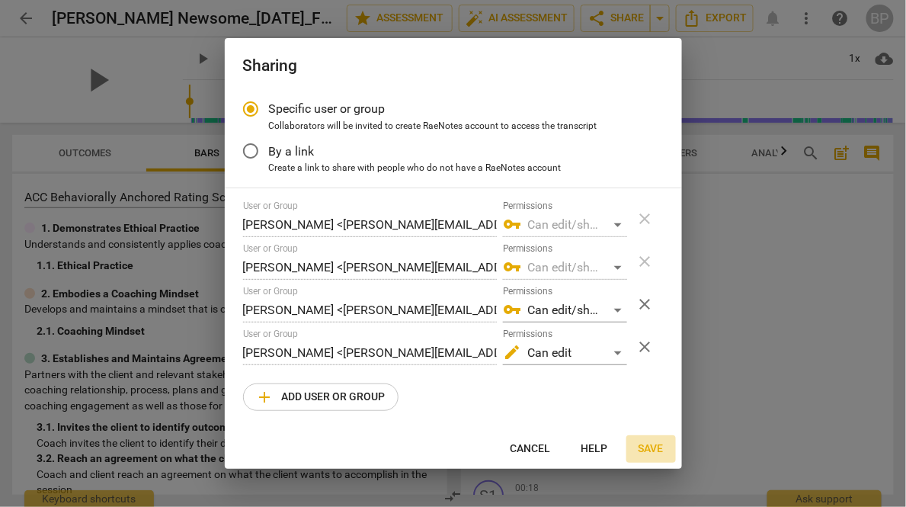
click at [650, 444] on span "Save" at bounding box center [650, 448] width 25 height 15
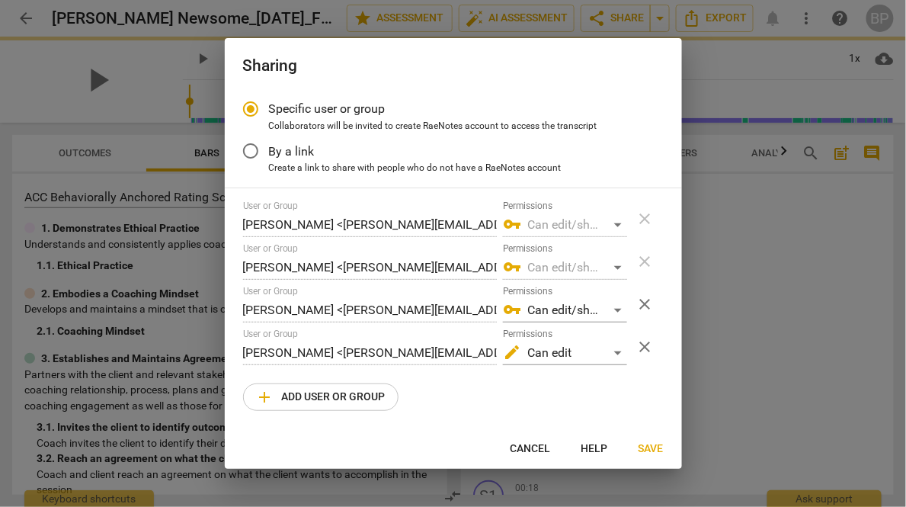
radio input "false"
type input "[PERSON_NAME] <[PERSON_NAME][EMAIL_ADDRESS][DOMAIN_NAME]>"
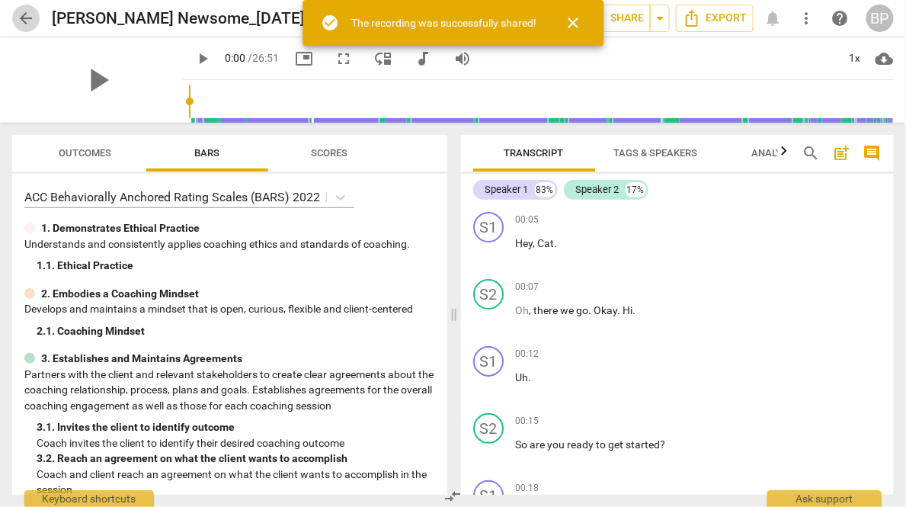
click at [27, 21] on span "arrow_back" at bounding box center [26, 18] width 18 height 18
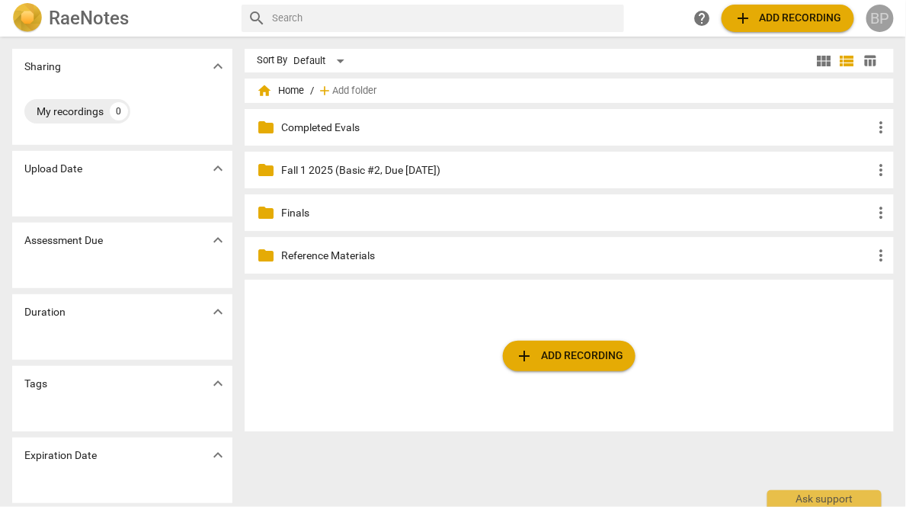
click at [882, 16] on div "BP" at bounding box center [879, 18] width 27 height 27
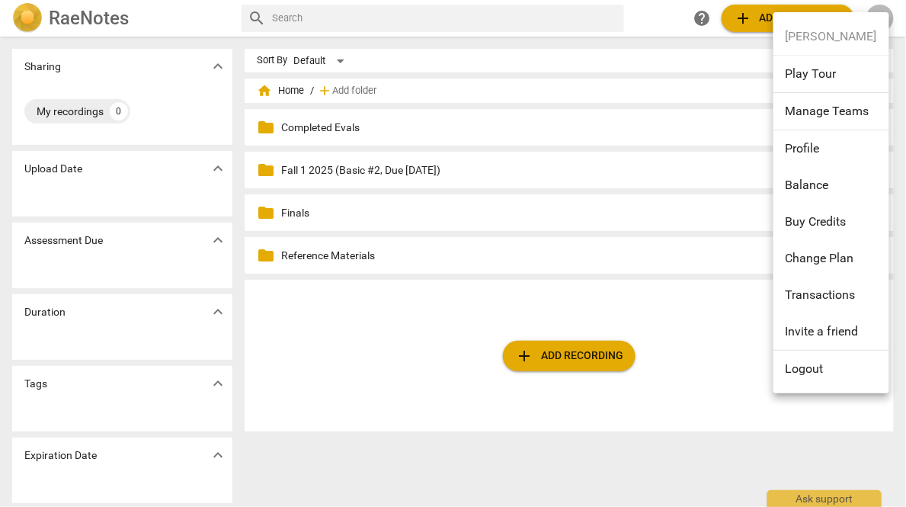
click at [804, 353] on li "Logout" at bounding box center [831, 368] width 116 height 37
